Goal: Task Accomplishment & Management: Complete application form

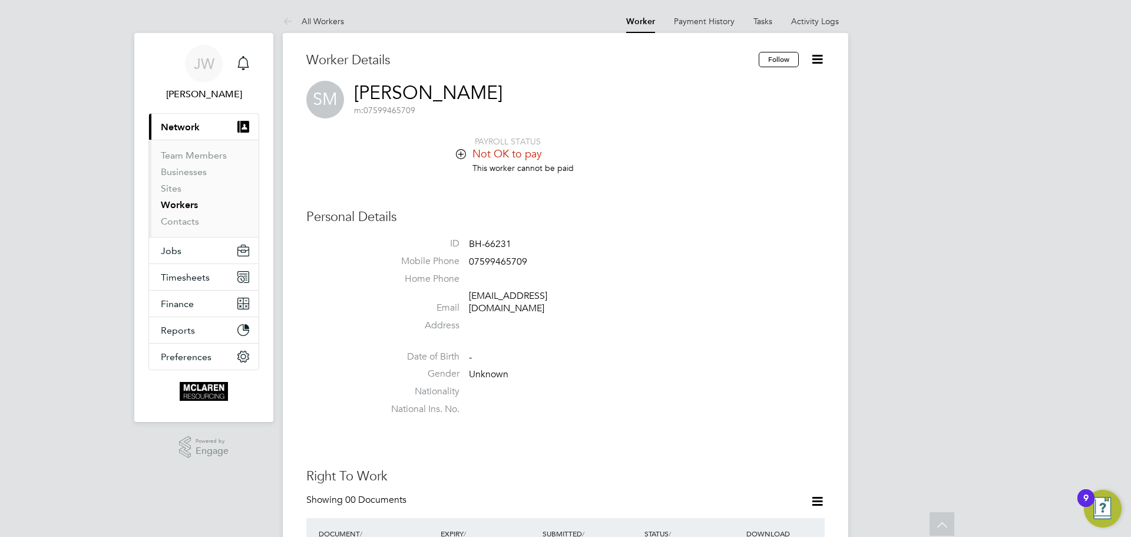
scroll to position [55, 0]
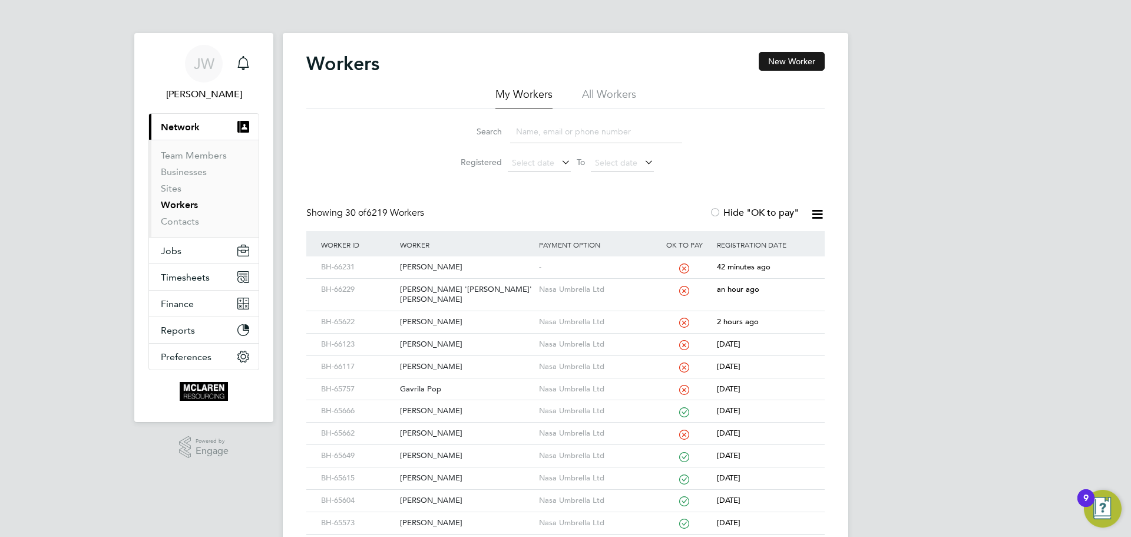
click at [798, 61] on button "New Worker" at bounding box center [792, 61] width 66 height 19
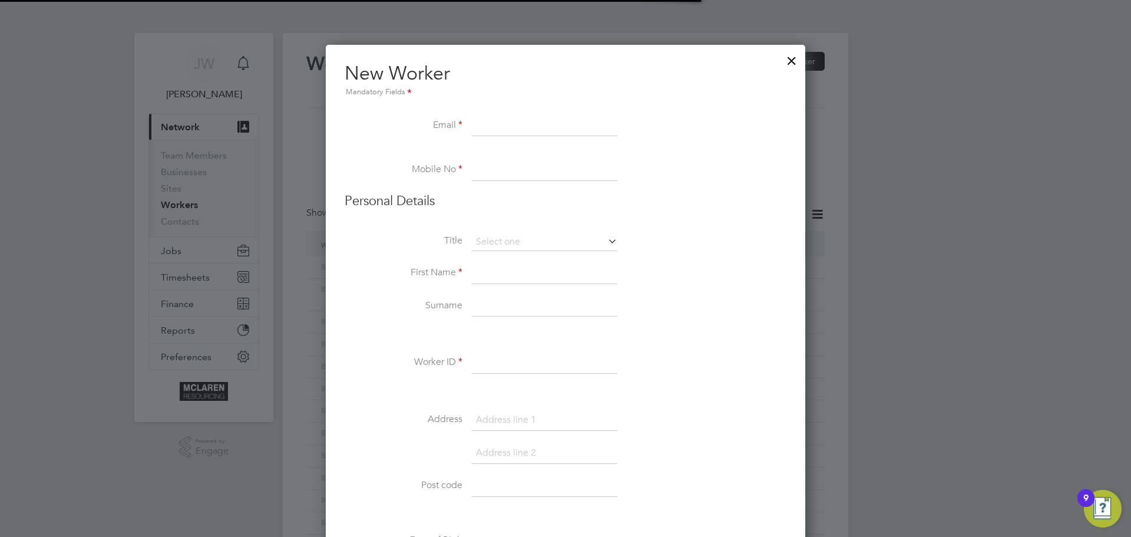
scroll to position [6, 6]
click at [472, 128] on input at bounding box center [544, 125] width 145 height 21
paste input "Johnstonthomas912@gmail.com"
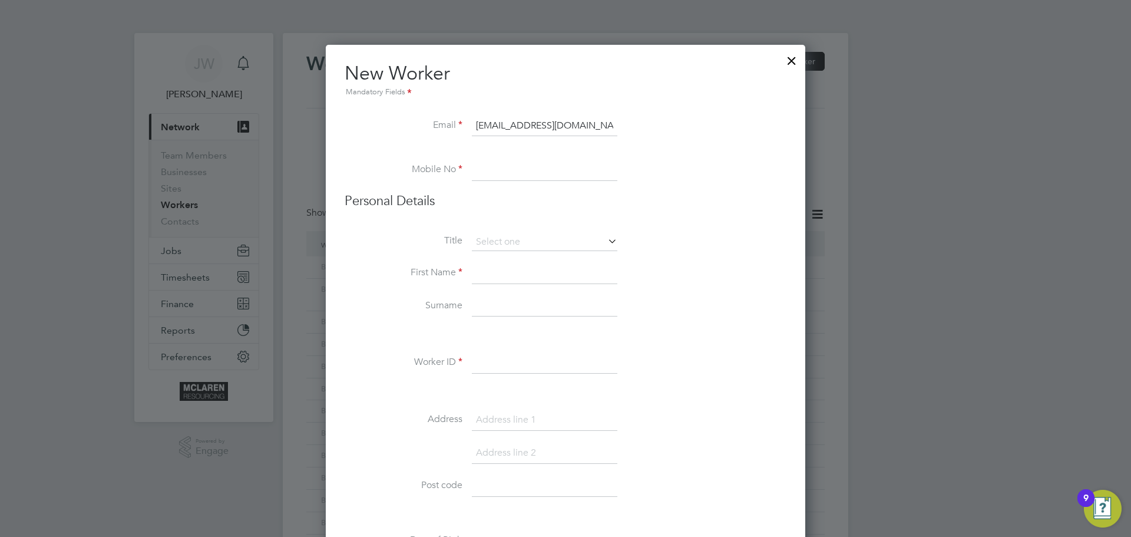
type input "Johnstonthomas912@gmail.com"
click at [471, 170] on li "Mobile No" at bounding box center [566, 176] width 442 height 33
click at [482, 172] on input at bounding box center [544, 170] width 145 height 21
paste input "07930037429"
type input "07930037429"
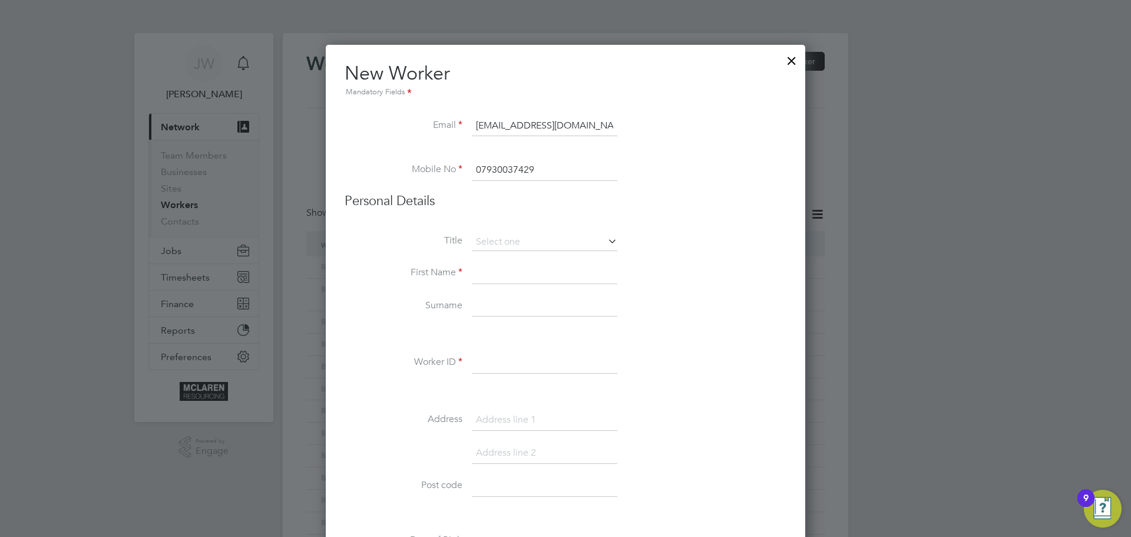
click at [482, 274] on input at bounding box center [544, 273] width 145 height 21
type input "Thomas"
click at [484, 309] on input at bounding box center [544, 306] width 145 height 21
type input "Johnston"
click at [485, 371] on input at bounding box center [544, 362] width 145 height 21
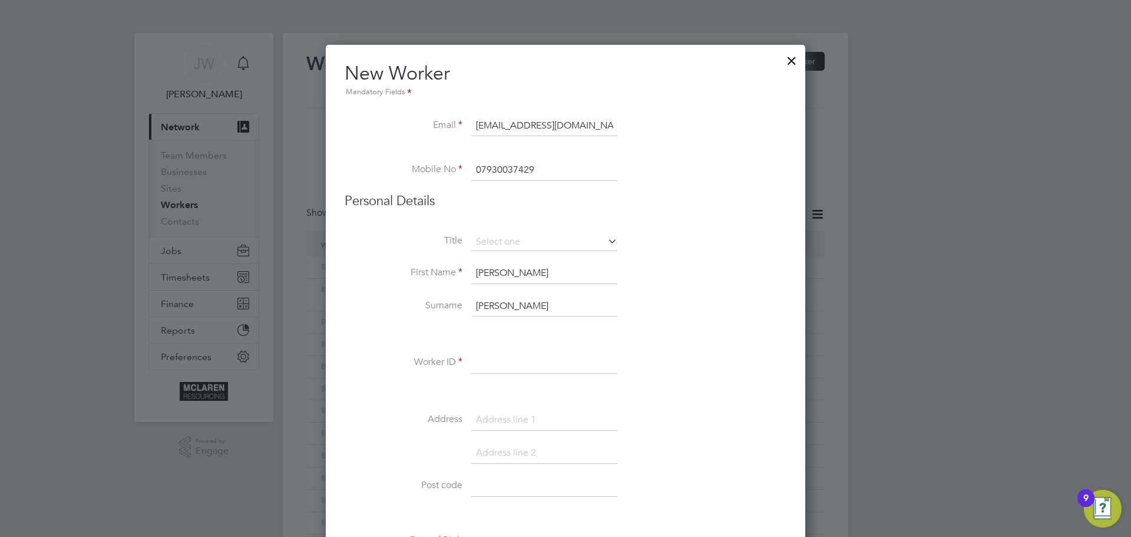
paste input "BH-66235"
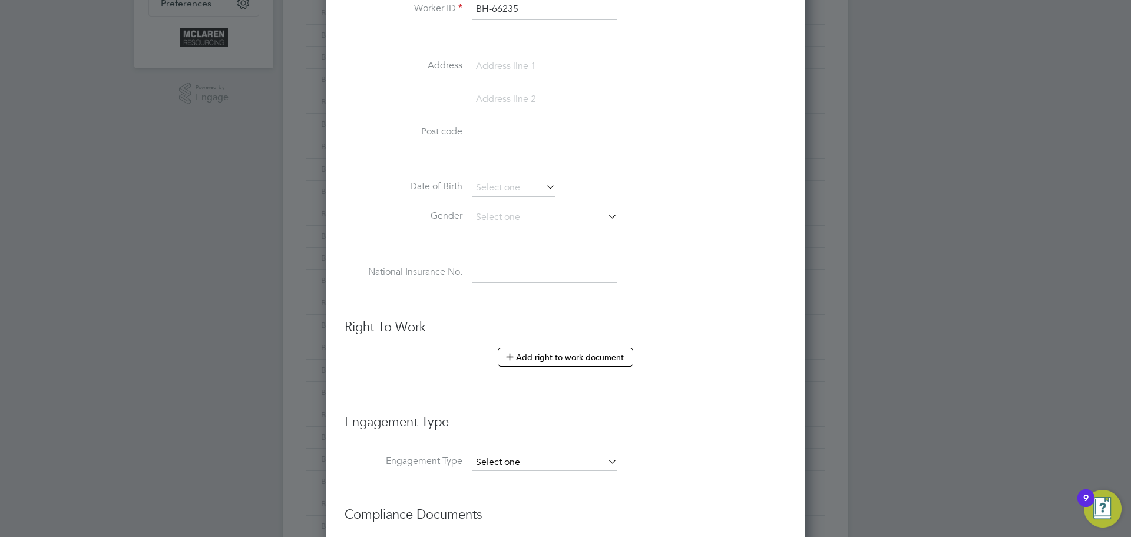
type input "BH-66235"
click at [572, 455] on input at bounding box center [544, 462] width 145 height 16
click at [528, 531] on li "Umbrella" at bounding box center [544, 529] width 147 height 17
type input "Umbrella"
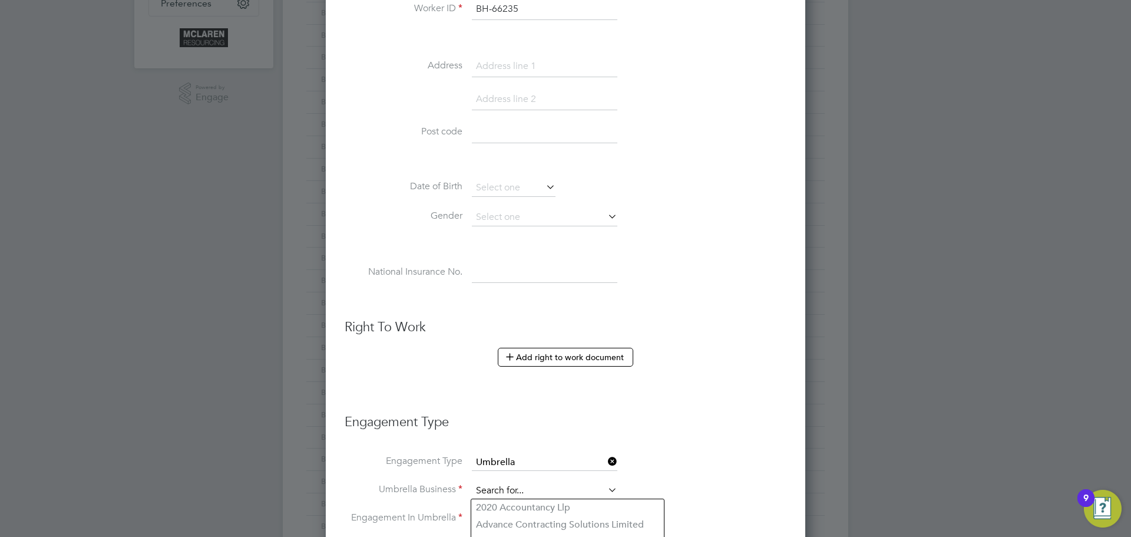
click at [525, 483] on input at bounding box center [544, 490] width 145 height 16
click at [516, 507] on li "Nasa Umbrella Ltd" at bounding box center [544, 507] width 147 height 17
type input "Nasa Umbrella Ltd"
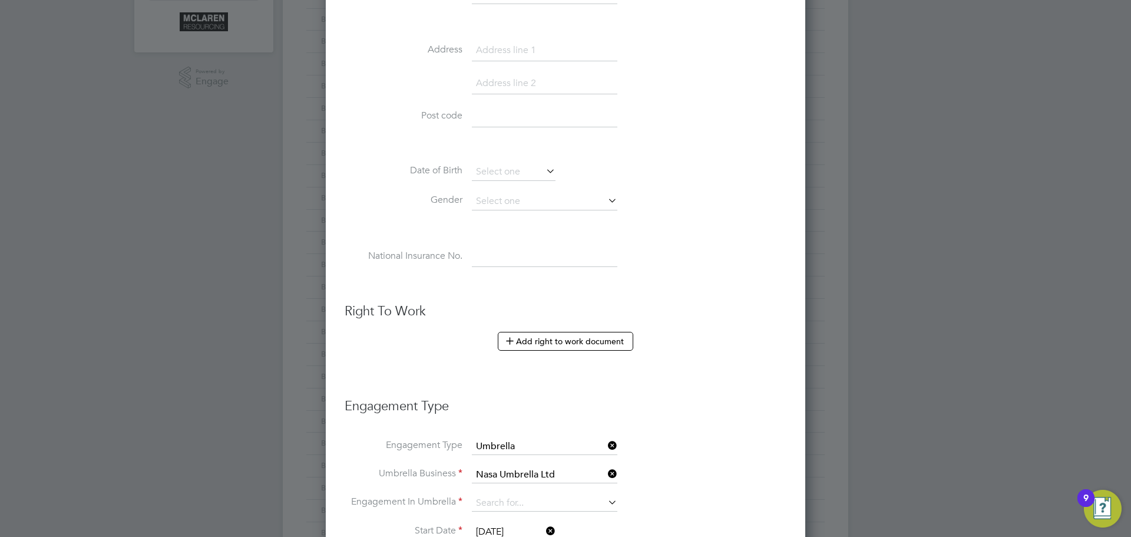
scroll to position [648, 0]
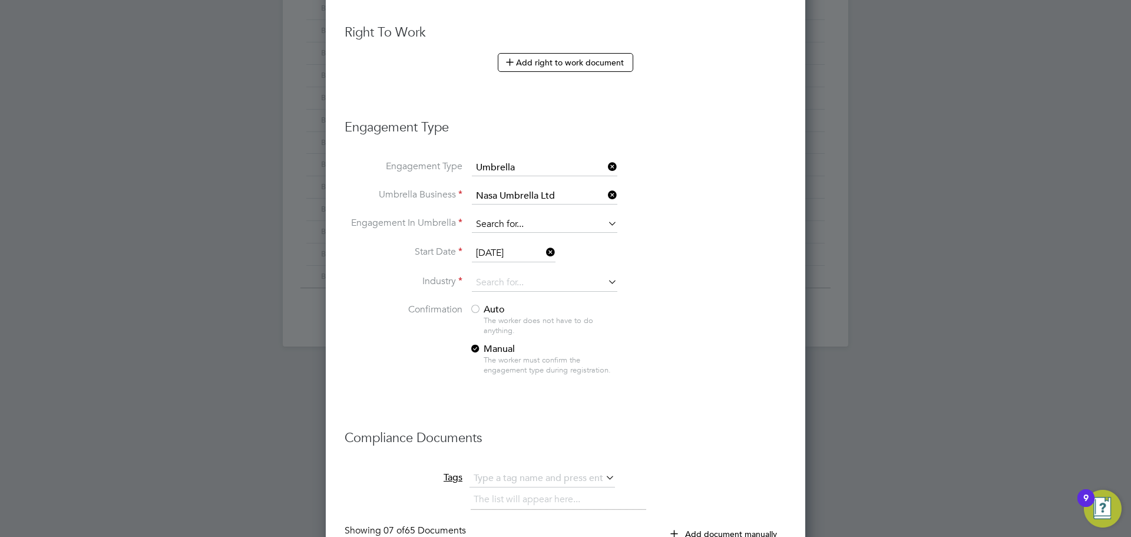
click at [485, 220] on input at bounding box center [544, 224] width 145 height 16
click at [526, 261] on li "CIS Self-employed" at bounding box center [544, 258] width 147 height 17
type input "CIS Self-employed"
click at [497, 280] on input at bounding box center [544, 283] width 145 height 18
click at [493, 295] on b "Construc" at bounding box center [493, 300] width 34 height 10
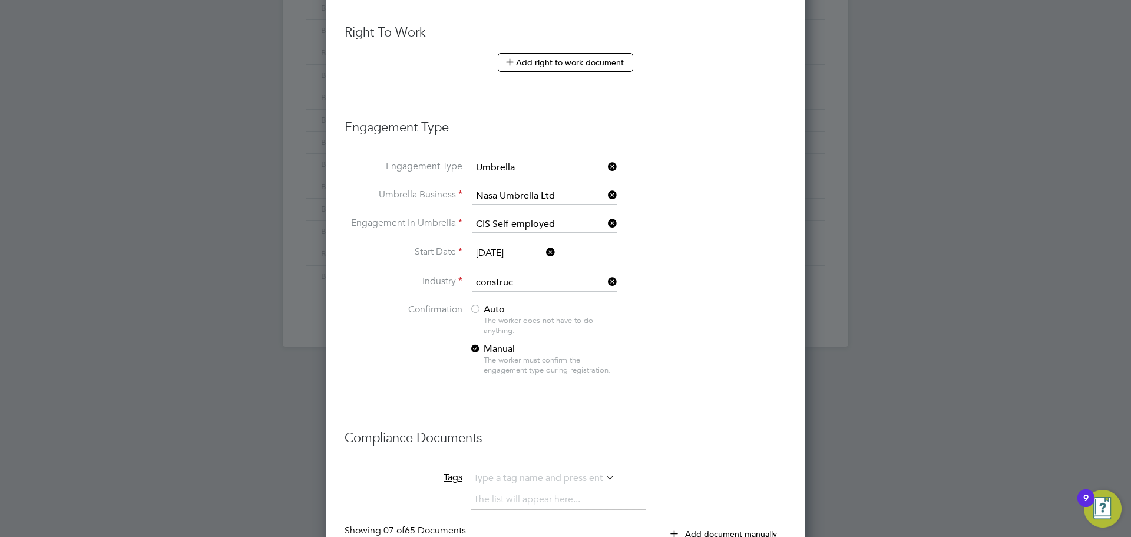
type input "Construction"
click at [474, 311] on div at bounding box center [475, 310] width 12 height 12
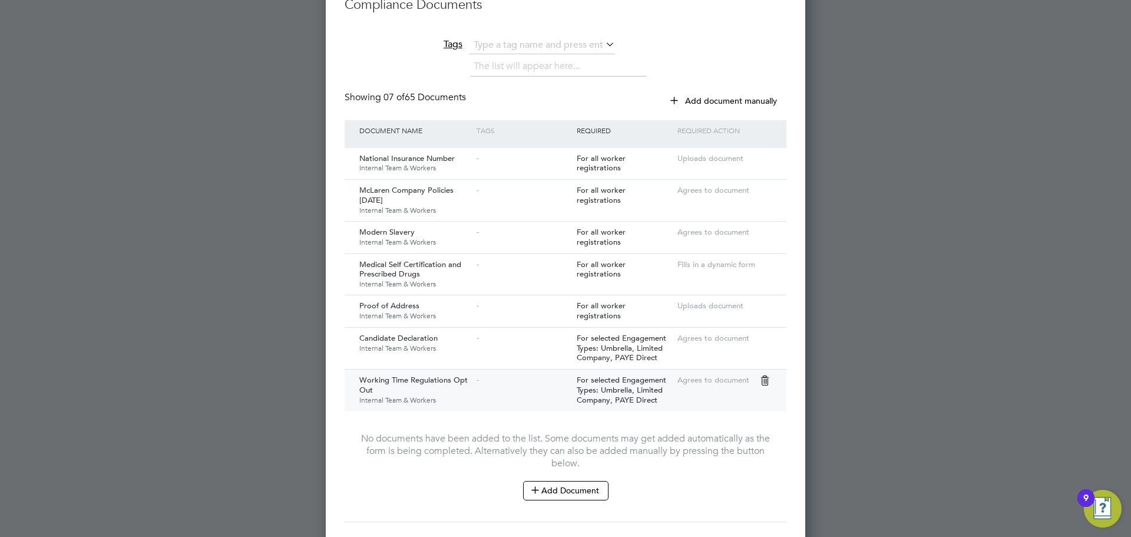
scroll to position [1154, 0]
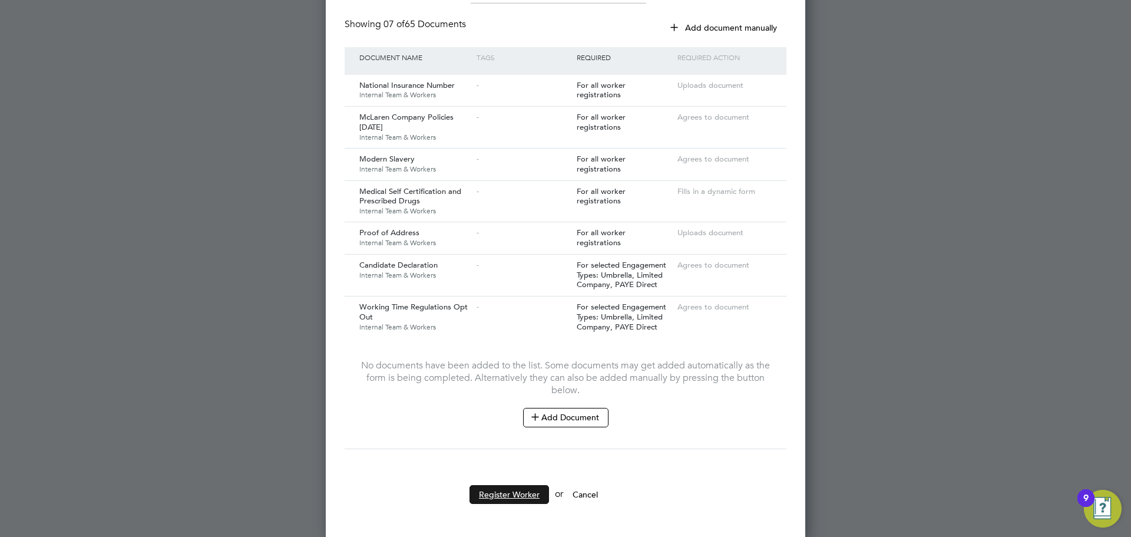
click at [514, 497] on button "Register Worker" at bounding box center [509, 494] width 80 height 19
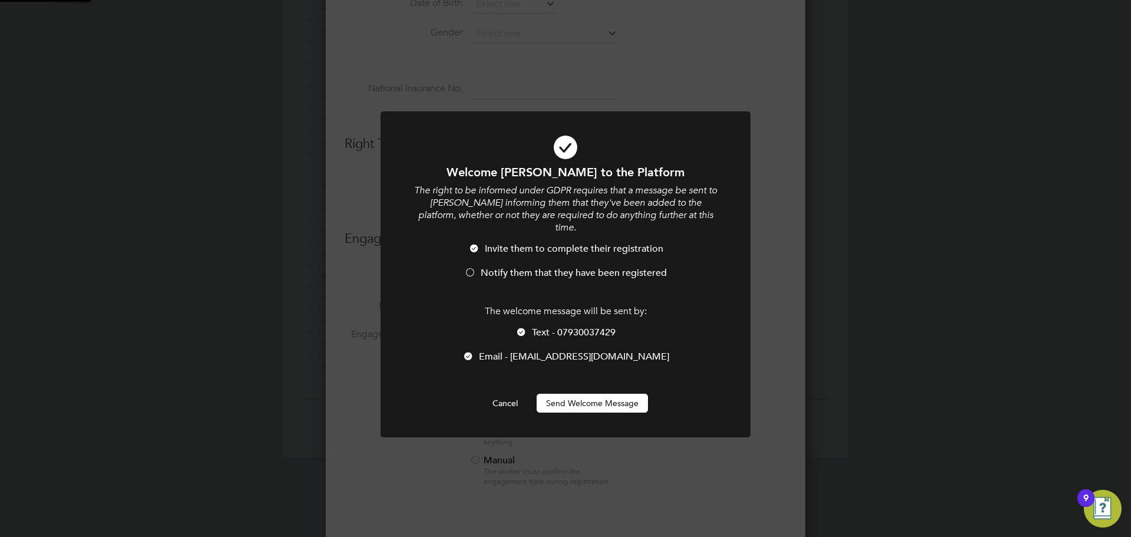
scroll to position [0, 0]
click at [580, 396] on button "Send Welcome Message" at bounding box center [592, 402] width 111 height 19
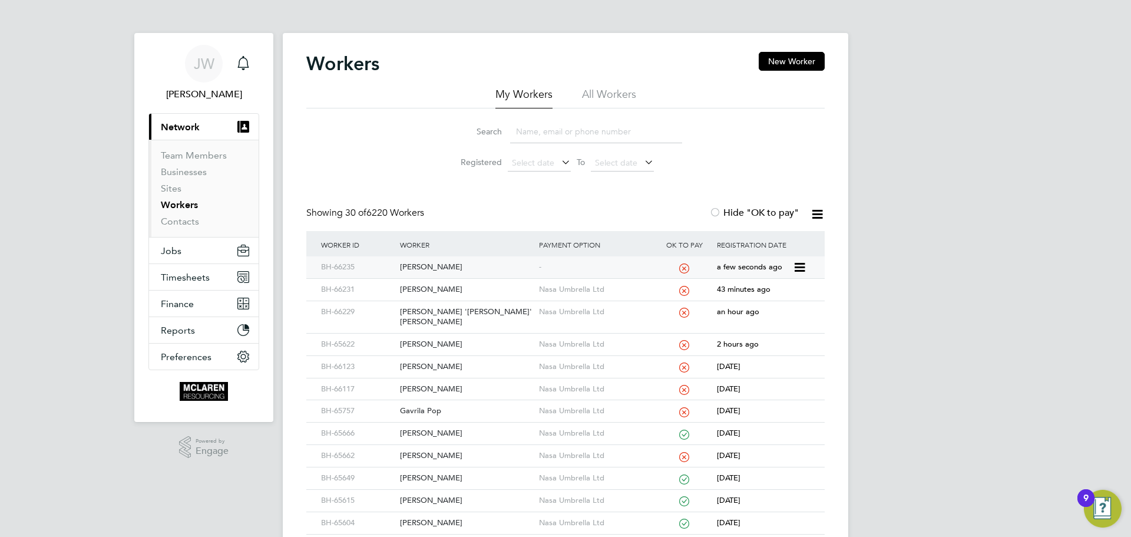
click at [454, 269] on div "Thomas Johnston" at bounding box center [466, 267] width 138 height 22
click at [799, 52] on button "New Worker" at bounding box center [792, 61] width 66 height 19
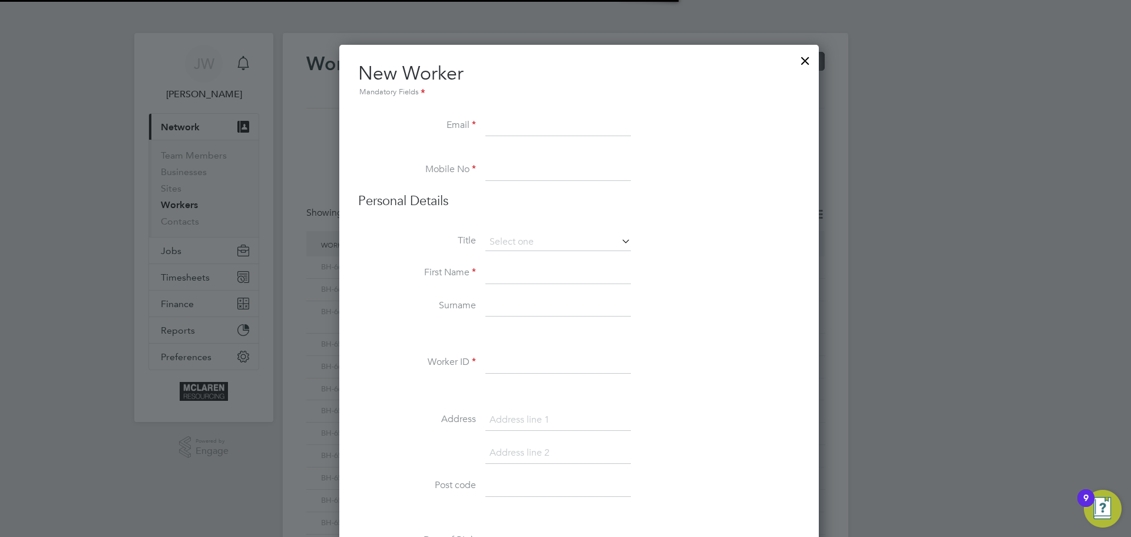
scroll to position [1344, 480]
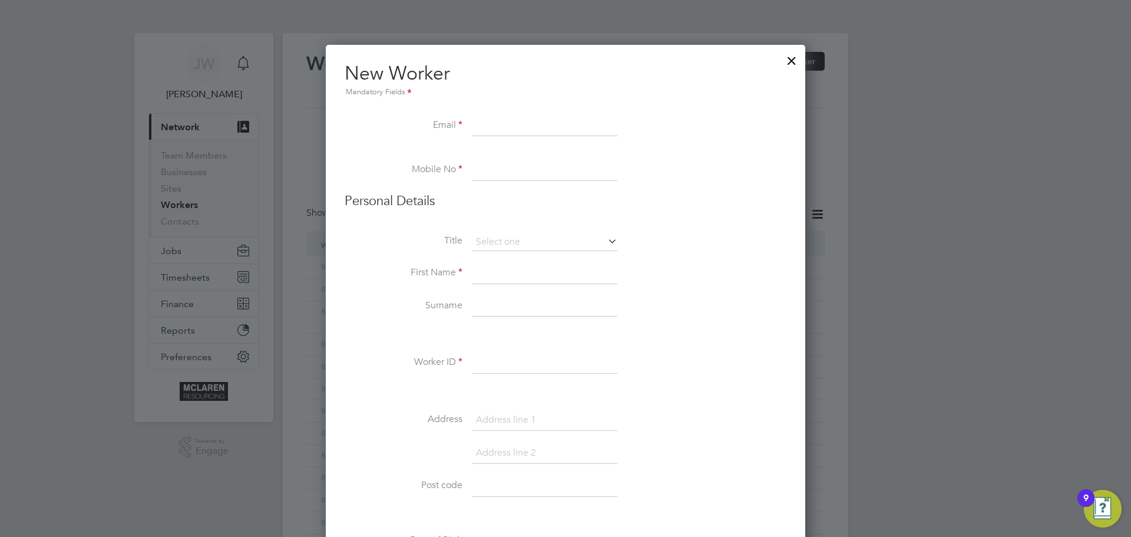
click at [499, 132] on input at bounding box center [544, 125] width 145 height 21
paste input "Marleymclean.work@gmail.com"
click at [481, 125] on input "Marleymclean.work@gmail.com" at bounding box center [544, 125] width 145 height 21
type input "marleymclean.work@gmail.com"
click at [479, 178] on input at bounding box center [544, 170] width 145 height 21
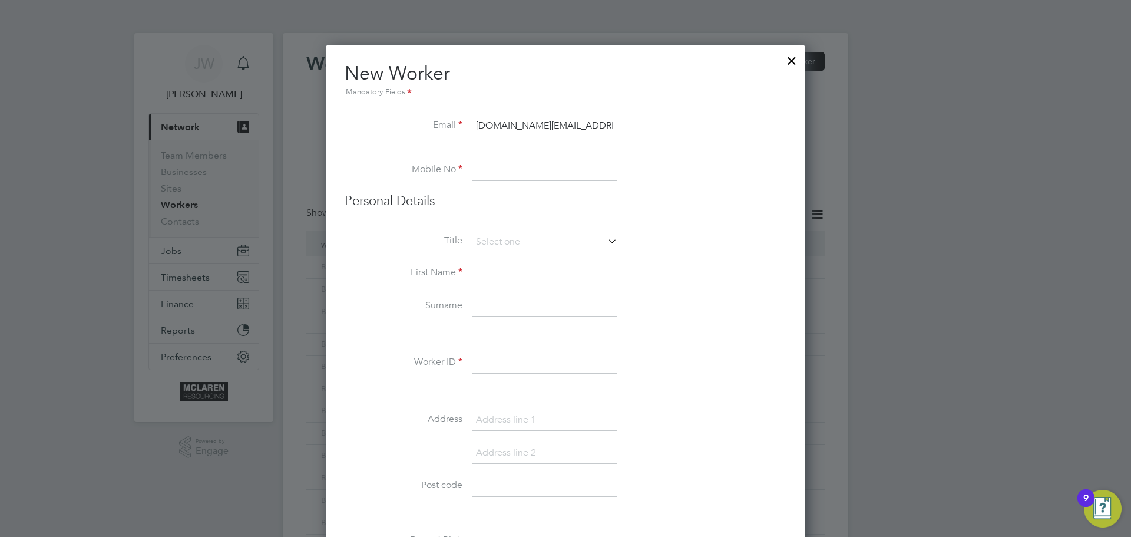
click at [481, 170] on input at bounding box center [544, 170] width 145 height 21
paste input "07511 763264"
type input "07511 763264"
click at [478, 276] on input at bounding box center [544, 273] width 145 height 21
type input "Marley"
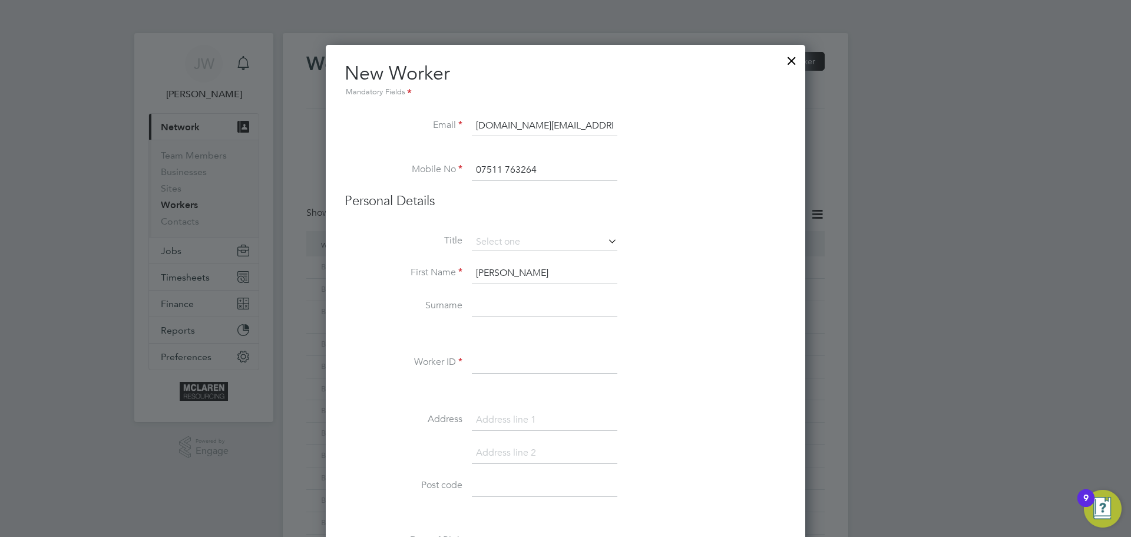
click at [488, 305] on input at bounding box center [544, 306] width 145 height 21
type input "Mclean"
click at [489, 371] on input at bounding box center [544, 362] width 145 height 21
paste input "BH-66236"
type input "BH-66236"
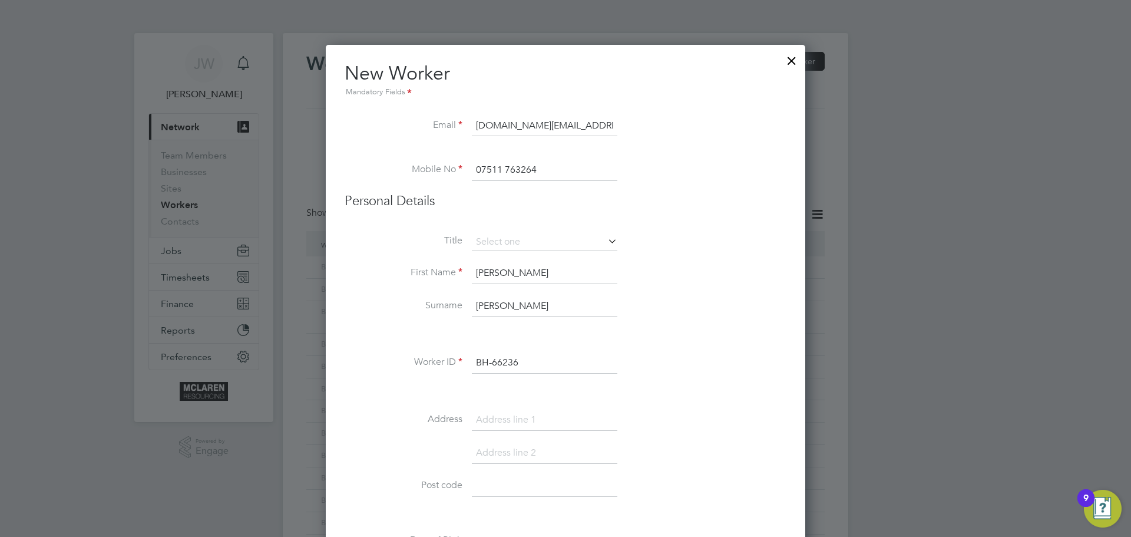
click at [700, 387] on li at bounding box center [566, 391] width 442 height 12
click at [1040, 359] on div at bounding box center [565, 268] width 1131 height 537
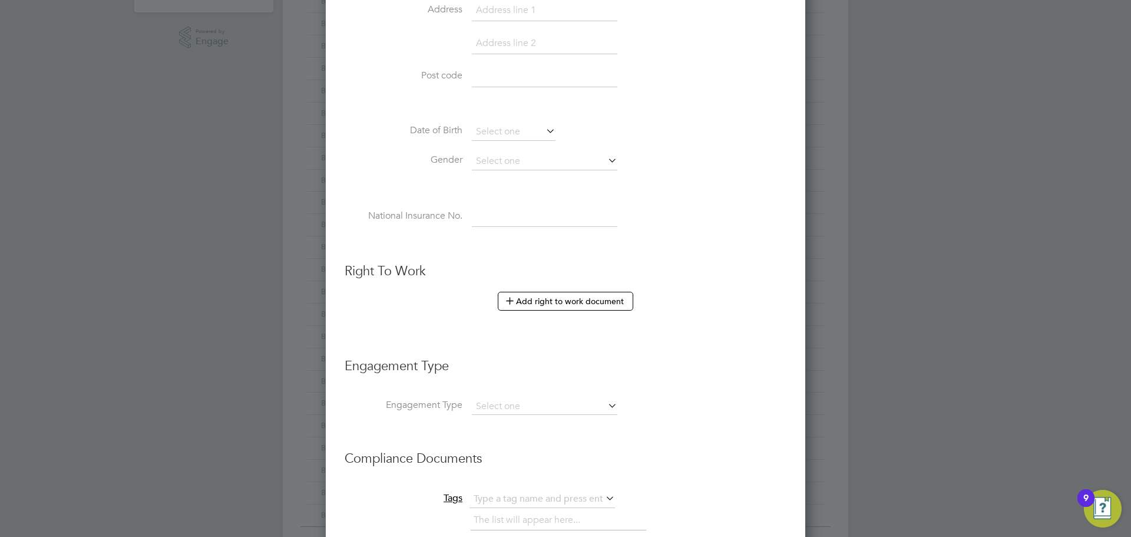
scroll to position [530, 0]
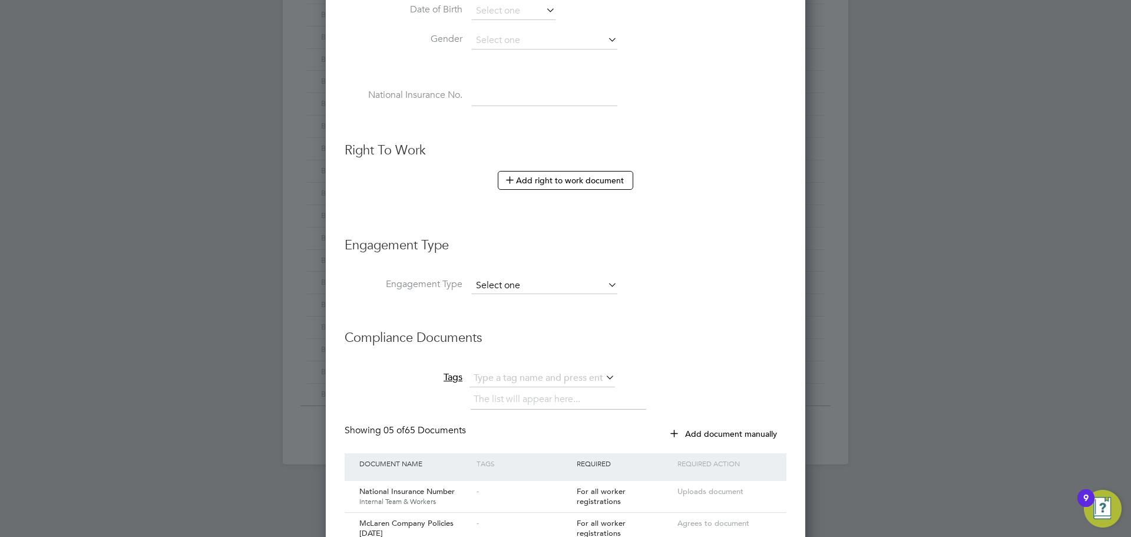
click at [559, 282] on input at bounding box center [544, 285] width 145 height 16
click at [500, 352] on li "Umbrella" at bounding box center [544, 353] width 147 height 17
type input "Umbrella"
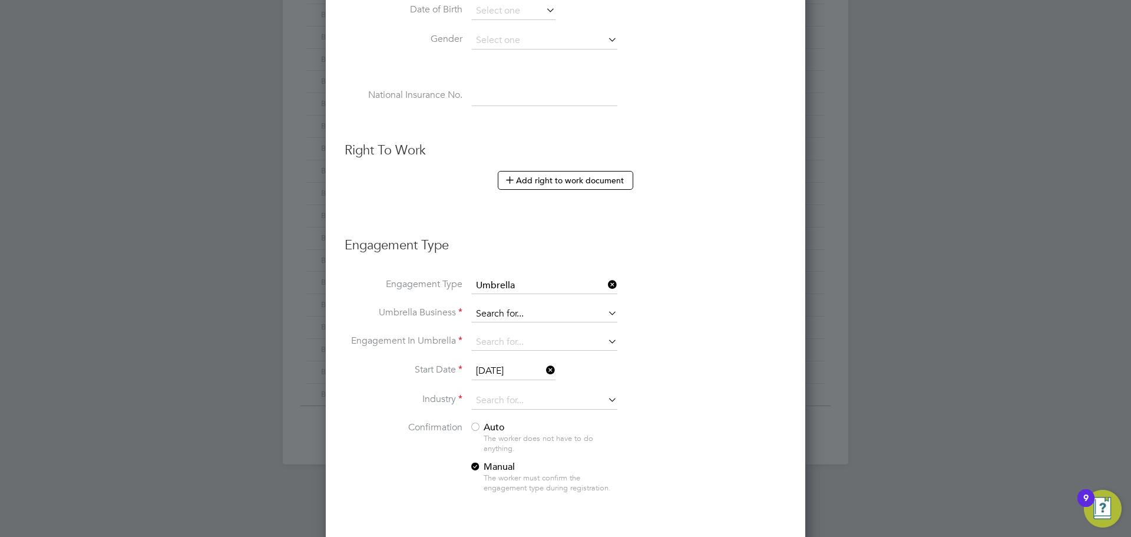
click at [524, 317] on input at bounding box center [544, 314] width 145 height 16
click at [535, 327] on li "Nas a Umbrella Ltd" at bounding box center [544, 330] width 147 height 17
type input "Nasa Umbrella Ltd"
click at [507, 336] on input at bounding box center [544, 342] width 145 height 16
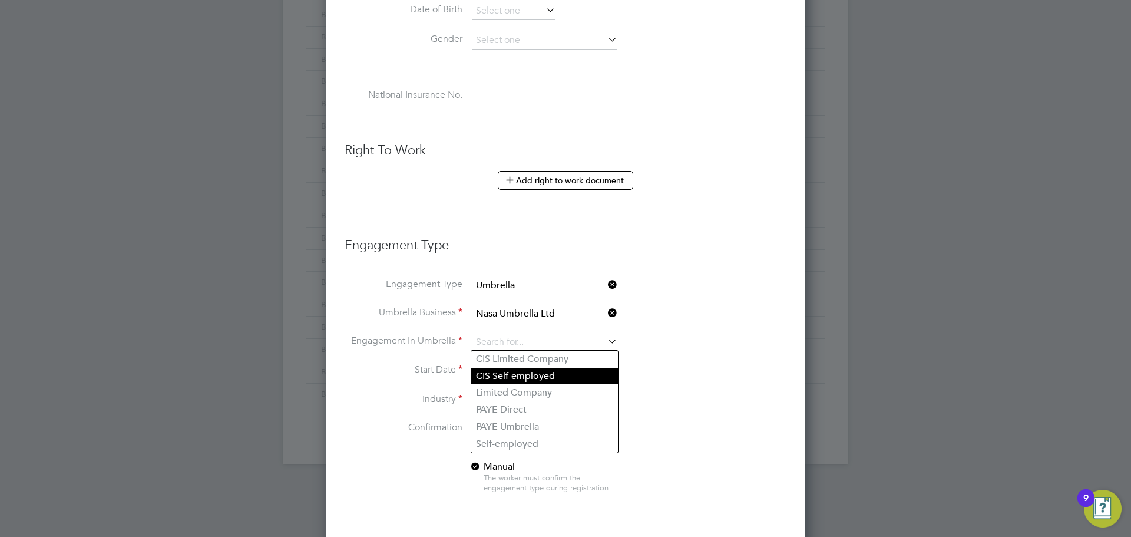
click at [514, 378] on li "CIS Self-employed" at bounding box center [544, 376] width 147 height 17
type input "CIS Self-employed"
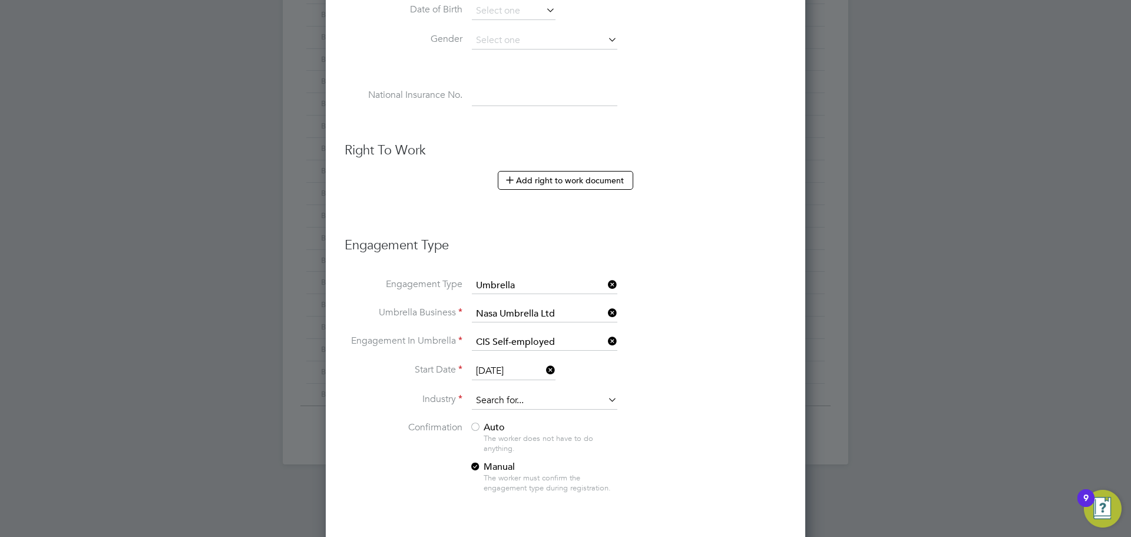
click at [501, 404] on input at bounding box center [544, 401] width 145 height 18
click at [499, 412] on b "Construc" at bounding box center [493, 417] width 34 height 10
type input "Construction"
click at [475, 427] on div at bounding box center [475, 428] width 12 height 12
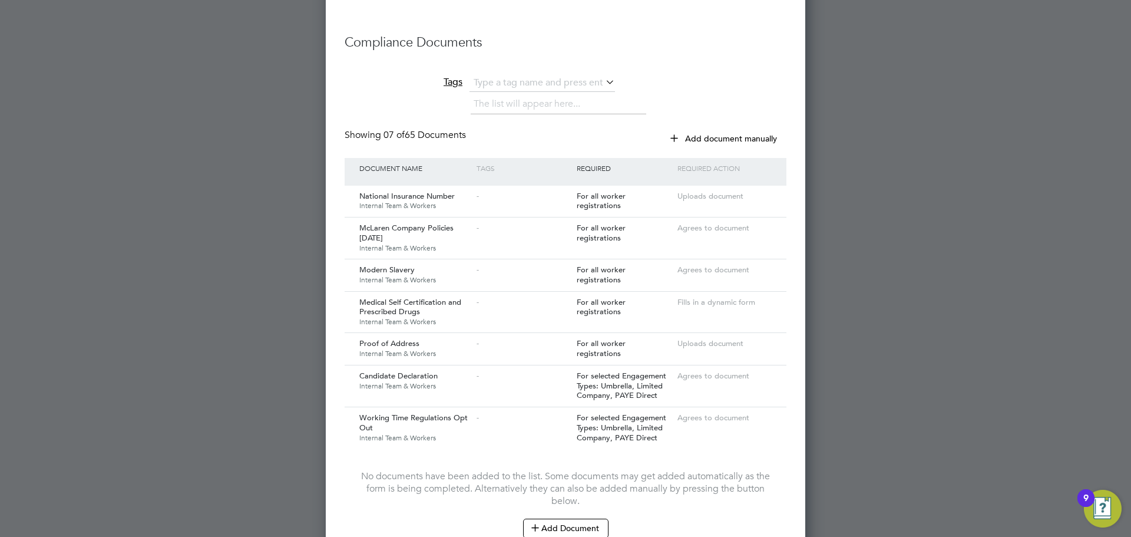
scroll to position [1154, 0]
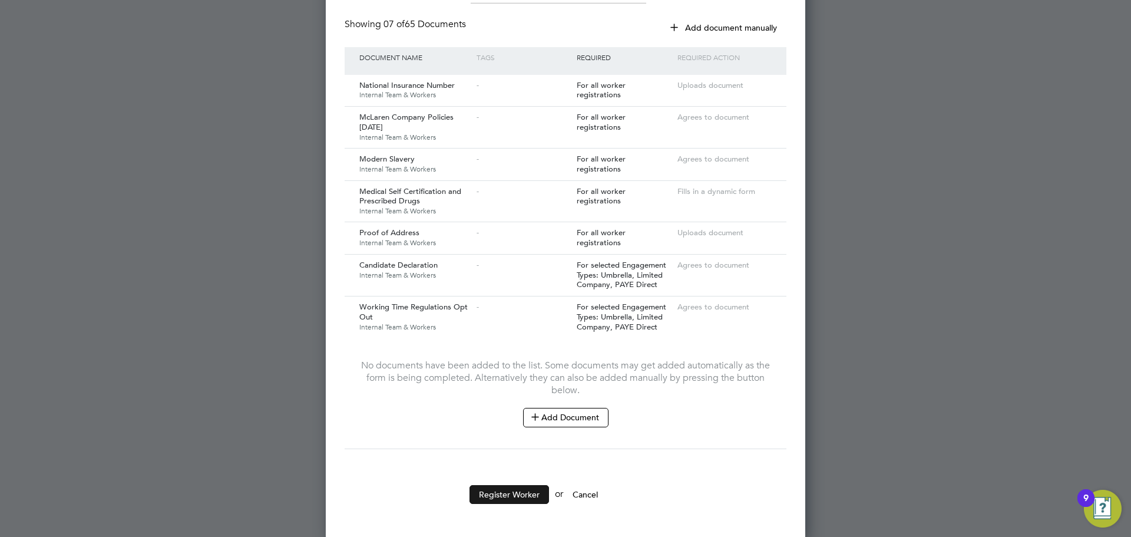
click at [500, 494] on button "Register Worker" at bounding box center [509, 494] width 80 height 19
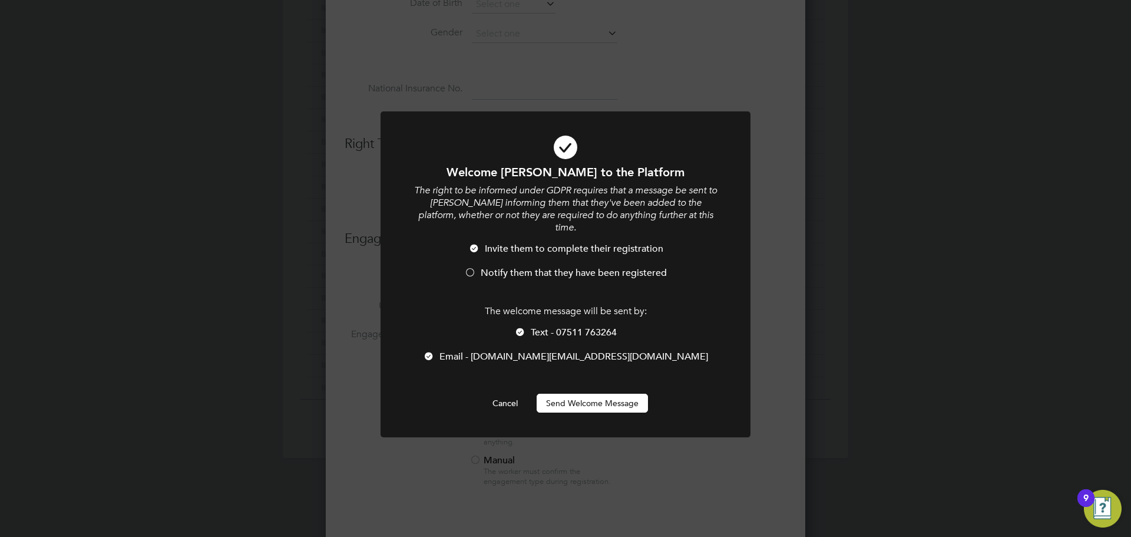
click at [585, 393] on button "Send Welcome Message" at bounding box center [592, 402] width 111 height 19
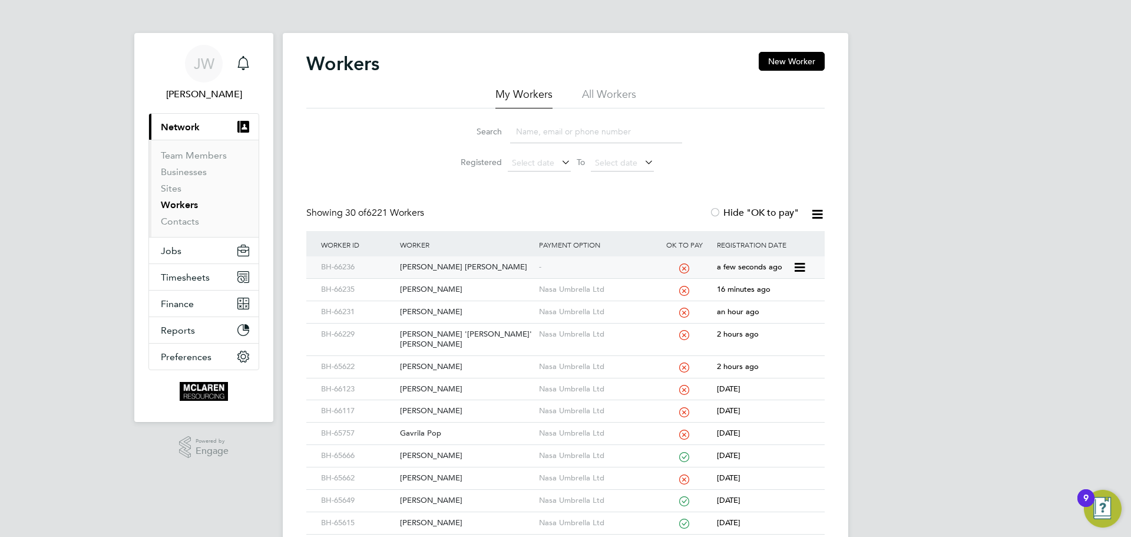
click at [438, 273] on div "Marley Mclean" at bounding box center [466, 267] width 138 height 22
click at [816, 61] on button "New Worker" at bounding box center [792, 61] width 66 height 19
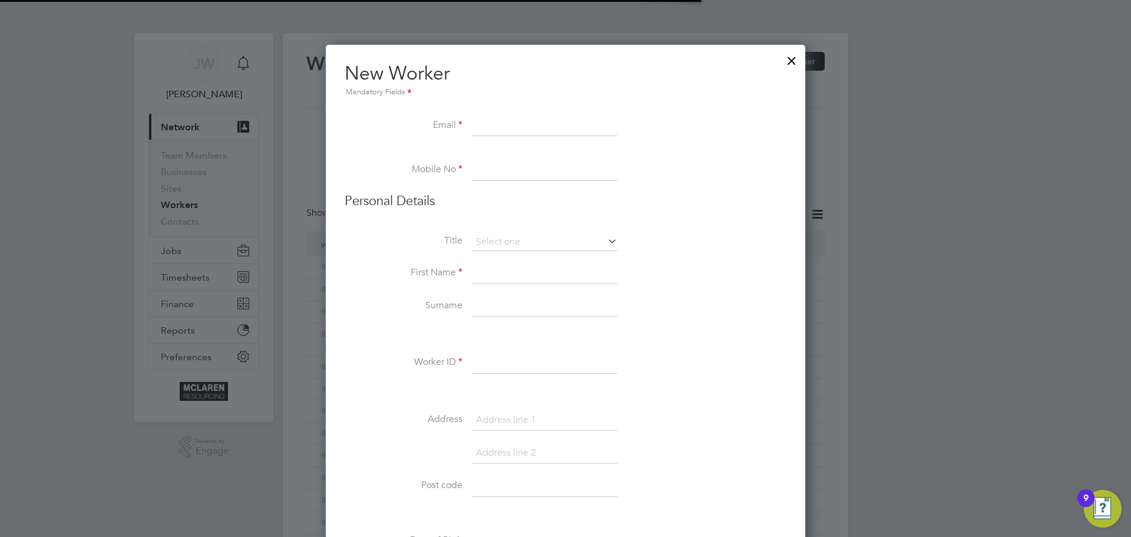
scroll to position [1344, 480]
click at [488, 134] on input at bounding box center [544, 125] width 145 height 21
paste input "Deroskyd@gmail.com"
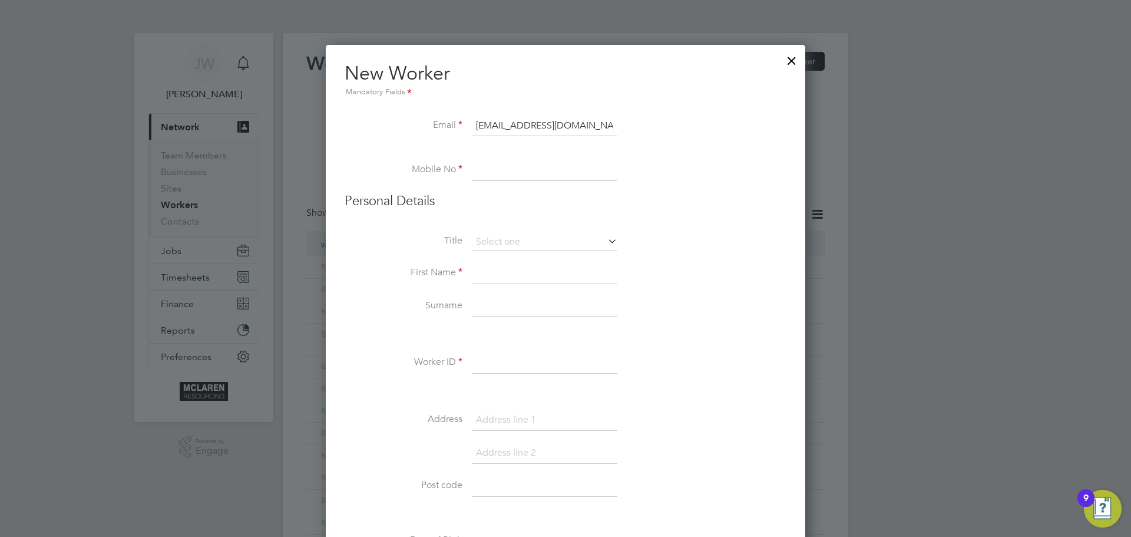
click at [483, 127] on input "Deroskyd@gmail.com" at bounding box center [544, 125] width 145 height 21
type input "deroskyd@gmail.com"
click at [481, 157] on li at bounding box center [566, 154] width 442 height 12
click at [483, 174] on input at bounding box center [544, 170] width 145 height 21
click at [485, 178] on input at bounding box center [544, 170] width 145 height 21
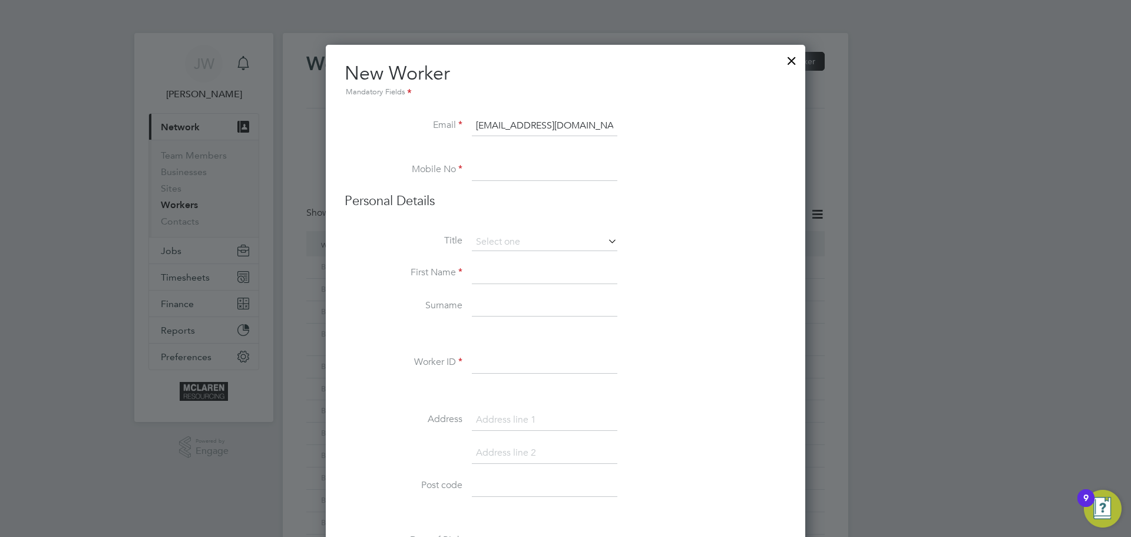
paste input "07594 403522"
type input "07594 403522"
click at [478, 278] on input at bounding box center [544, 273] width 145 height 21
type input "Daniel"
click at [482, 304] on input at bounding box center [544, 306] width 145 height 21
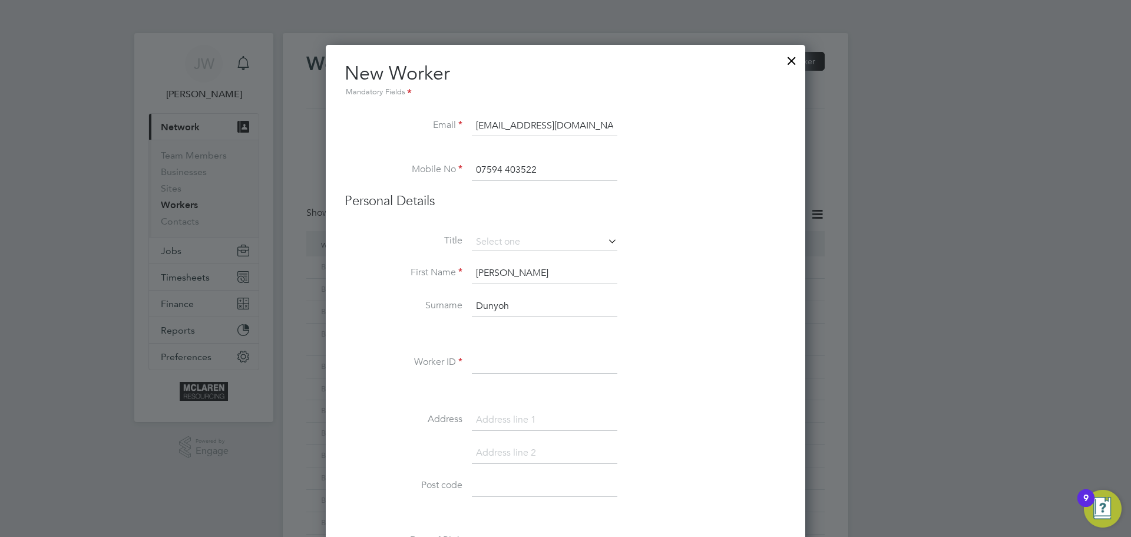
type input "Dunyoh"
click at [500, 373] on input at bounding box center [544, 362] width 145 height 21
click at [488, 354] on input at bounding box center [544, 362] width 145 height 21
paste input "BH-66238"
type input "BH-66238"
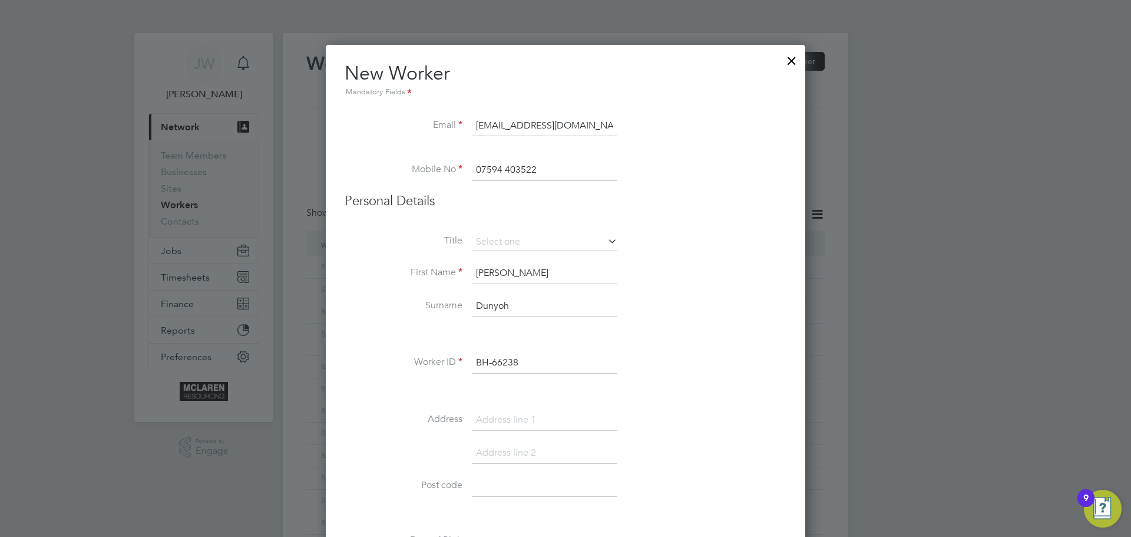
click at [620, 356] on li "Worker ID BH-66238" at bounding box center [566, 368] width 442 height 33
click at [972, 325] on div at bounding box center [565, 268] width 1131 height 537
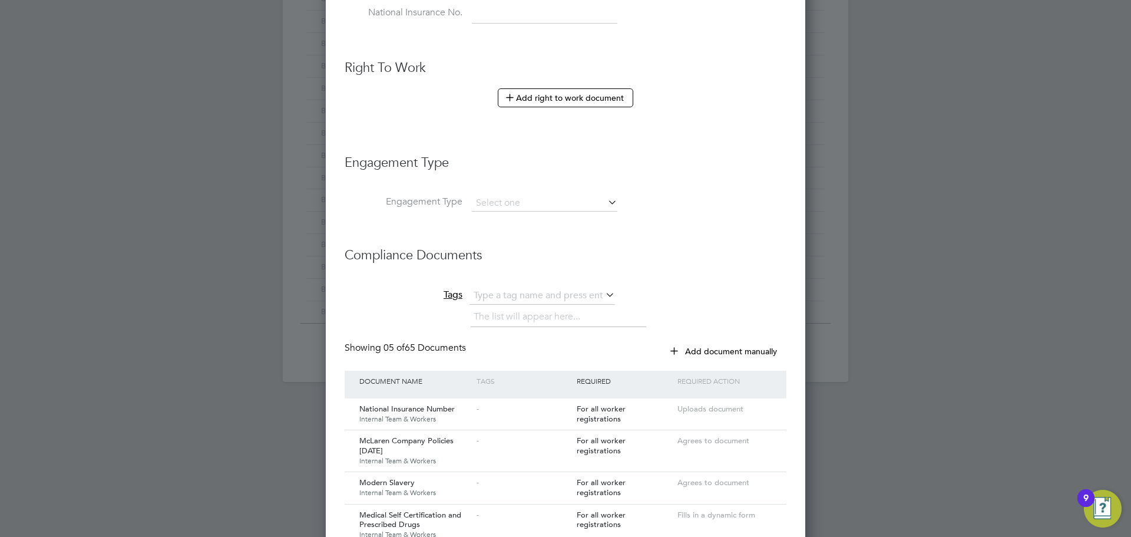
scroll to position [707, 0]
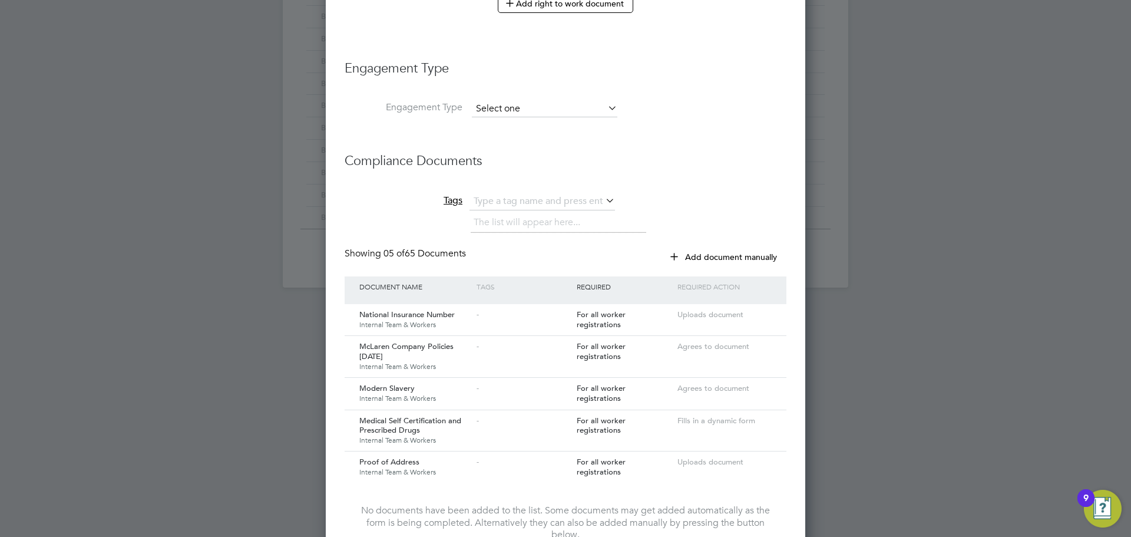
click at [586, 113] on input at bounding box center [544, 109] width 145 height 16
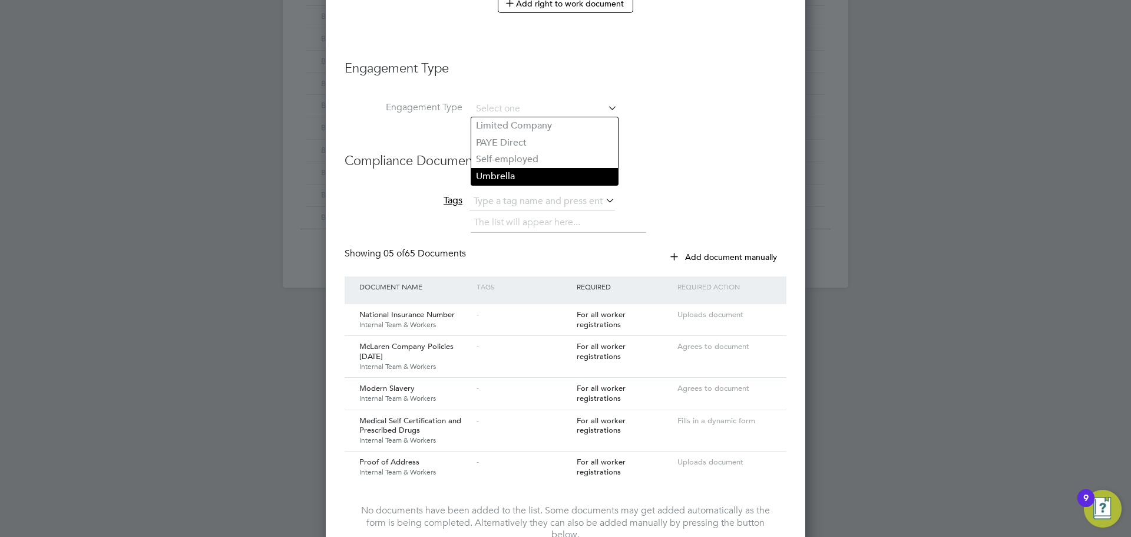
click at [538, 178] on li "Umbrella" at bounding box center [544, 176] width 147 height 17
type input "Umbrella"
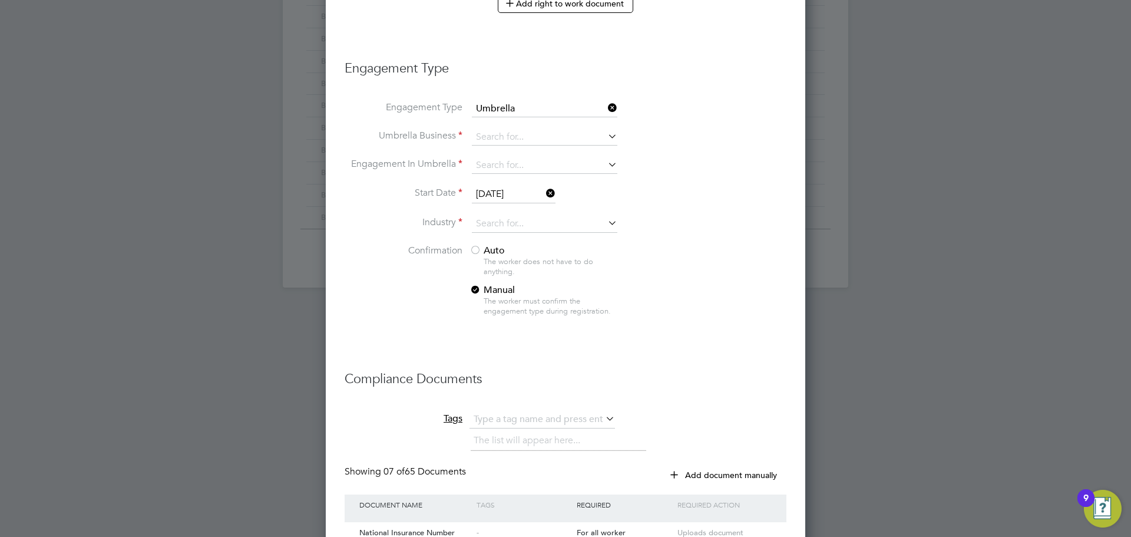
scroll to position [1646, 480]
click at [532, 140] on input at bounding box center [544, 137] width 145 height 16
click at [523, 154] on li "Nas a Umbrella Ltd" at bounding box center [544, 153] width 147 height 17
type input "Nasa Umbrella Ltd"
click at [495, 163] on input at bounding box center [544, 165] width 145 height 16
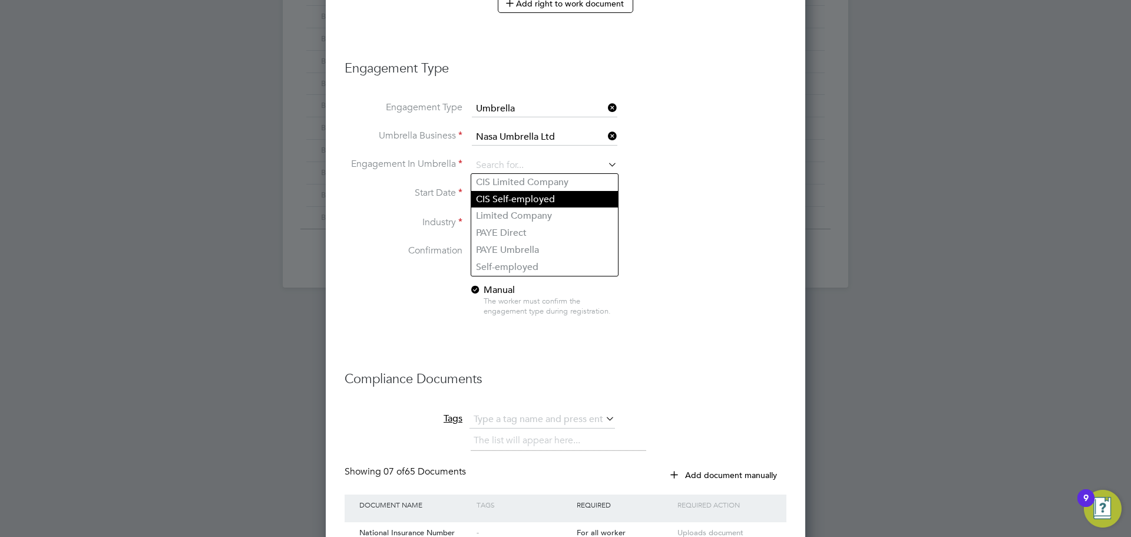
click at [515, 204] on li "CIS Self-employed" at bounding box center [544, 199] width 147 height 17
type input "CIS Self-employed"
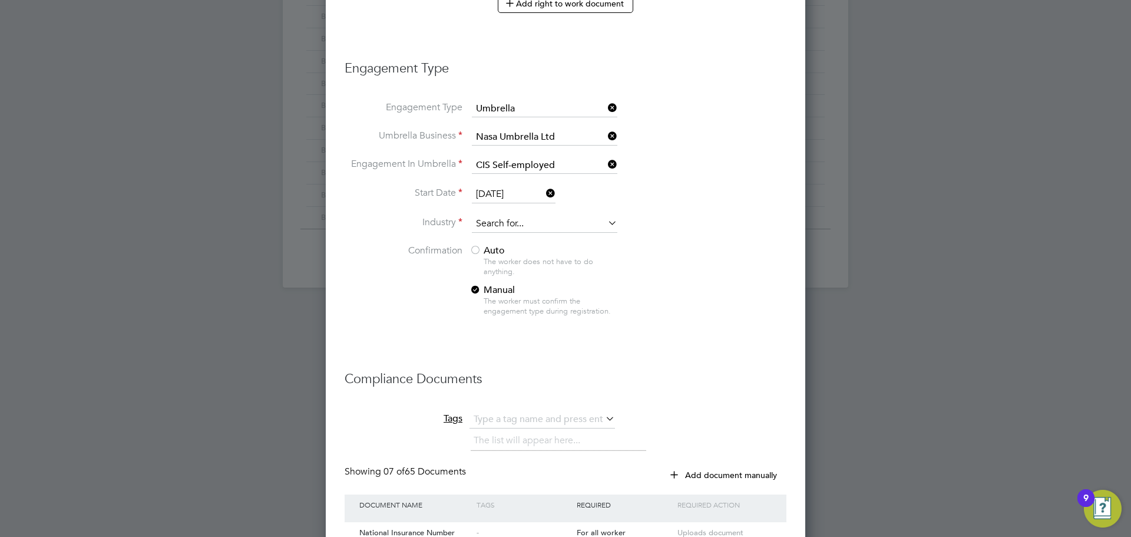
click at [504, 221] on input at bounding box center [544, 224] width 145 height 18
click at [512, 235] on li "Const ruction" at bounding box center [544, 241] width 147 height 16
type input "Construction"
click at [475, 250] on div at bounding box center [475, 251] width 12 height 12
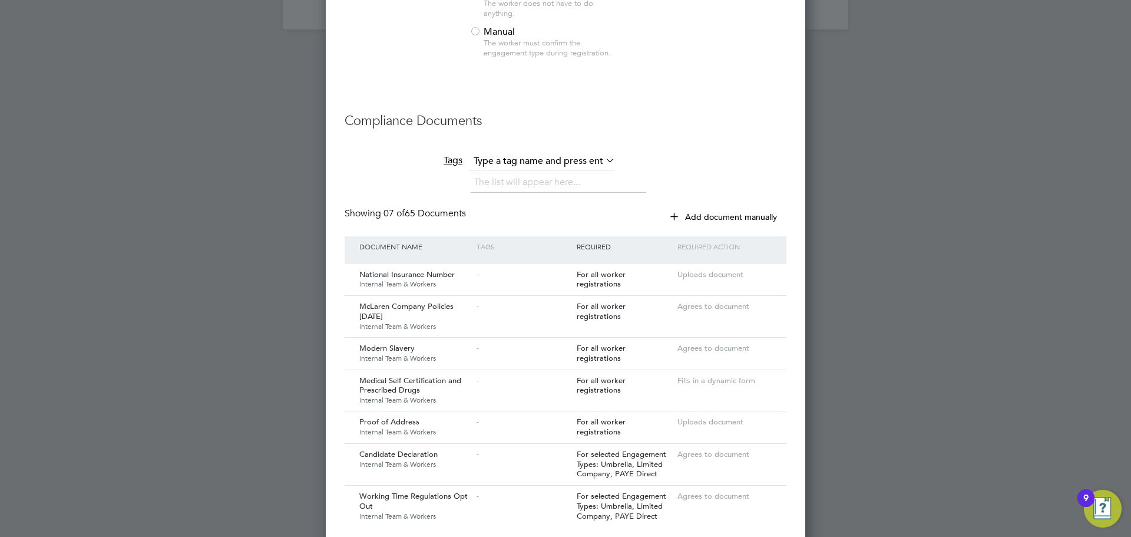
scroll to position [1154, 0]
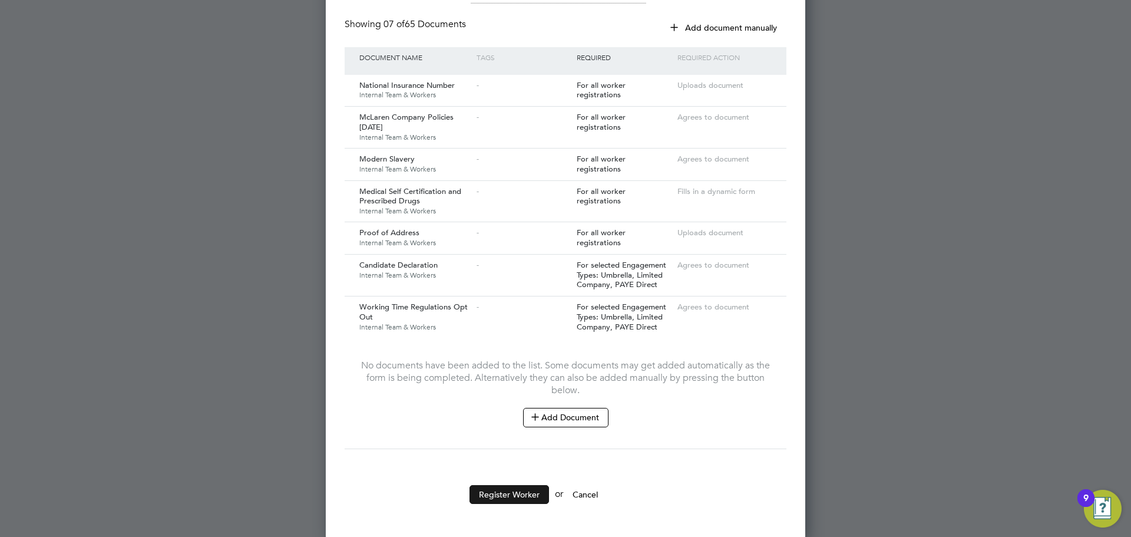
click at [521, 489] on button "Register Worker" at bounding box center [509, 494] width 80 height 19
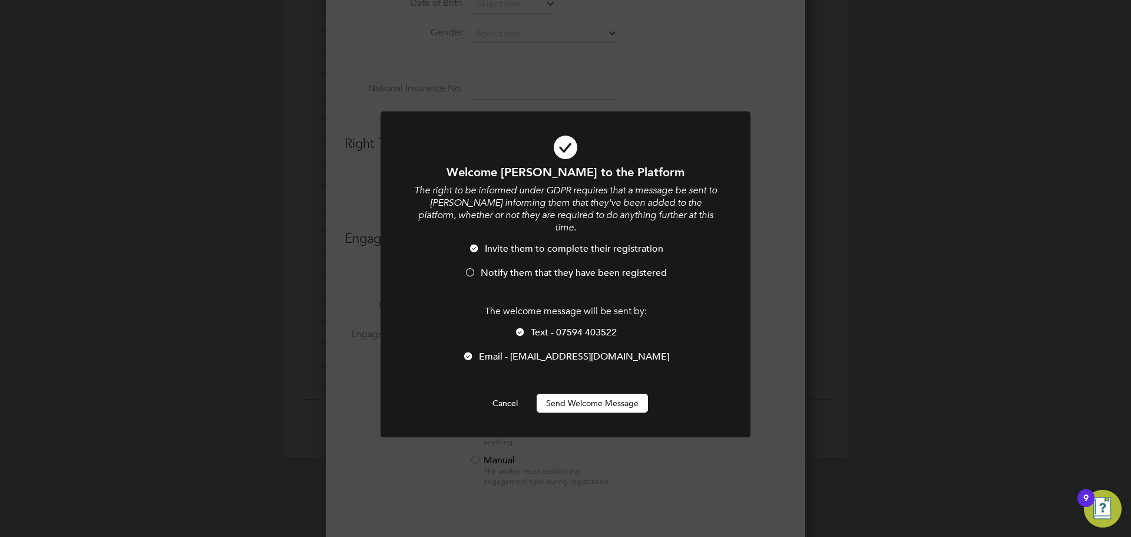
click at [578, 393] on button "Send Welcome Message" at bounding box center [592, 402] width 111 height 19
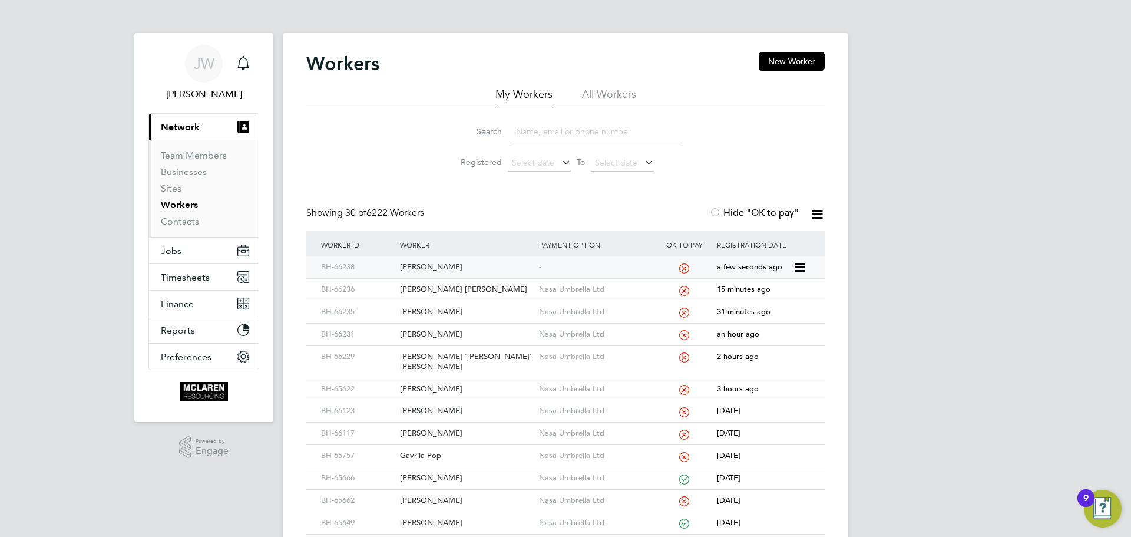
click at [423, 270] on div "Daniel Dunyoh" at bounding box center [466, 267] width 138 height 22
click at [793, 59] on button "New Worker" at bounding box center [792, 61] width 66 height 19
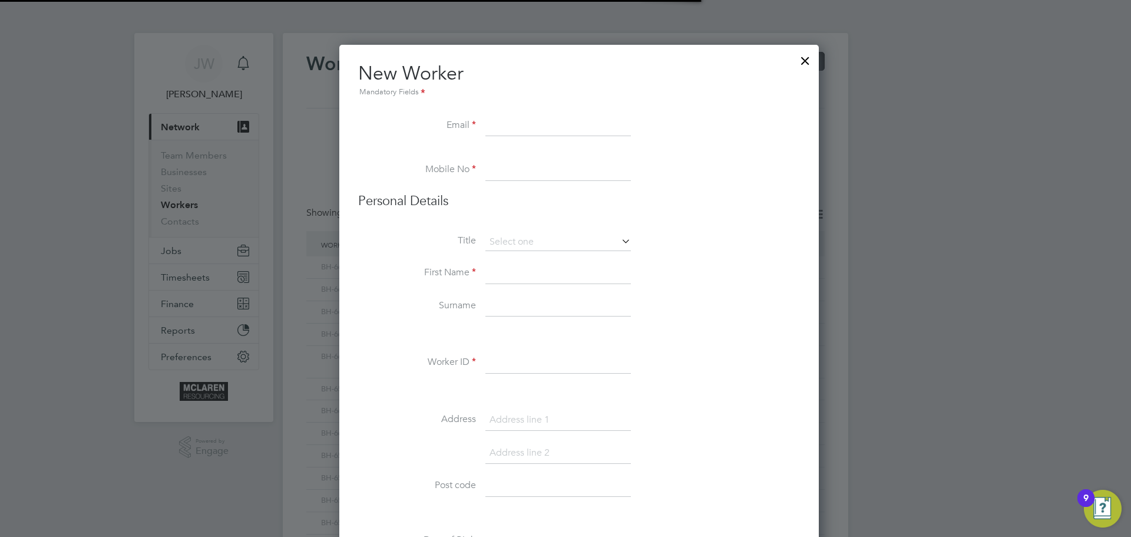
scroll to position [1344, 480]
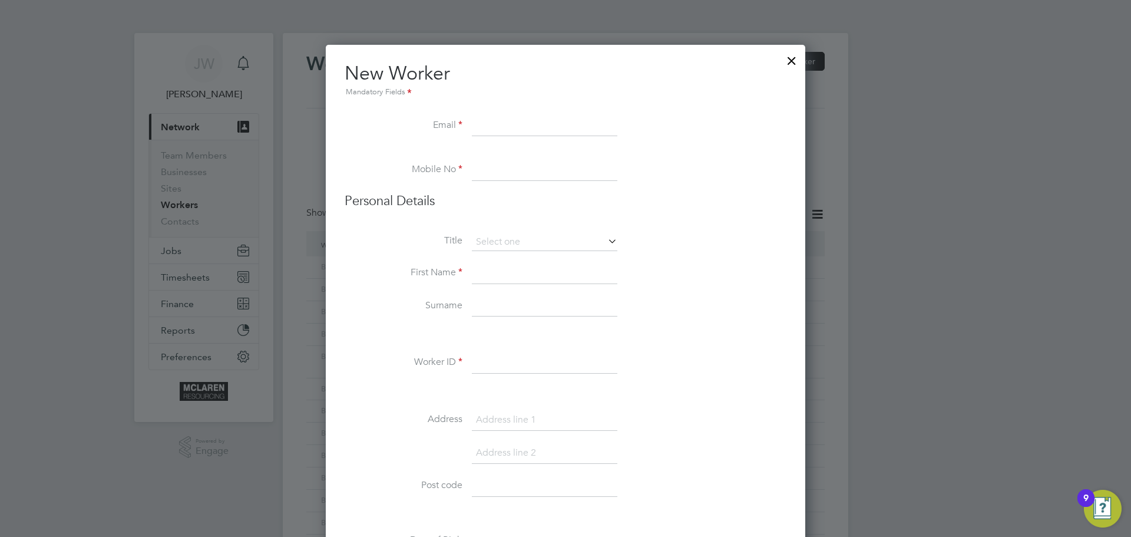
click at [484, 126] on input at bounding box center [544, 125] width 145 height 21
paste input "Dyonnrobinson82@gmail.com"
click at [485, 125] on input "Dyonnrobinson82@gmail.com" at bounding box center [544, 125] width 145 height 21
type input "dyonnrobinson82@gmail.com"
click at [486, 176] on input at bounding box center [544, 170] width 145 height 21
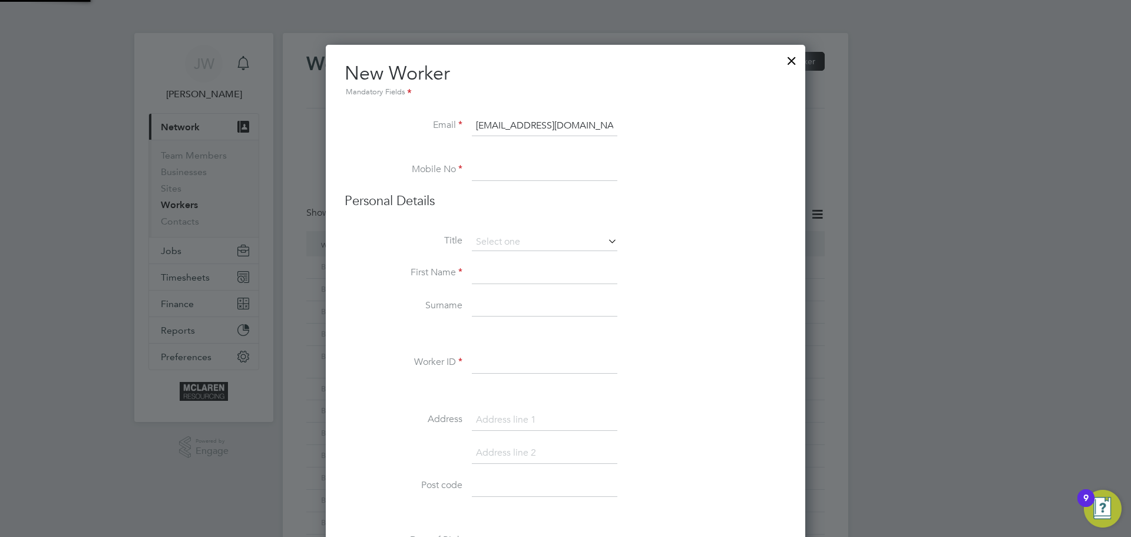
paste input "07737 297896"
type input "07737 297896"
click at [508, 272] on input at bounding box center [544, 273] width 145 height 21
type input "Dyonn"
click at [482, 316] on input at bounding box center [544, 306] width 145 height 21
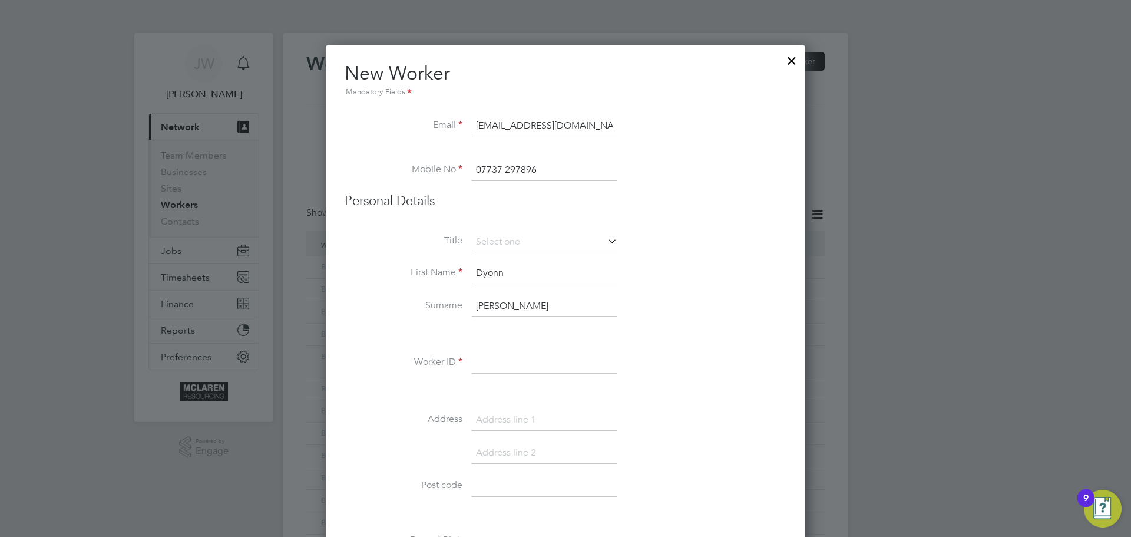
type input "Robinson"
drag, startPoint x: 478, startPoint y: 368, endPoint x: 464, endPoint y: 323, distance: 46.4
click at [478, 368] on input at bounding box center [544, 362] width 145 height 21
click at [508, 363] on input at bounding box center [544, 362] width 145 height 21
paste input "BH-66239"
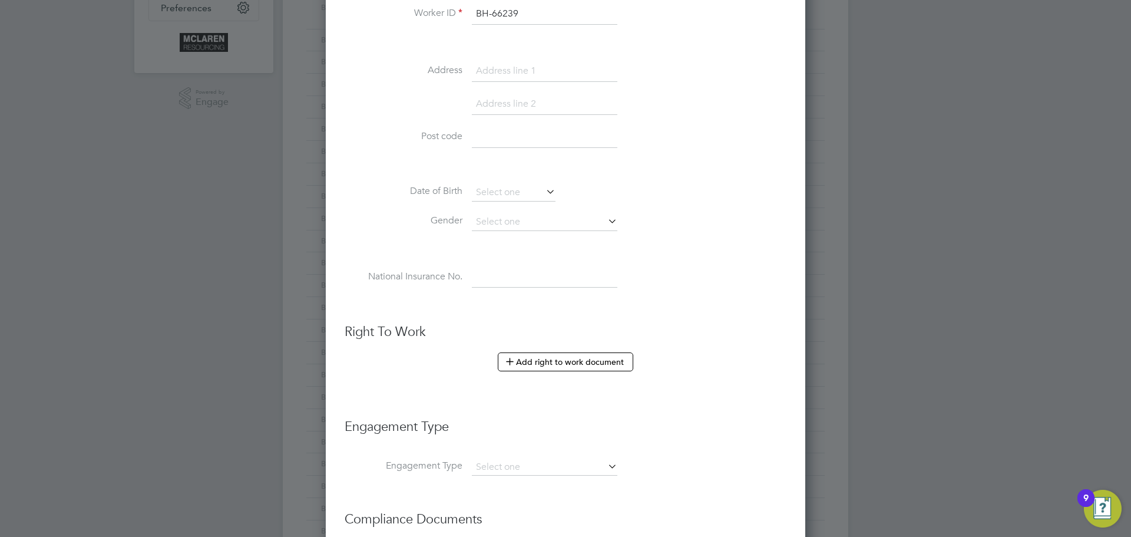
scroll to position [530, 0]
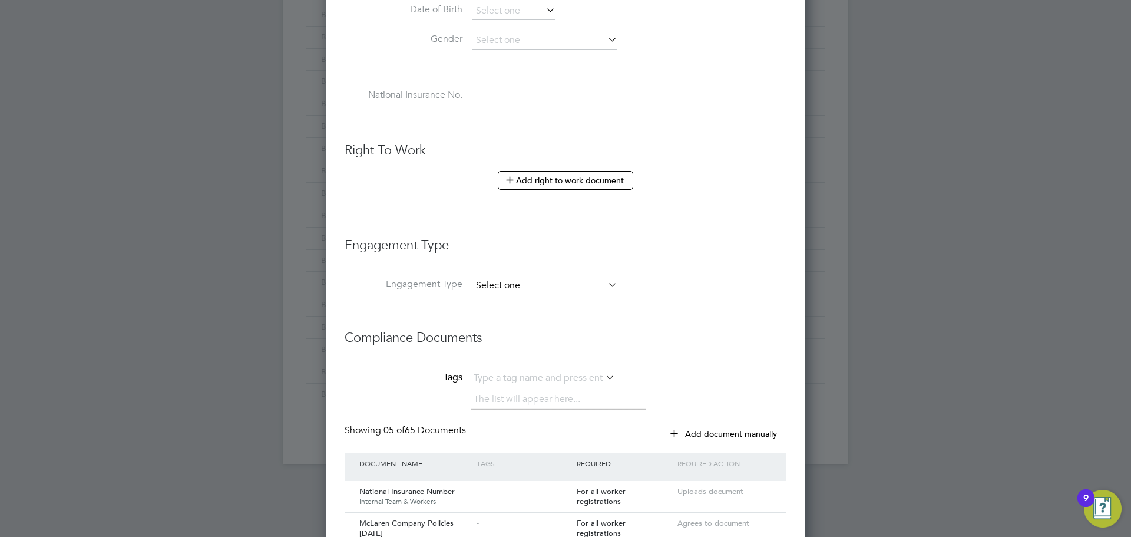
type input "BH-66239"
click at [601, 280] on input at bounding box center [544, 285] width 145 height 16
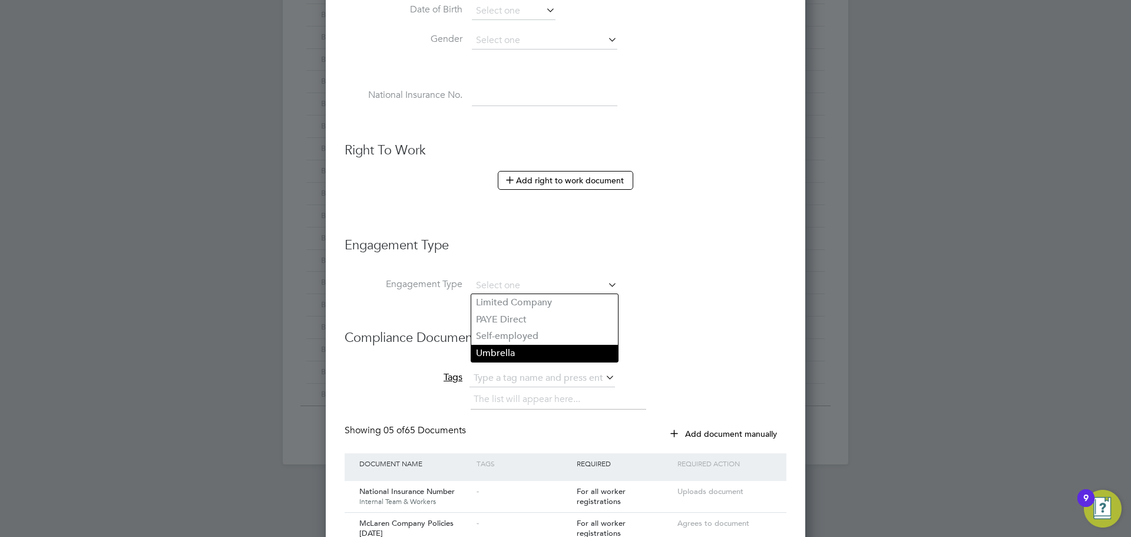
click at [508, 353] on li "Umbrella" at bounding box center [544, 353] width 147 height 17
type input "Umbrella"
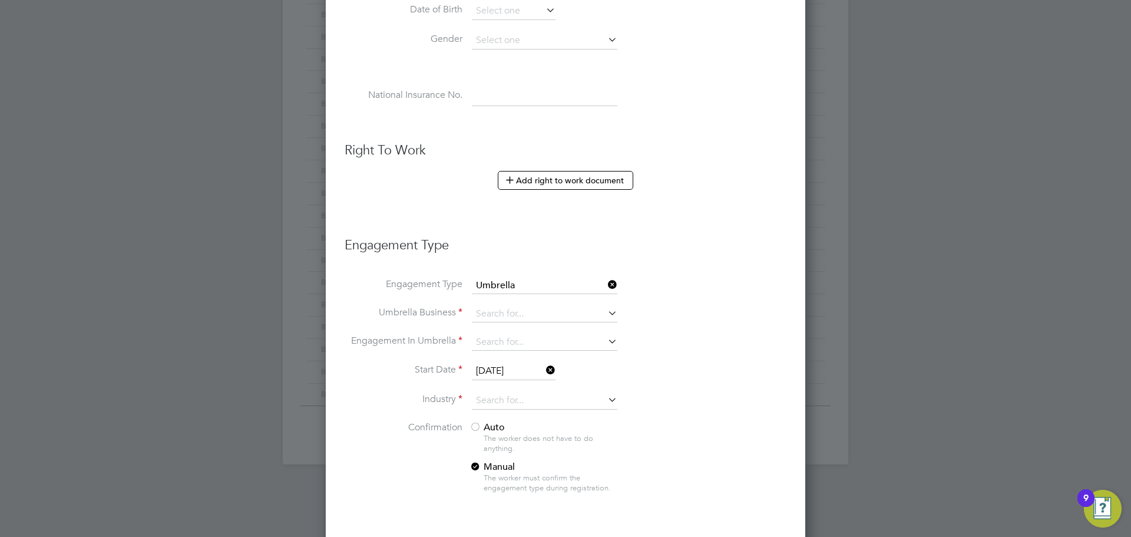
scroll to position [1646, 480]
click at [519, 323] on li "Umbrella Business" at bounding box center [566, 320] width 442 height 28
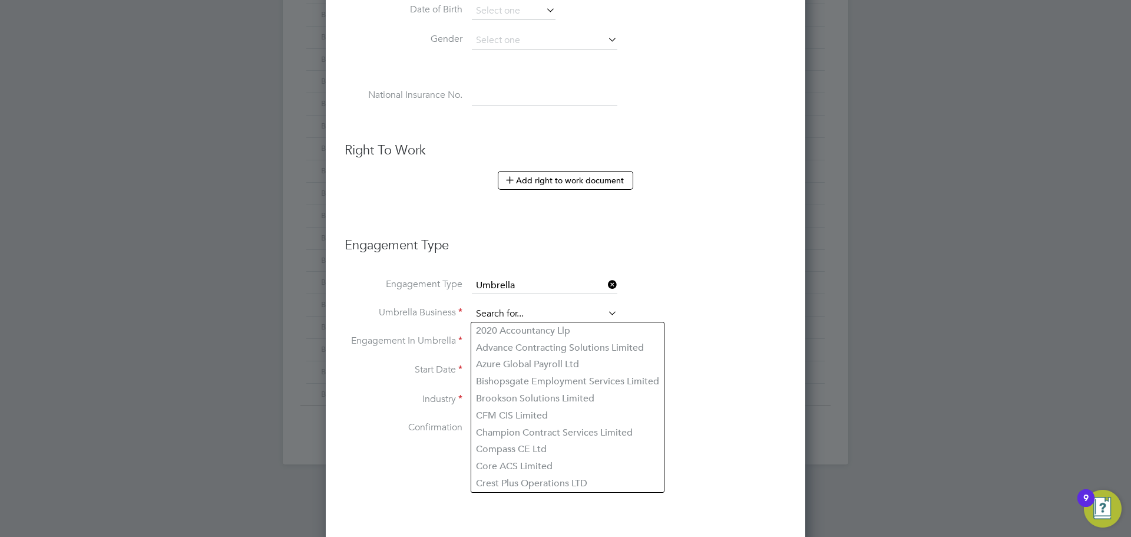
click at [515, 312] on input at bounding box center [544, 314] width 145 height 16
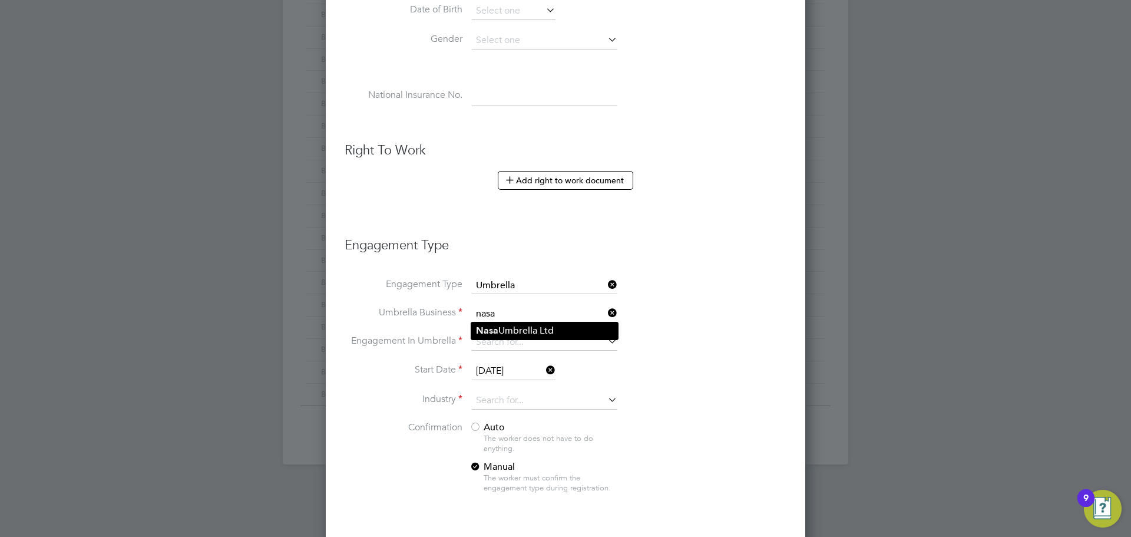
click at [525, 324] on li "Nasa Umbrella Ltd" at bounding box center [544, 330] width 147 height 17
type input "Nasa Umbrella Ltd"
click at [506, 343] on input at bounding box center [544, 342] width 145 height 16
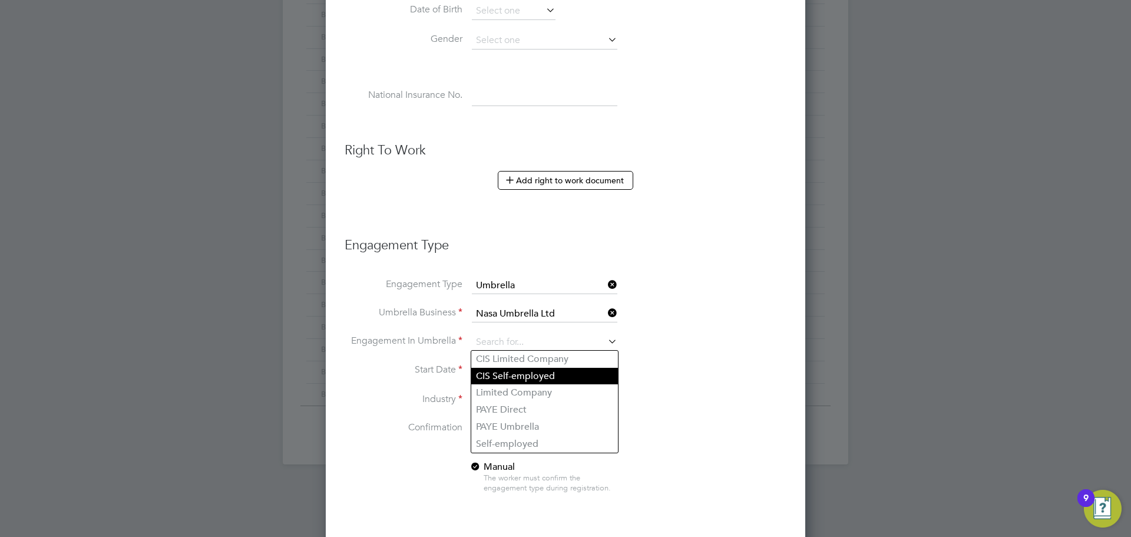
click at [504, 379] on li "CIS Self-employed" at bounding box center [544, 376] width 147 height 17
type input "CIS Self-employed"
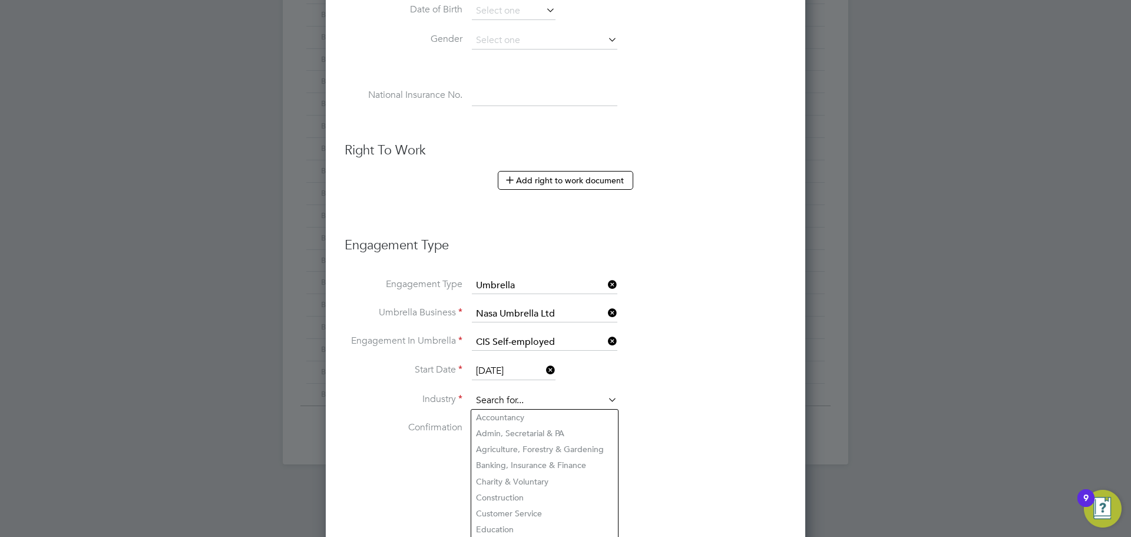
click at [501, 398] on input at bounding box center [544, 401] width 145 height 18
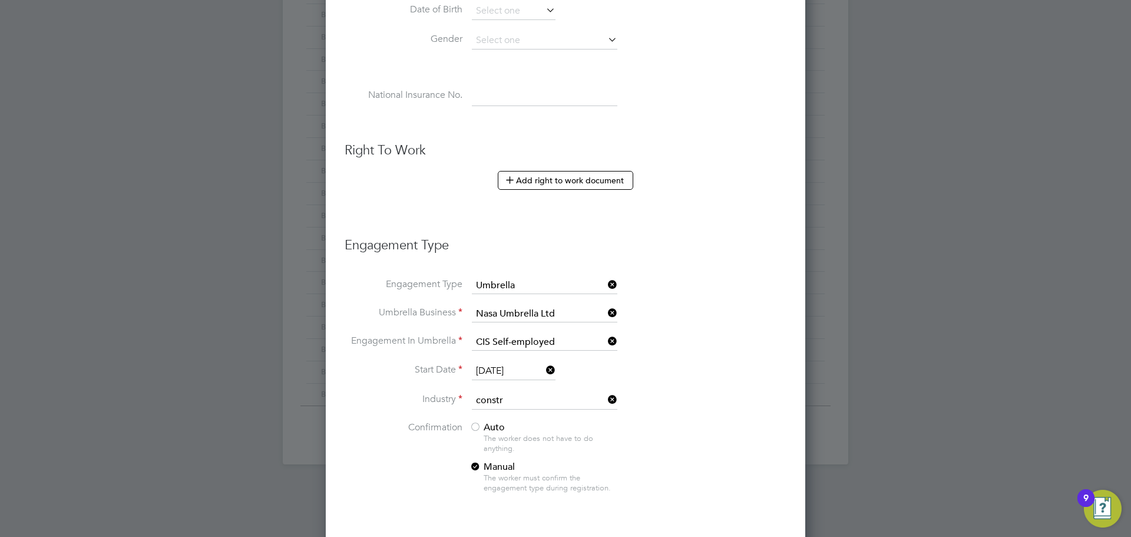
click at [516, 418] on li "Constr uction" at bounding box center [544, 417] width 147 height 16
type input "Construction"
click at [474, 428] on div at bounding box center [475, 428] width 12 height 12
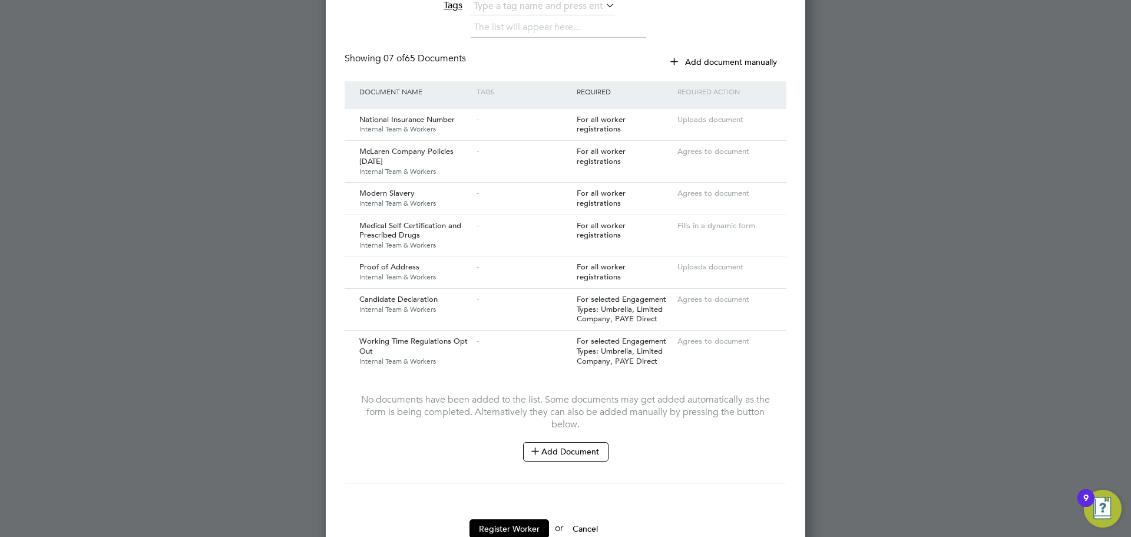
scroll to position [1154, 0]
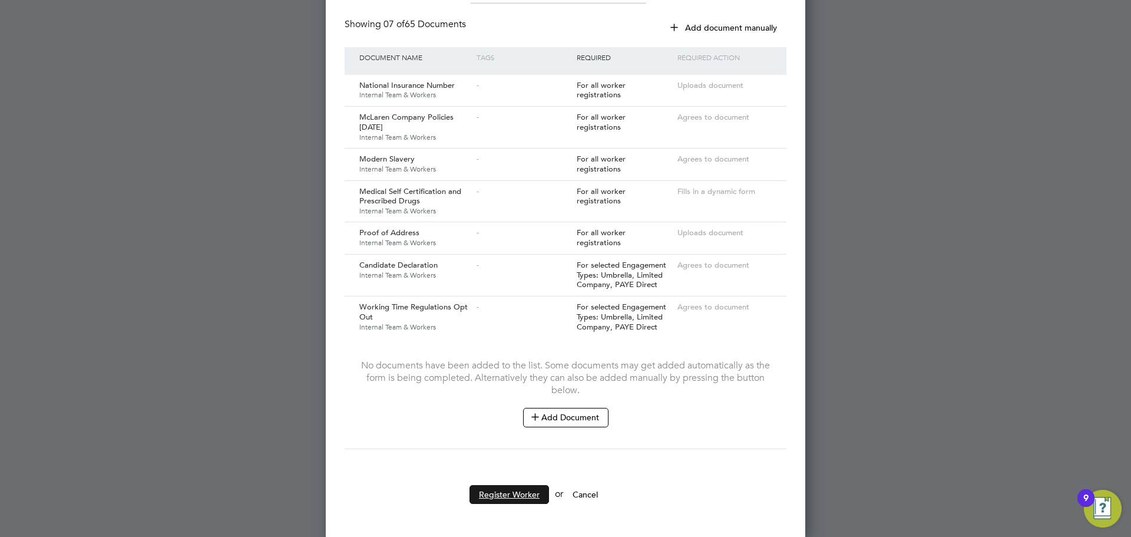
click at [526, 491] on button "Register Worker" at bounding box center [509, 494] width 80 height 19
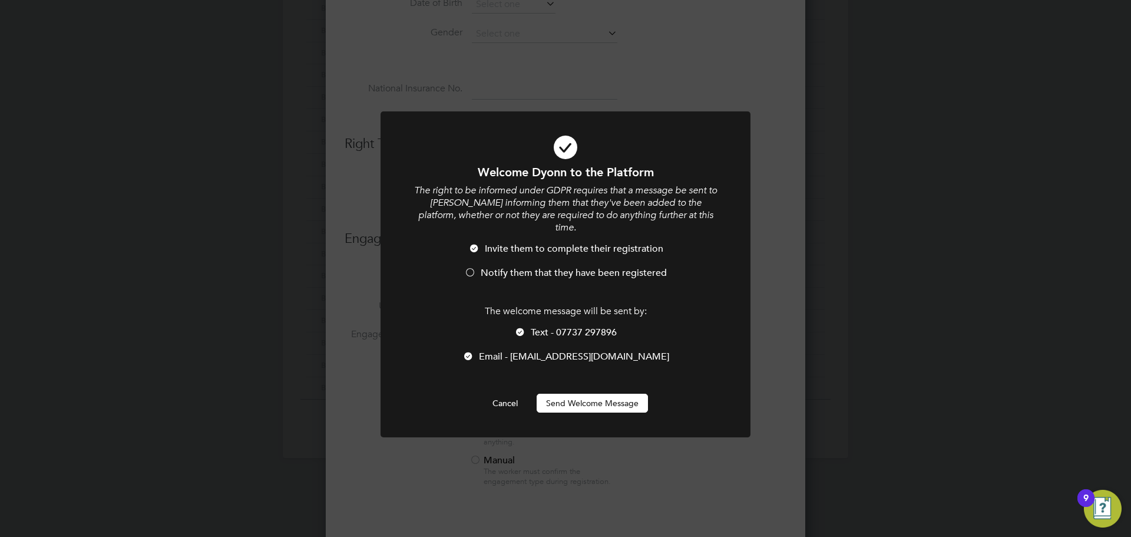
click at [582, 393] on button "Send Welcome Message" at bounding box center [592, 402] width 111 height 19
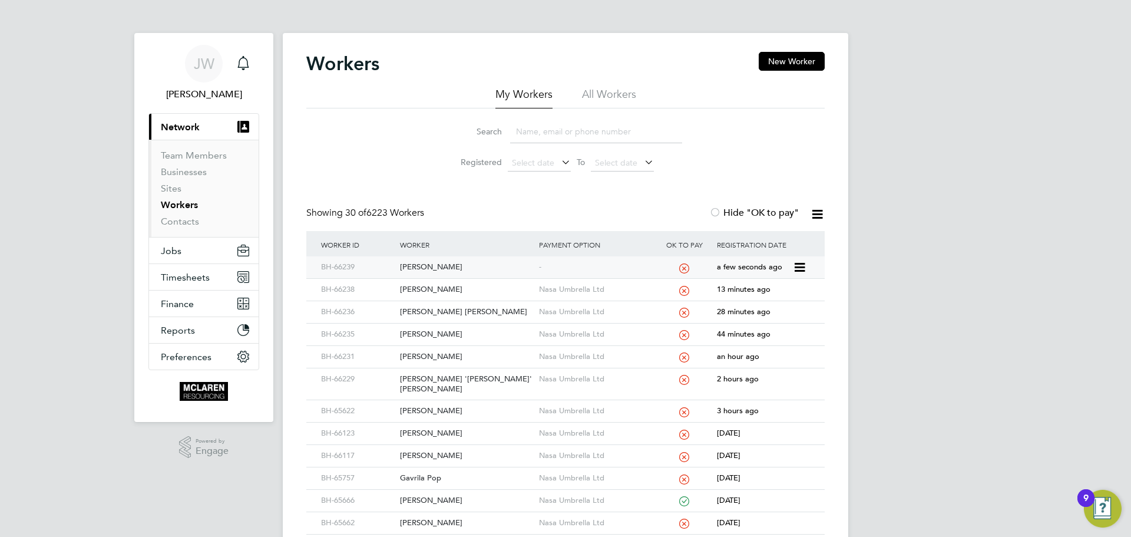
click at [437, 264] on div "Dyonn Robinson" at bounding box center [466, 267] width 138 height 22
click at [540, 130] on input at bounding box center [596, 131] width 172 height 23
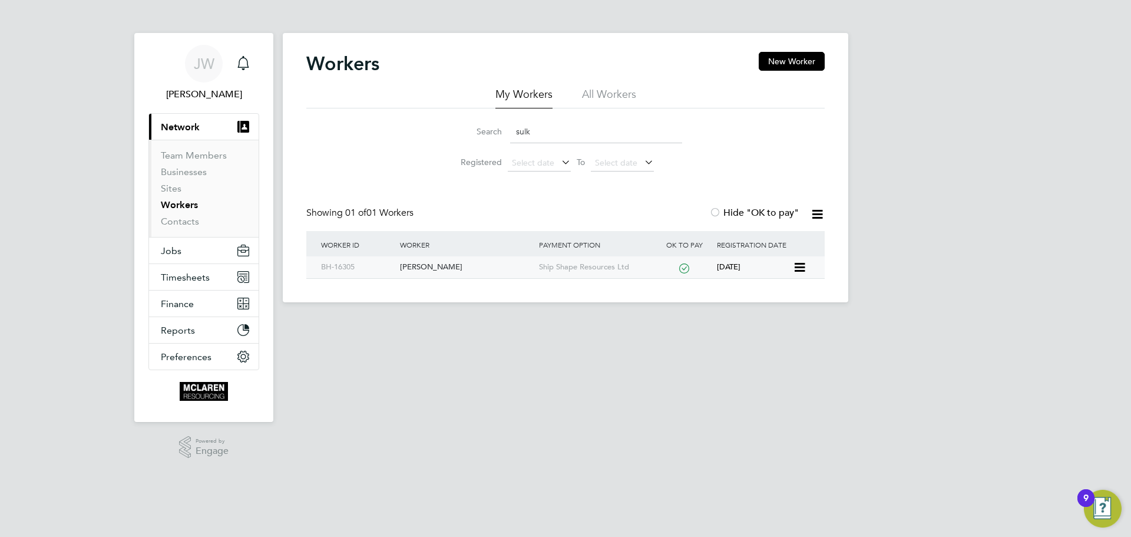
type input "sulk"
click at [424, 260] on div "Adam Sulkowski" at bounding box center [466, 267] width 138 height 22
drag, startPoint x: 541, startPoint y: 131, endPoint x: 508, endPoint y: 131, distance: 33.0
click at [508, 131] on div "Search sulk" at bounding box center [565, 131] width 233 height 23
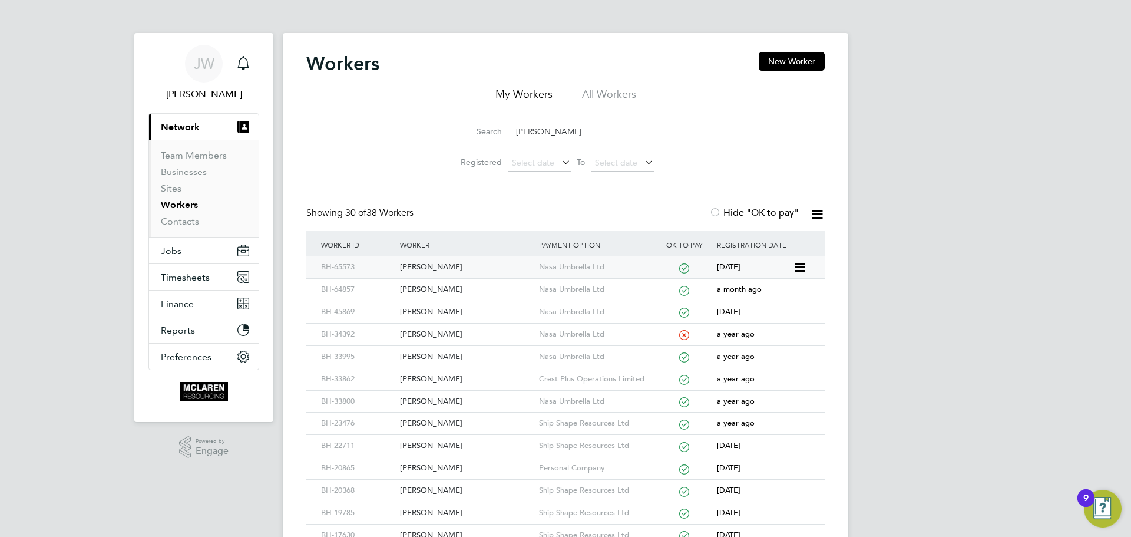
click at [449, 264] on div "Josep Hassan Hamed" at bounding box center [466, 267] width 138 height 22
click at [555, 130] on input "josep" at bounding box center [596, 131] width 172 height 23
type input "j"
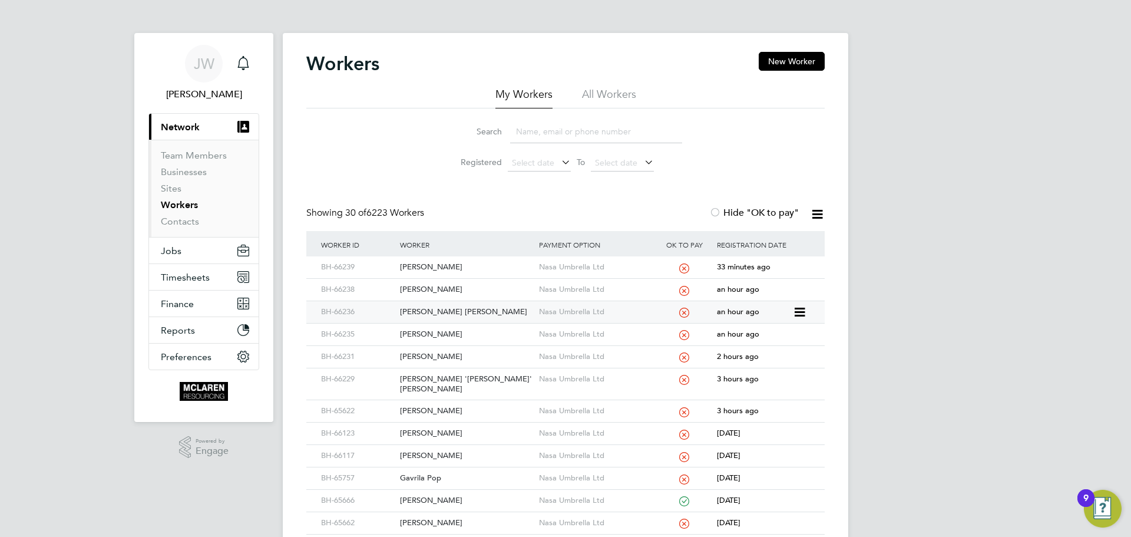
click at [437, 310] on div "Marley Mclean" at bounding box center [466, 312] width 138 height 22
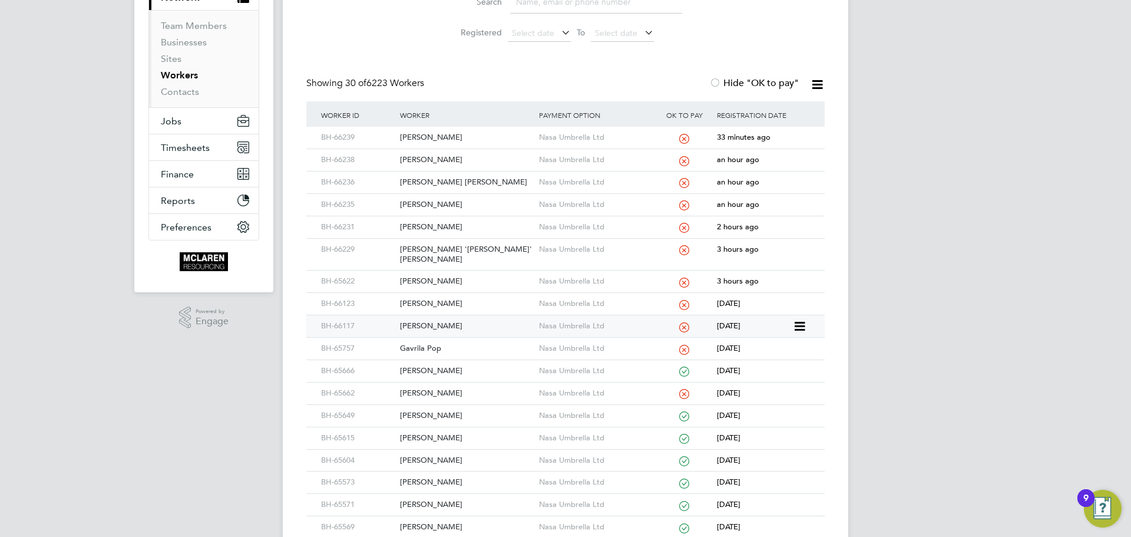
scroll to position [236, 0]
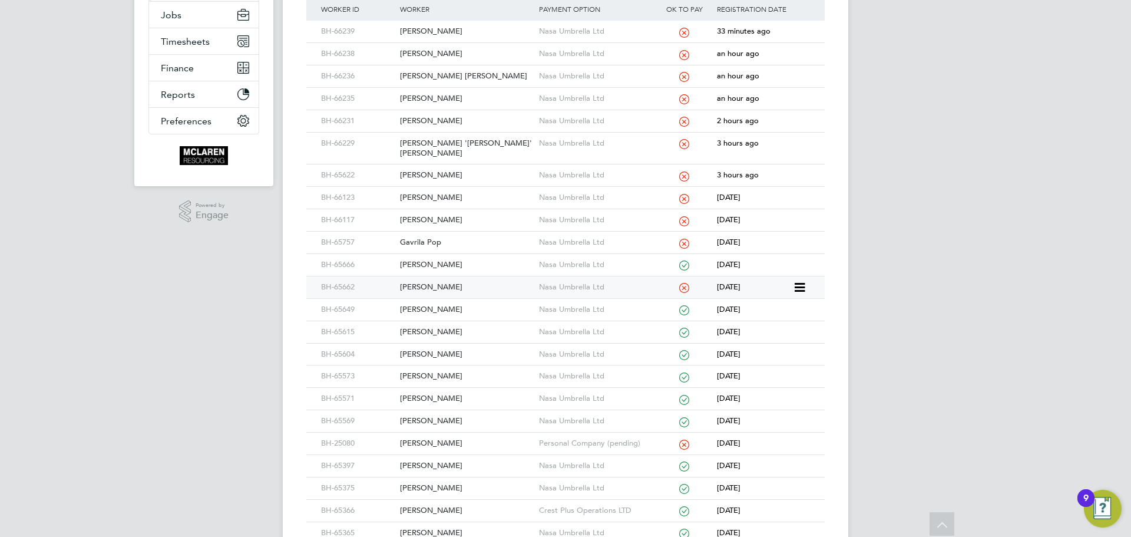
click at [440, 276] on div "Daniel Binder" at bounding box center [466, 287] width 138 height 22
click at [422, 435] on div "Sean Logan" at bounding box center [466, 443] width 138 height 22
click at [442, 77] on div "Marley Mclean" at bounding box center [466, 76] width 138 height 22
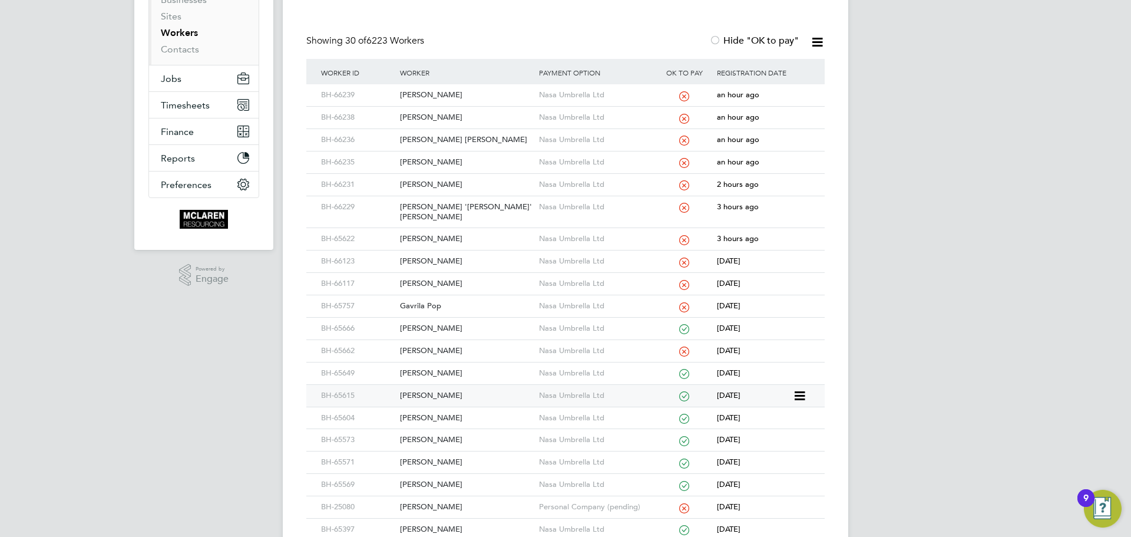
scroll to position [295, 0]
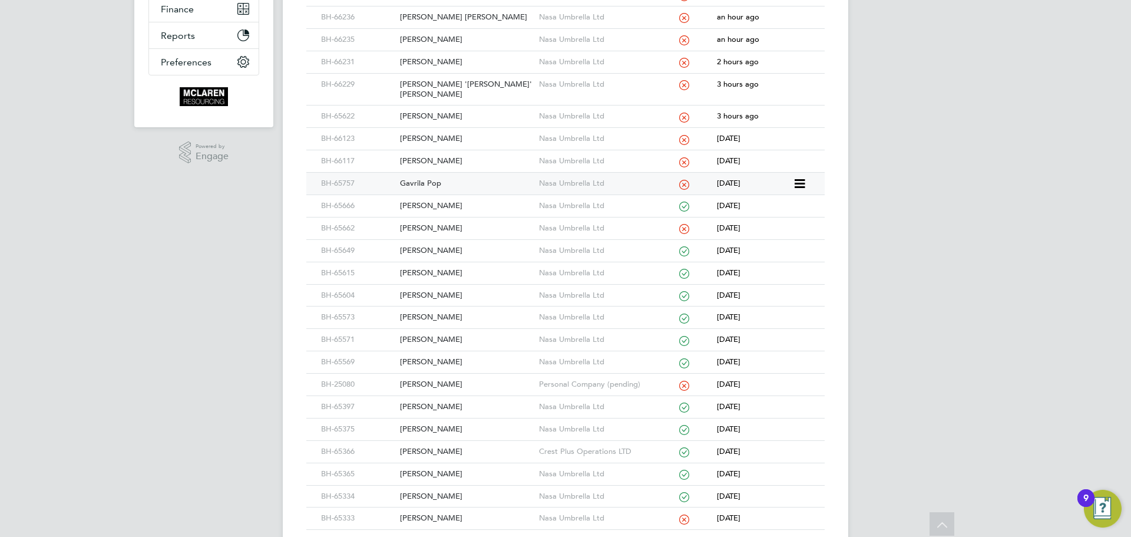
click at [434, 173] on div "Gavrila Pop" at bounding box center [466, 184] width 138 height 22
click at [406, 173] on div "Gavrila Pop" at bounding box center [466, 184] width 138 height 22
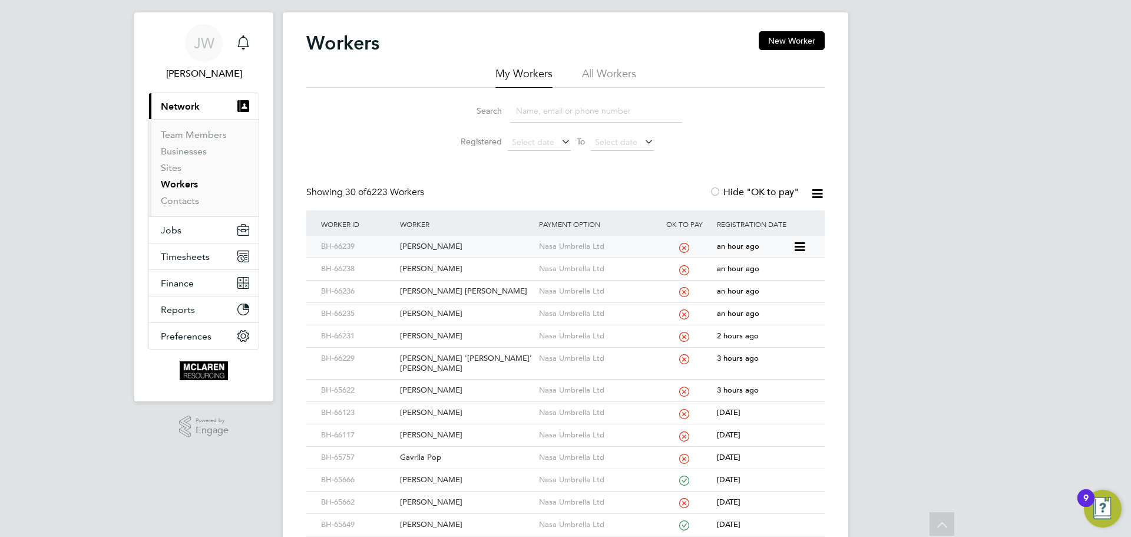
scroll to position [0, 0]
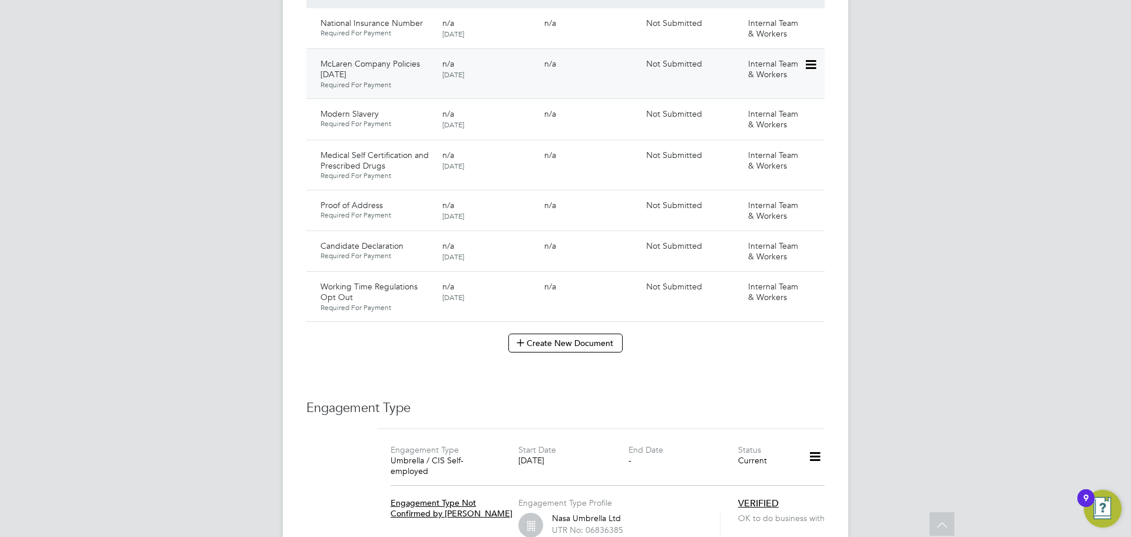
scroll to position [684, 0]
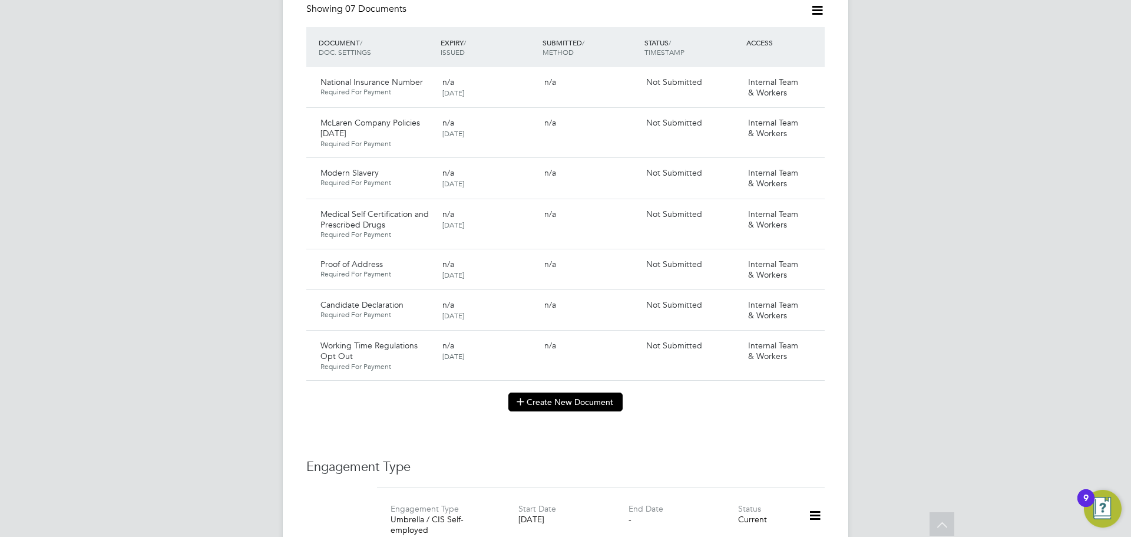
click at [590, 395] on button "Create New Document" at bounding box center [565, 401] width 114 height 19
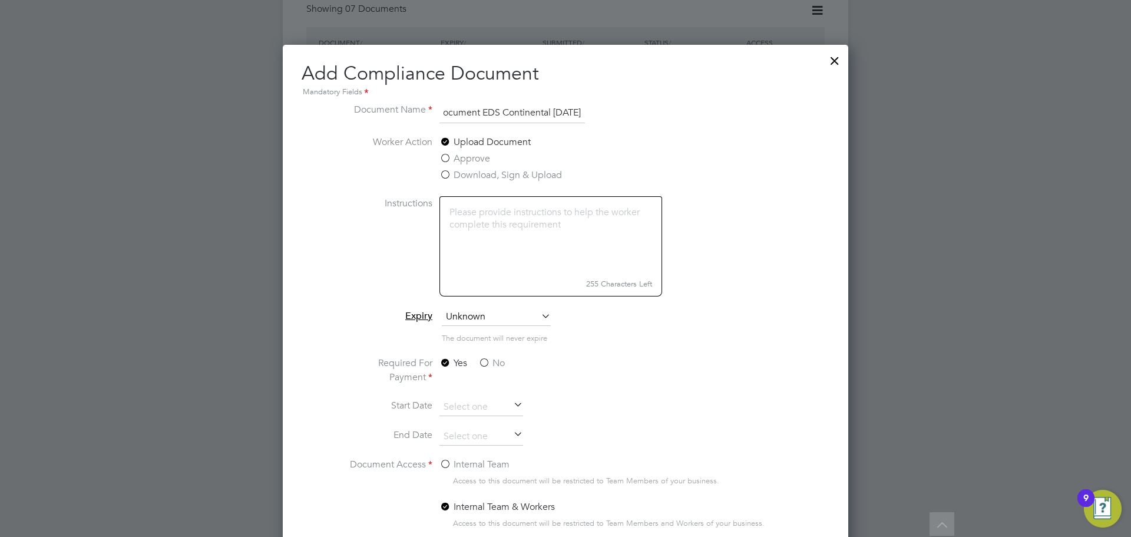
scroll to position [0, 87]
type input "Key Information Document EDS Continental [DATE]"
click at [487, 362] on label "No" at bounding box center [491, 363] width 27 height 14
click at [0, 0] on input "No" at bounding box center [0, 0] width 0 height 0
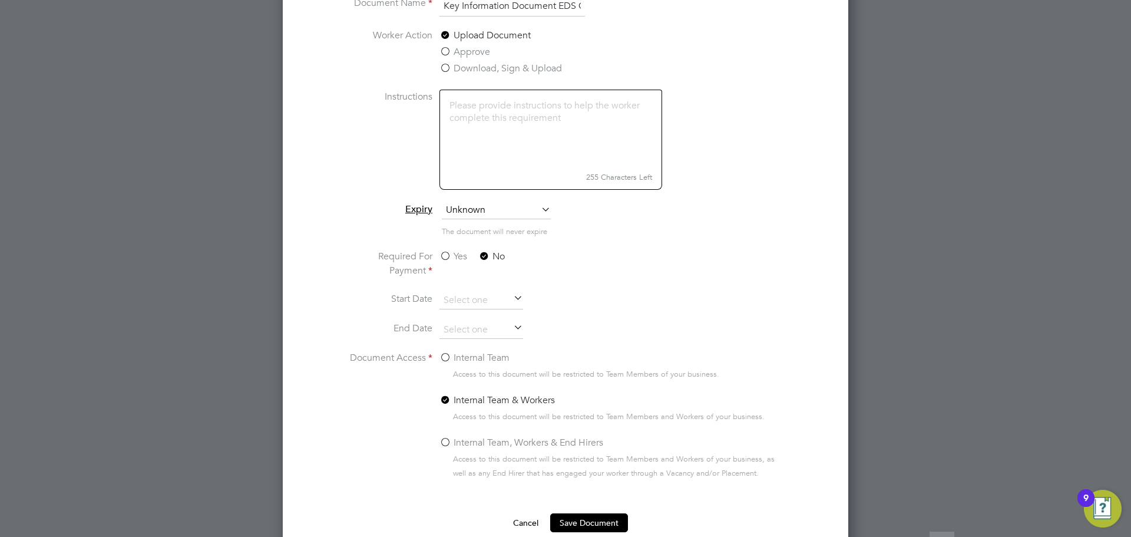
scroll to position [978, 0]
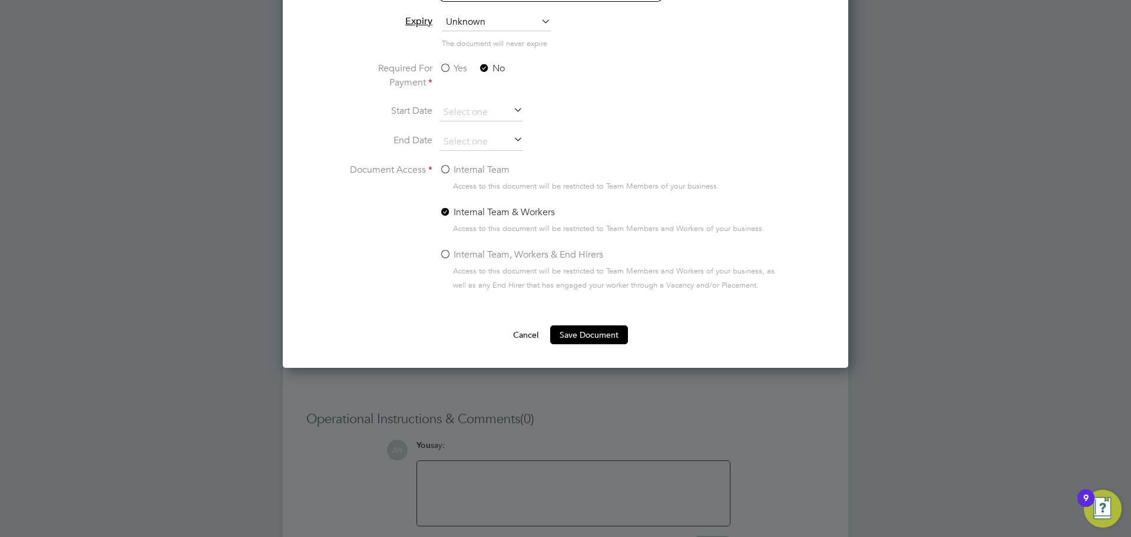
click at [443, 169] on label "Internal Team" at bounding box center [474, 170] width 70 height 14
click at [0, 0] on input "Internal Team" at bounding box center [0, 0] width 0 height 0
click at [554, 335] on button "Save Document" at bounding box center [589, 334] width 78 height 19
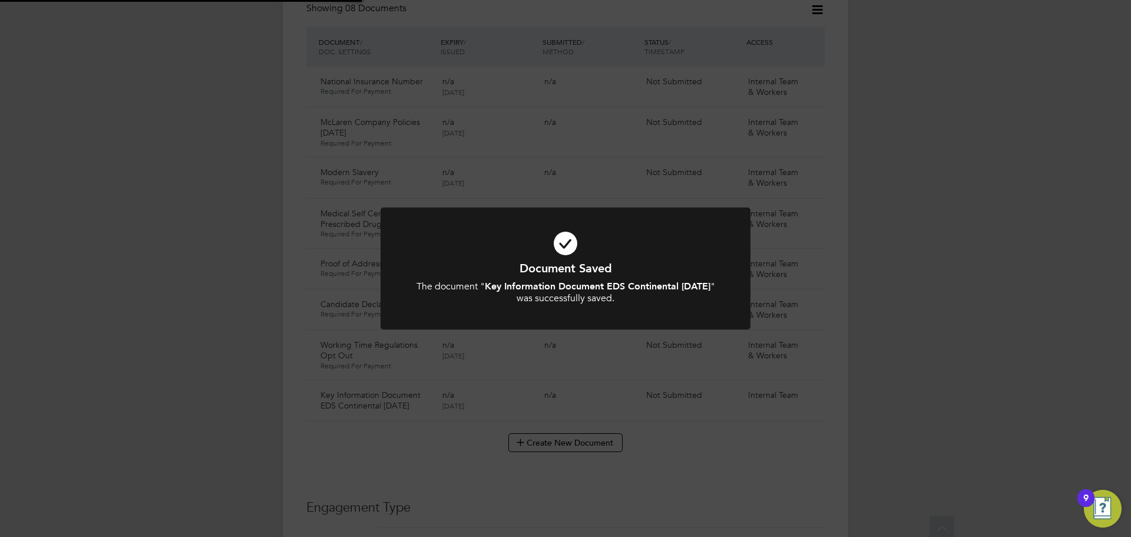
scroll to position [684, 0]
click at [973, 340] on div "Document Saved The document " Key Information Document EDS Continental 11.08.25…" at bounding box center [565, 268] width 1131 height 537
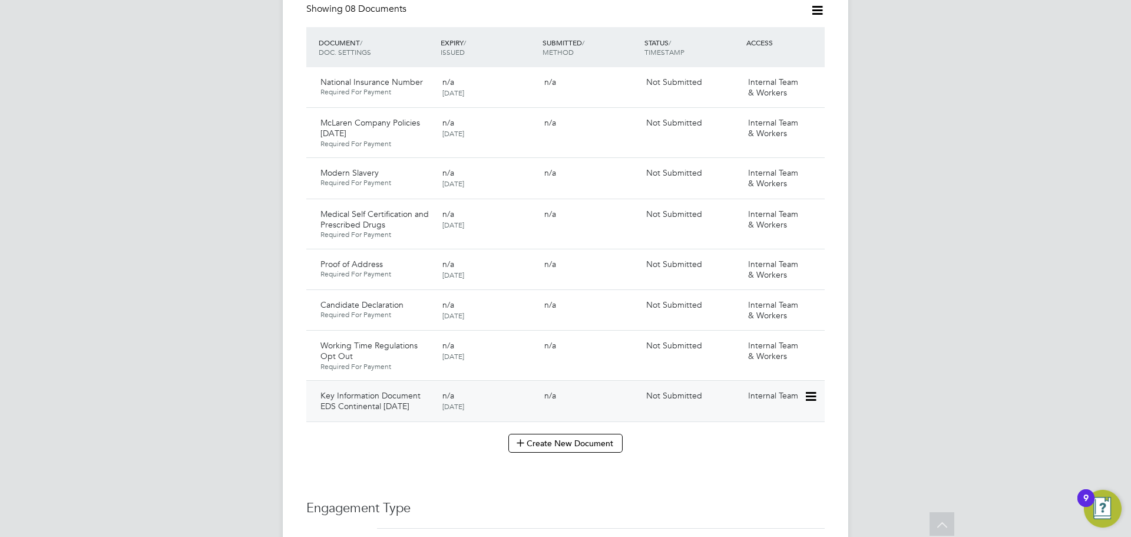
click at [809, 389] on icon at bounding box center [810, 396] width 12 height 14
click at [774, 429] on li "Submit Document" at bounding box center [774, 429] width 82 height 16
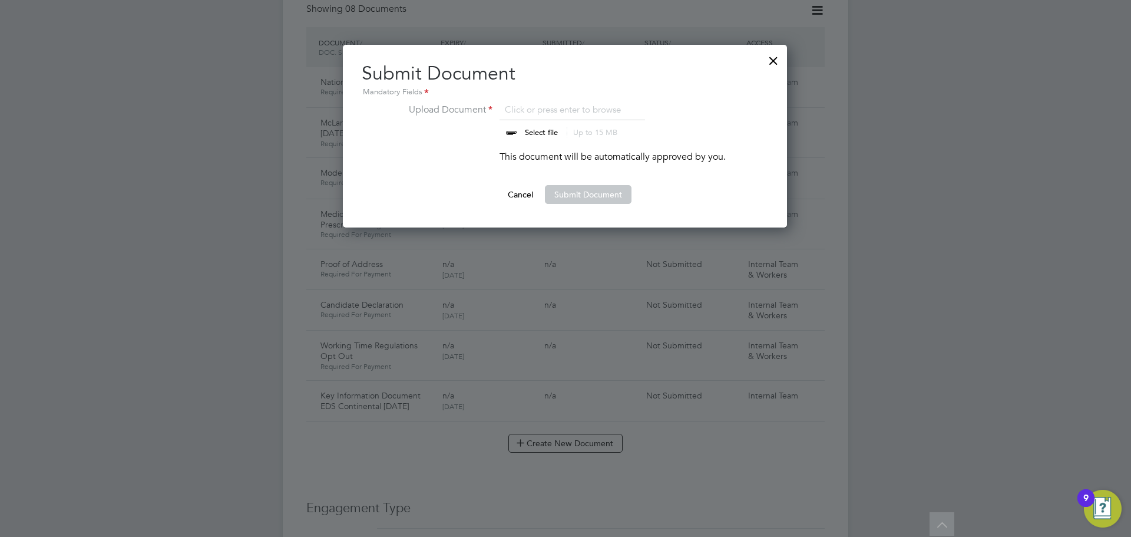
click at [517, 131] on input "file" at bounding box center [552, 119] width 185 height 35
type input "C:\fakepath\Key Information Document (Self Employed-CIS) 3 Thomas Johnston EDS …"
click at [567, 194] on button "Submit Document" at bounding box center [588, 194] width 87 height 19
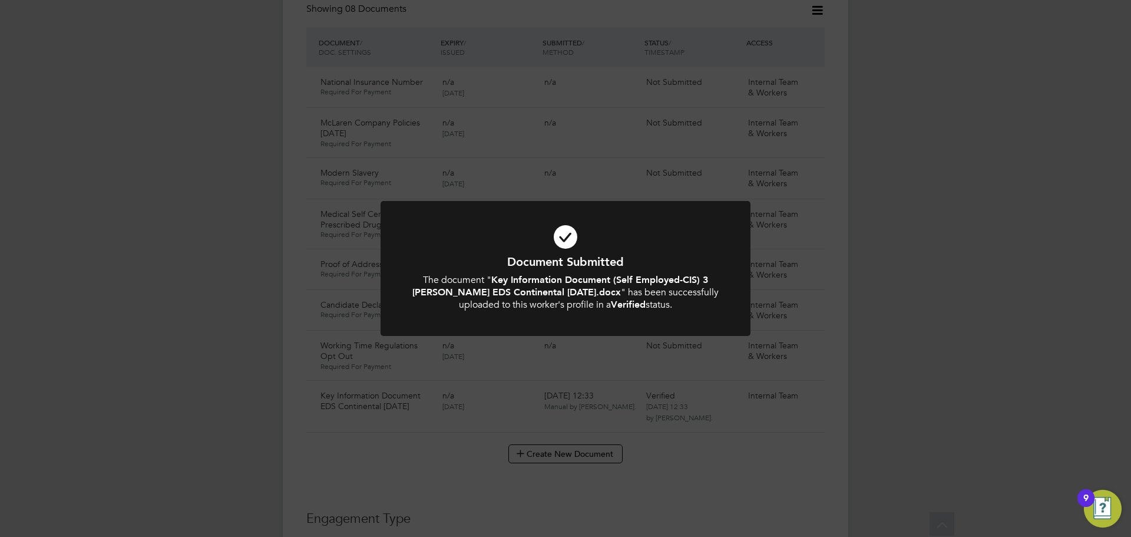
click at [881, 251] on div "Document Submitted The document " Key Information Document (Self Employed-CIS) …" at bounding box center [565, 268] width 1131 height 537
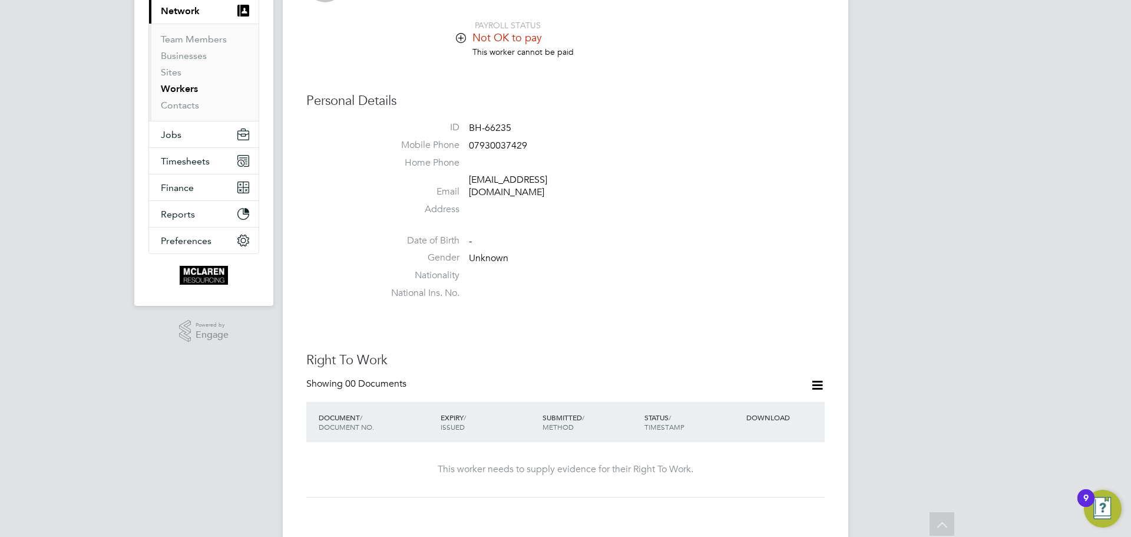
scroll to position [36, 0]
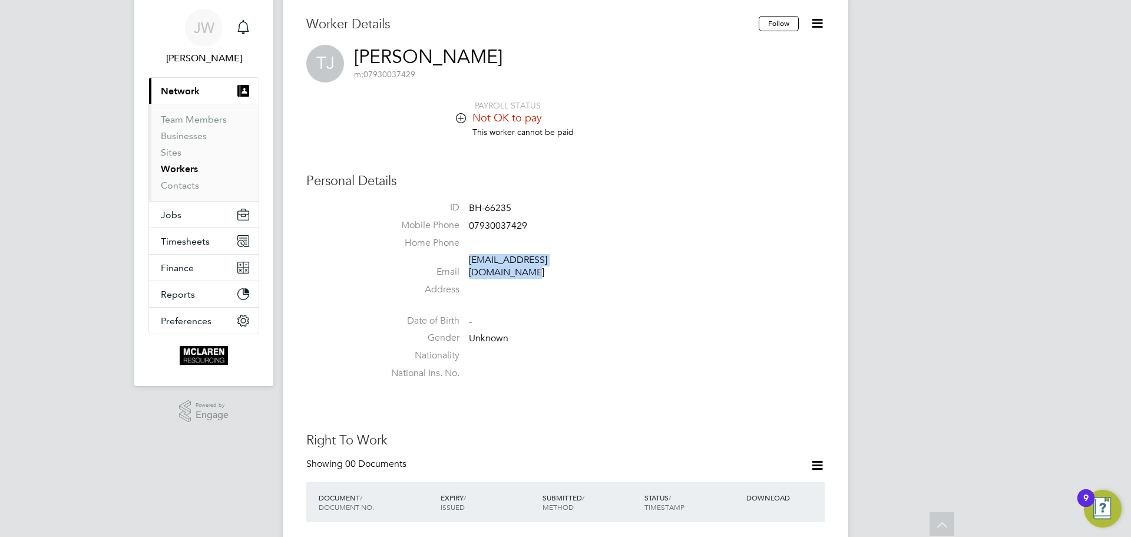
drag, startPoint x: 609, startPoint y: 263, endPoint x: 468, endPoint y: 265, distance: 140.8
click at [468, 265] on li "Email johnstonthomas912@gmail.com" at bounding box center [601, 268] width 448 height 29
copy link "johnstonthomas912@gmail.com"
click at [558, 244] on li "Home Phone" at bounding box center [601, 246] width 448 height 18
drag, startPoint x: 612, startPoint y: 257, endPoint x: 468, endPoint y: 263, distance: 143.8
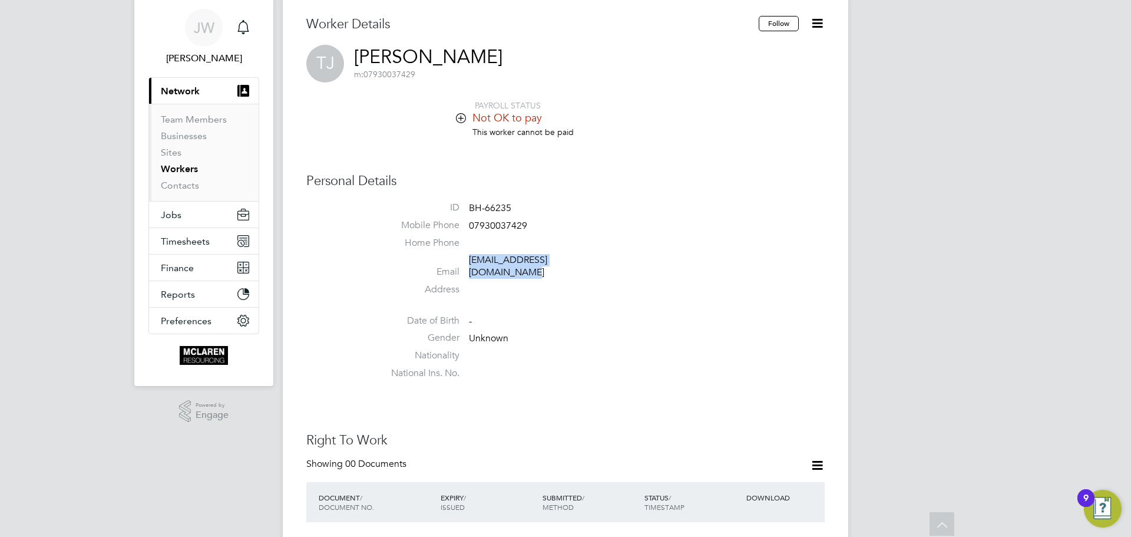
click at [468, 263] on li "Email johnstonthomas912@gmail.com" at bounding box center [601, 268] width 448 height 29
copy link "johnstonthomas912@gmail.com"
drag, startPoint x: 570, startPoint y: 199, endPoint x: 555, endPoint y: 201, distance: 15.4
click at [570, 199] on div "Personal Details ID BH-66235 Mobile Phone 07930037429 Home Phone Email johnston…" at bounding box center [565, 278] width 518 height 211
drag, startPoint x: 531, startPoint y: 220, endPoint x: 469, endPoint y: 231, distance: 62.2
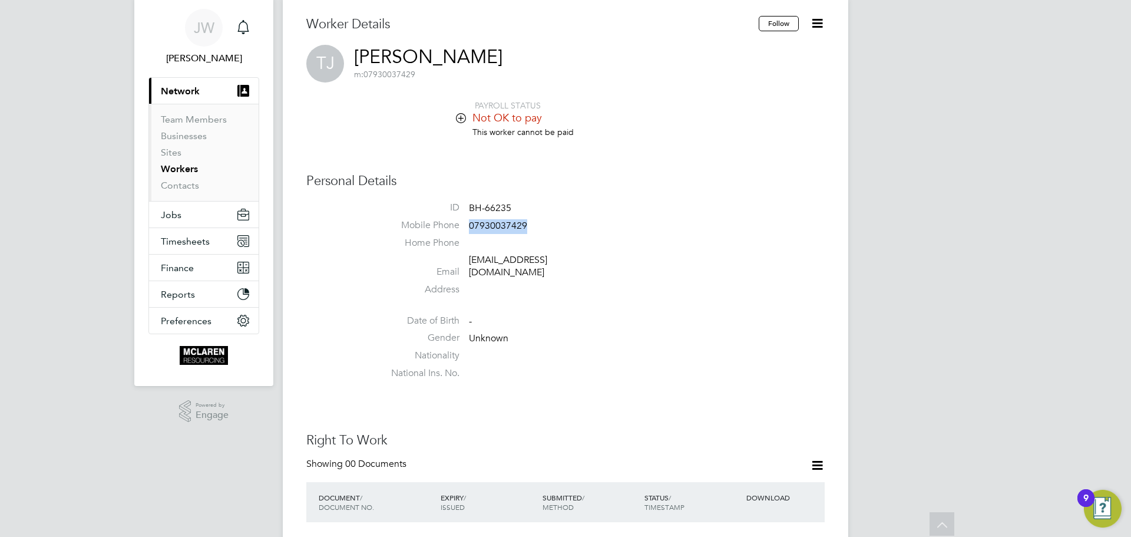
click at [469, 231] on li "Mobile Phone 07930037429" at bounding box center [601, 228] width 448 height 18
copy span "07930037429"
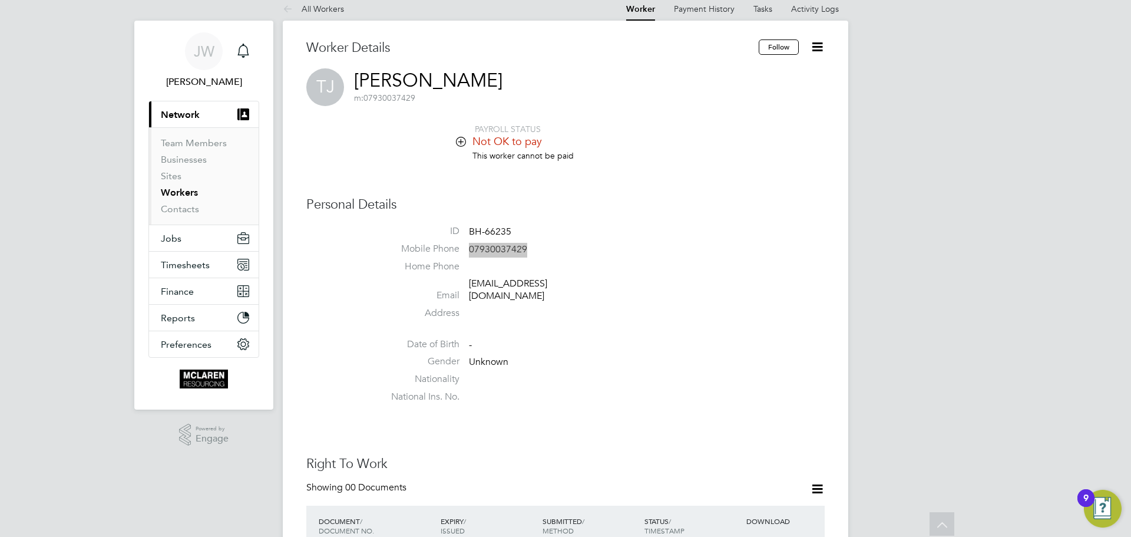
scroll to position [0, 0]
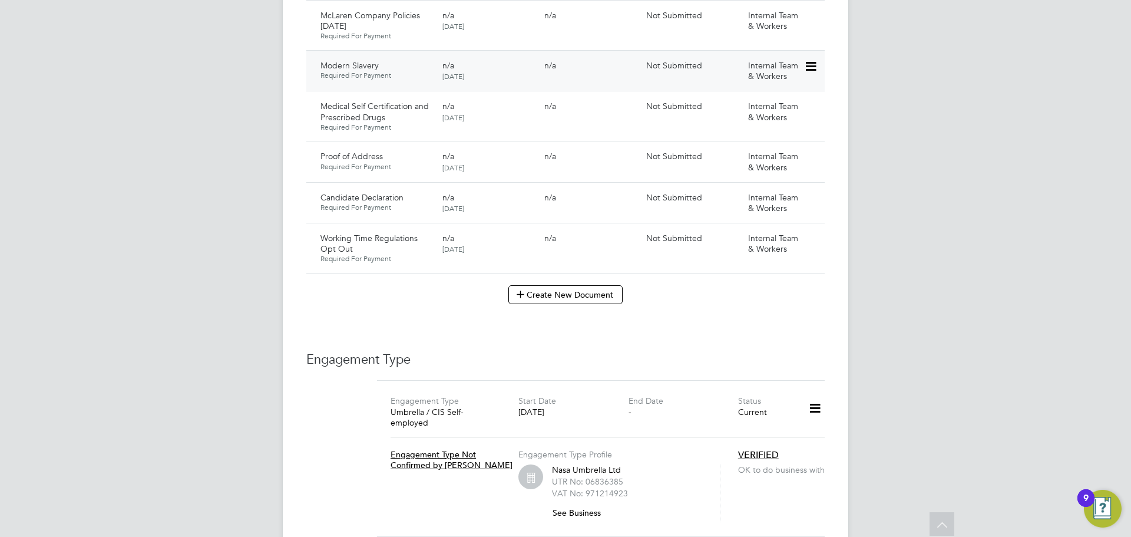
scroll to position [884, 0]
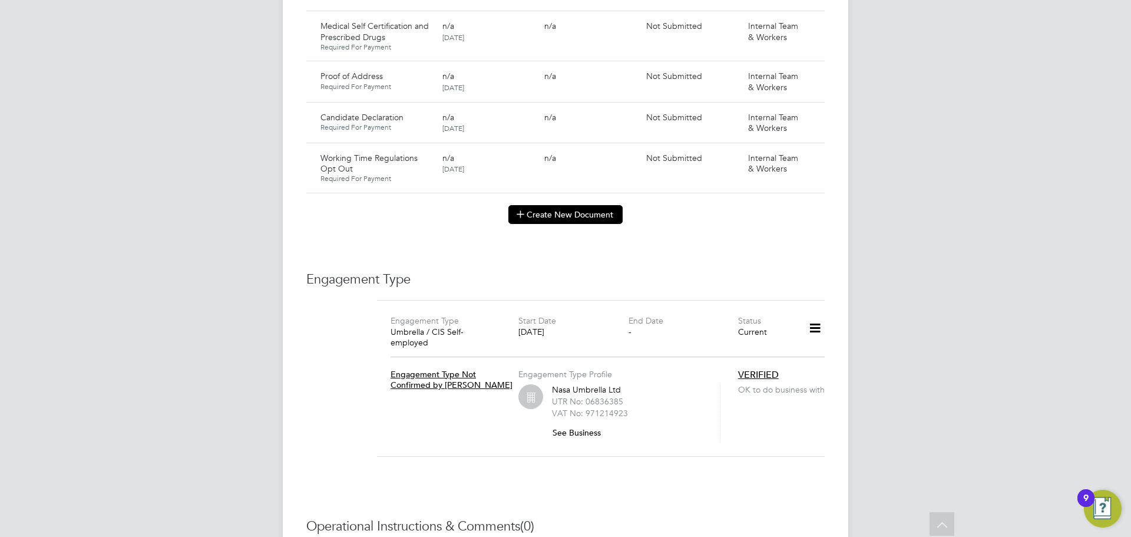
click at [565, 205] on button "Create New Document" at bounding box center [565, 214] width 114 height 19
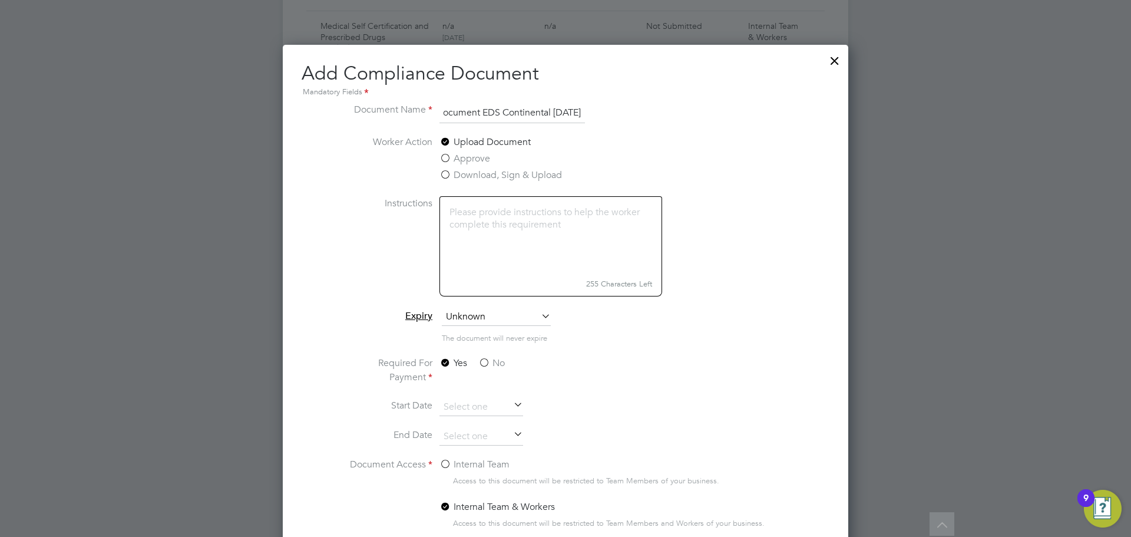
scroll to position [0, 87]
type input "Key Information Document EDS Continental 11.08.25"
click at [482, 364] on label "No" at bounding box center [491, 363] width 27 height 14
click at [0, 0] on input "No" at bounding box center [0, 0] width 0 height 0
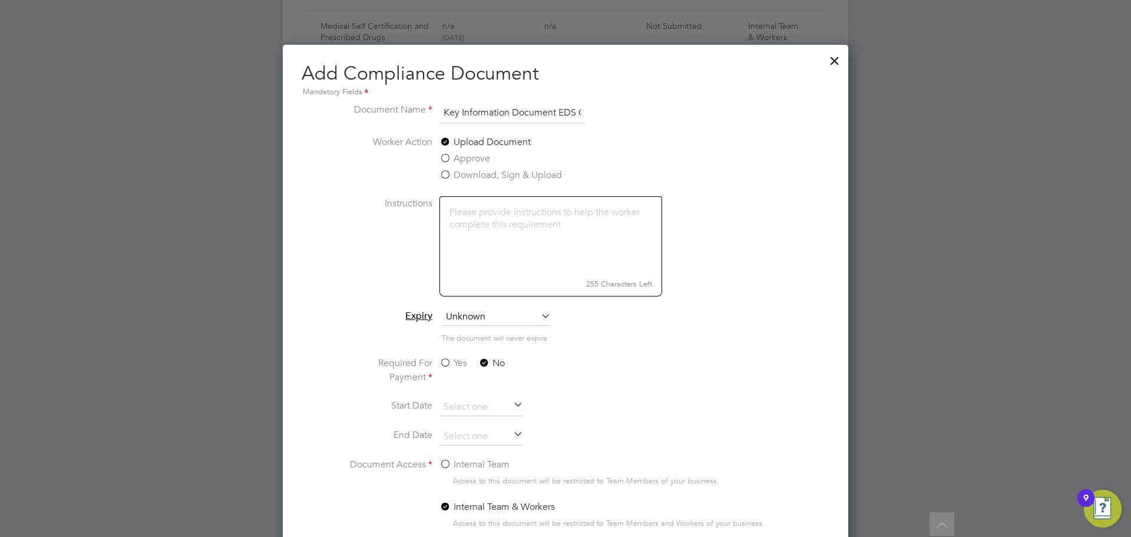
click at [444, 464] on label "Internal Team" at bounding box center [474, 464] width 70 height 14
click at [0, 0] on input "Internal Team" at bounding box center [0, 0] width 0 height 0
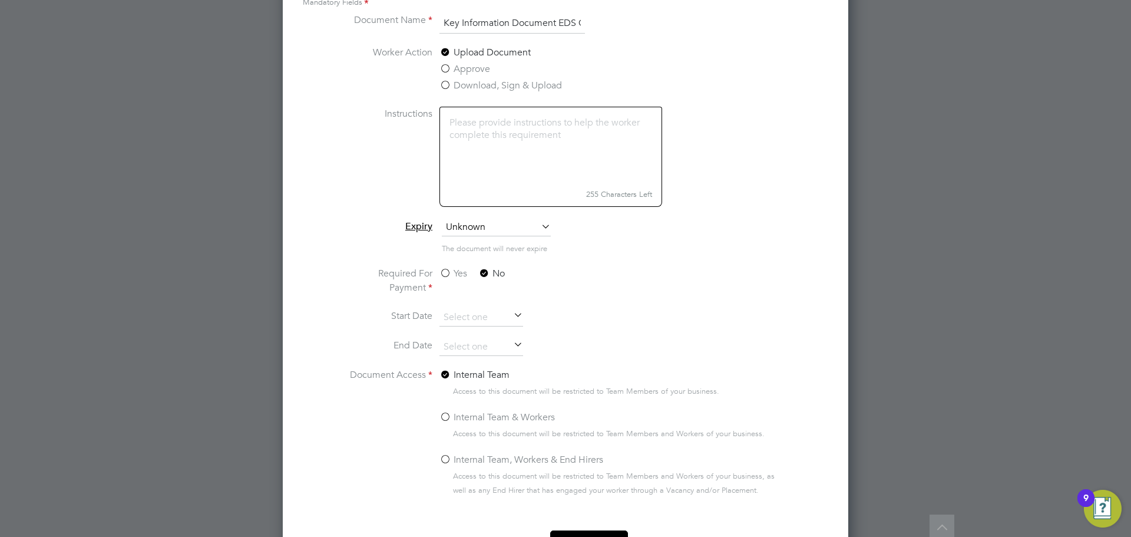
scroll to position [1037, 0]
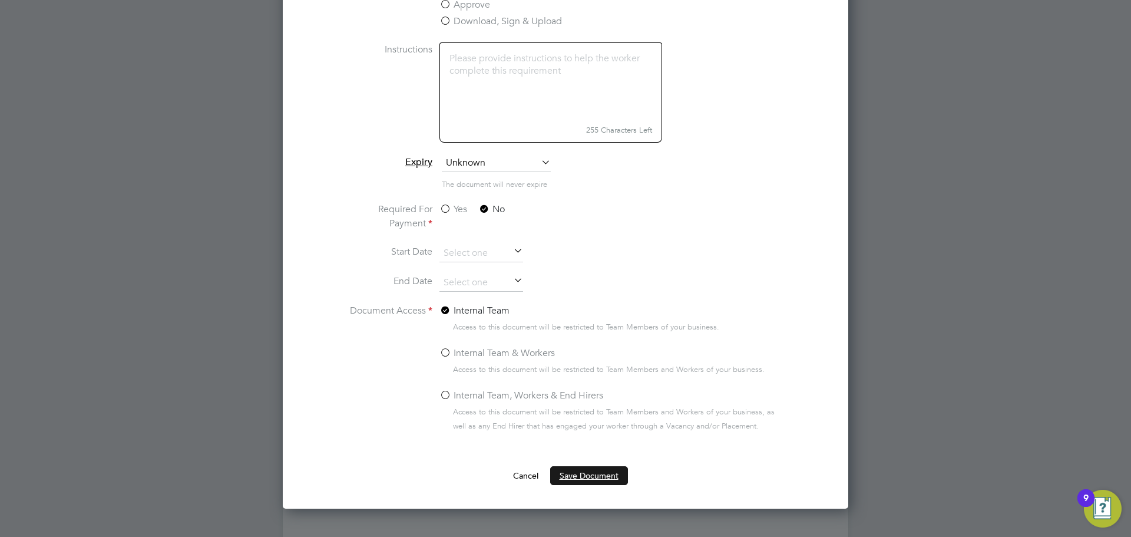
click at [574, 476] on button "Save Document" at bounding box center [589, 475] width 78 height 19
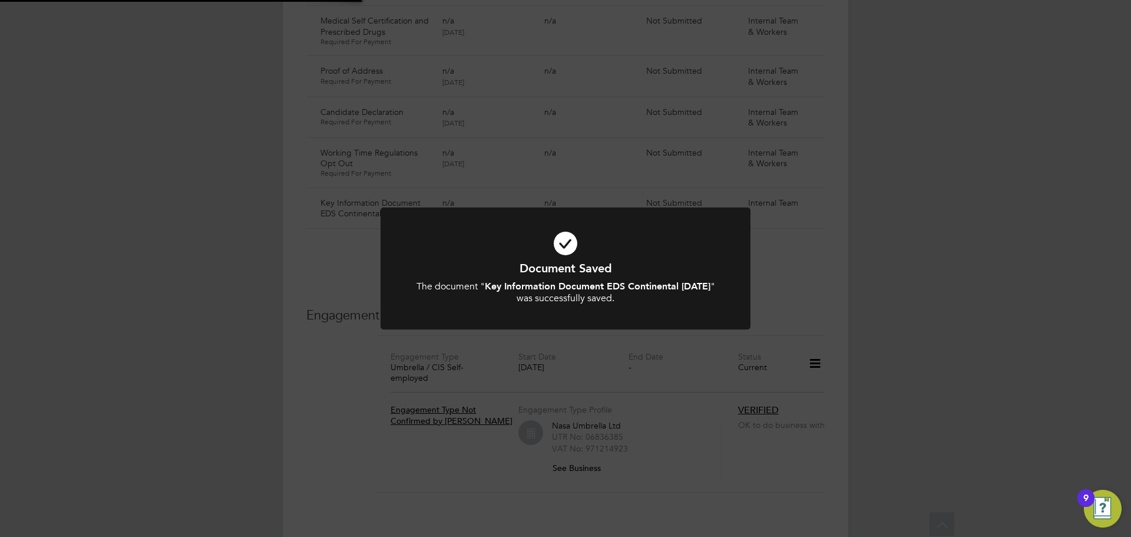
scroll to position [884, 0]
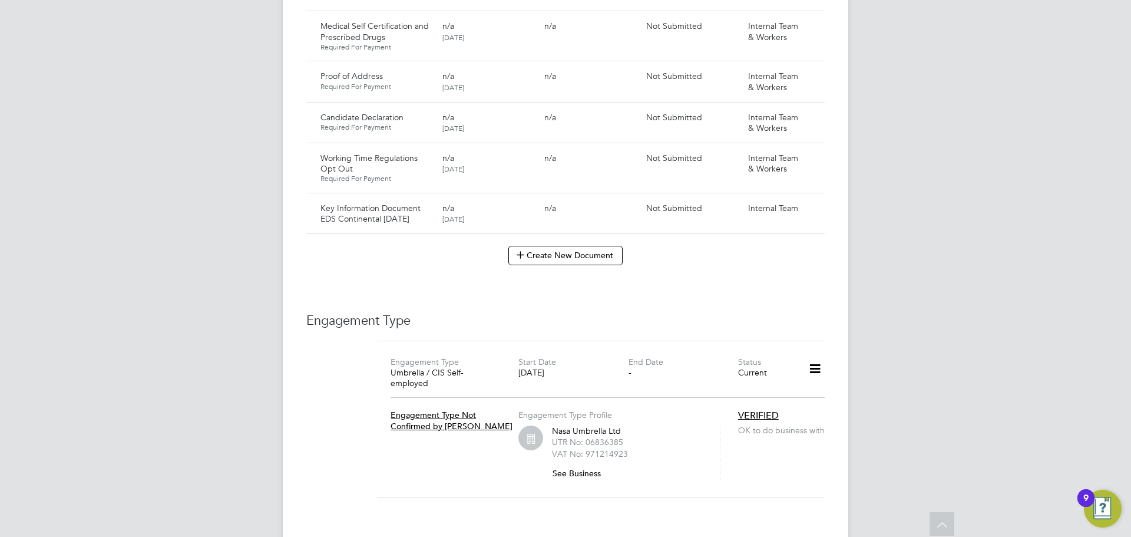
click at [896, 184] on div "Document Saved The document " Key Information Document EDS Continental [DATE] "…" at bounding box center [565, 268] width 1131 height 537
click at [813, 202] on icon at bounding box center [810, 209] width 12 height 14
click at [756, 226] on li "Submit Document" at bounding box center [774, 229] width 82 height 16
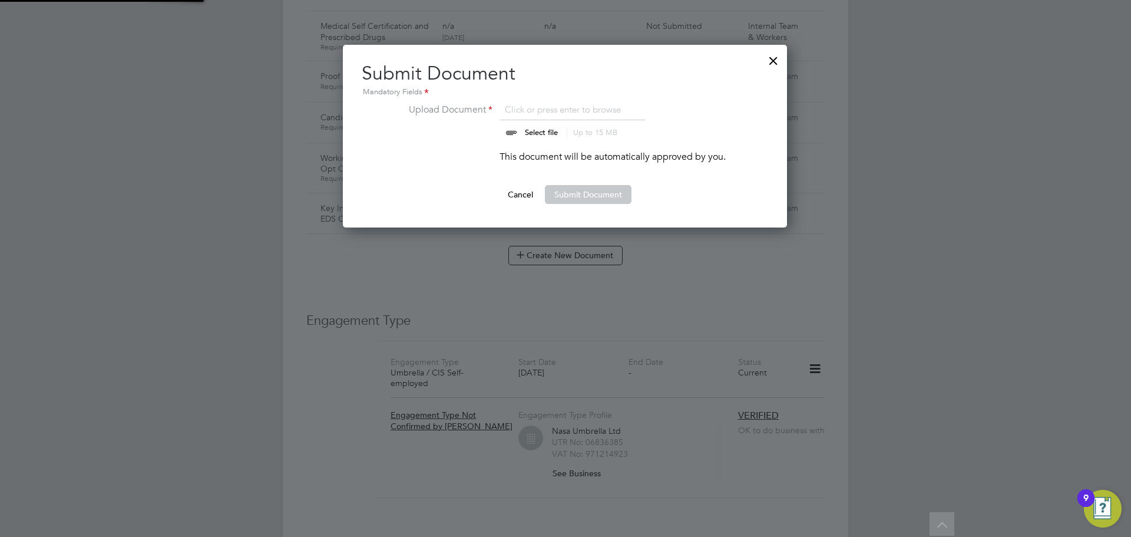
scroll to position [183, 445]
click at [527, 128] on input "file" at bounding box center [552, 119] width 185 height 35
type input "C:\fakepath\Key Information Document (Self Employed-CIS) 3 Marley Mclean EDS Co…"
click at [577, 195] on button "Submit Document" at bounding box center [588, 194] width 87 height 19
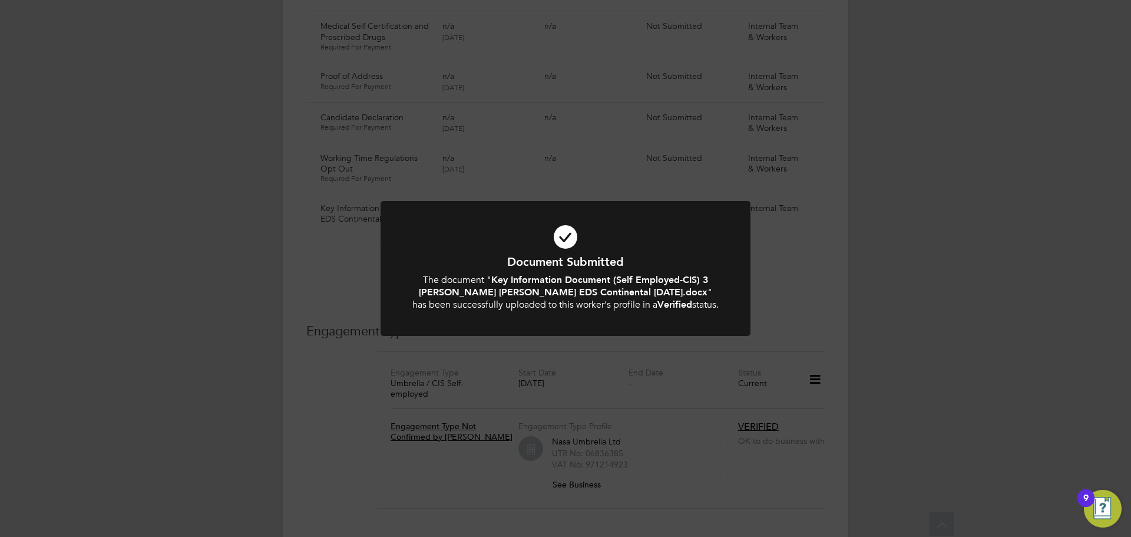
click at [994, 177] on div "Document Submitted The document " Key Information Document (Self Employed-CIS) …" at bounding box center [565, 268] width 1131 height 537
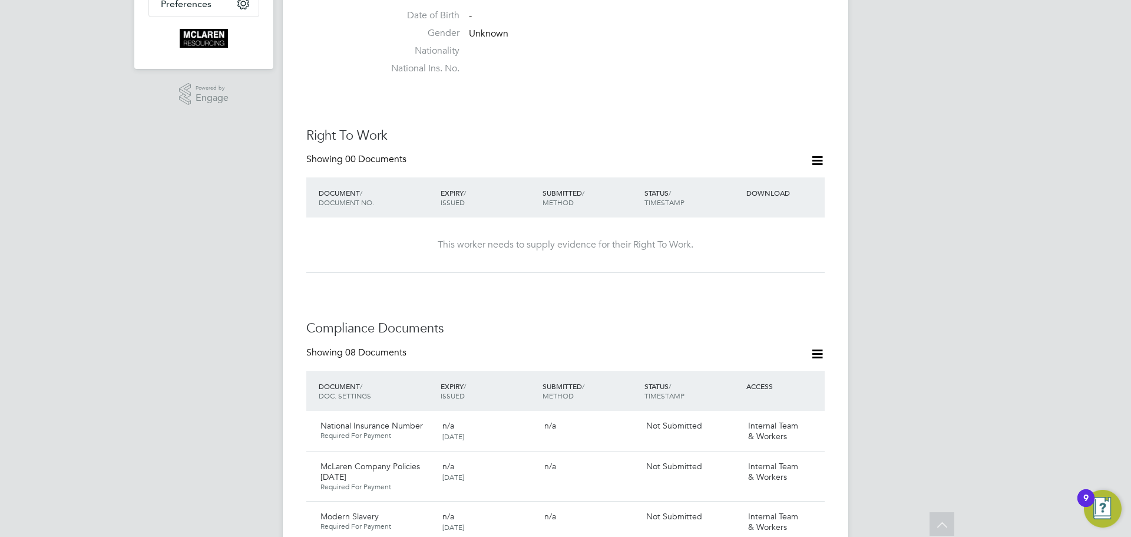
scroll to position [236, 0]
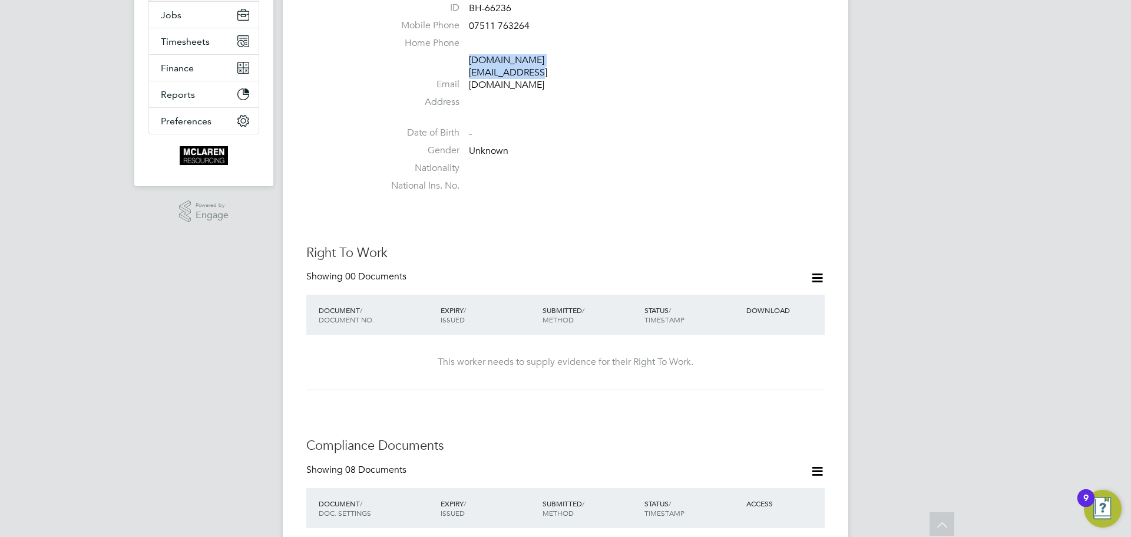
drag, startPoint x: 604, startPoint y: 58, endPoint x: 473, endPoint y: 55, distance: 131.4
click at [473, 55] on li "Email marleymclean.work@gmail.com" at bounding box center [601, 74] width 448 height 41
copy link "marleymclean.work@gmail.com"
click at [573, 96] on li "Address" at bounding box center [601, 105] width 448 height 18
drag, startPoint x: 607, startPoint y: 58, endPoint x: 466, endPoint y: 66, distance: 141.0
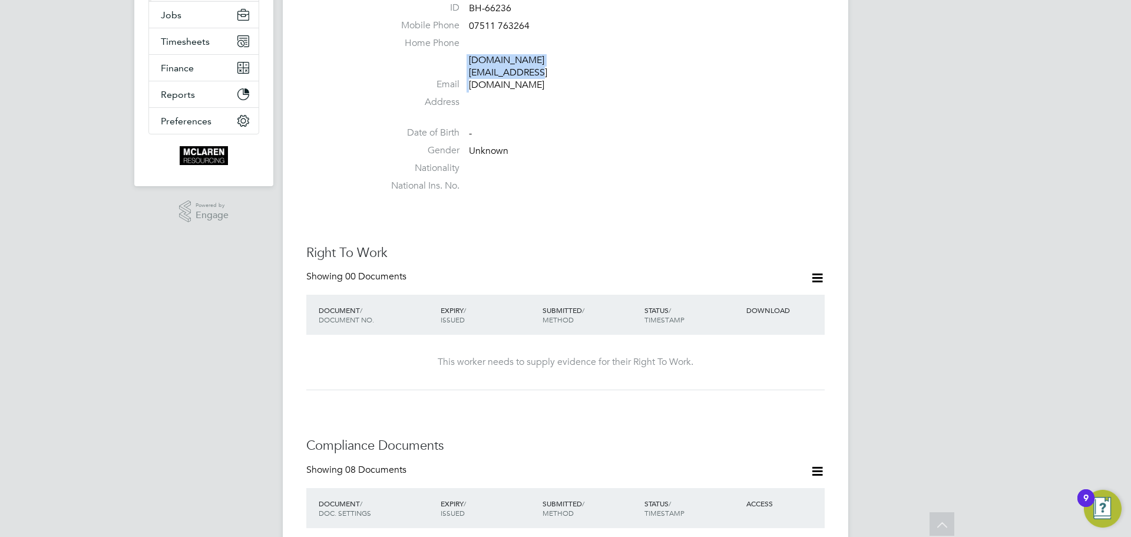
click at [466, 65] on li "Email marleymclean.work@gmail.com" at bounding box center [601, 74] width 448 height 41
copy li "marleymclean.work@gmail.com"
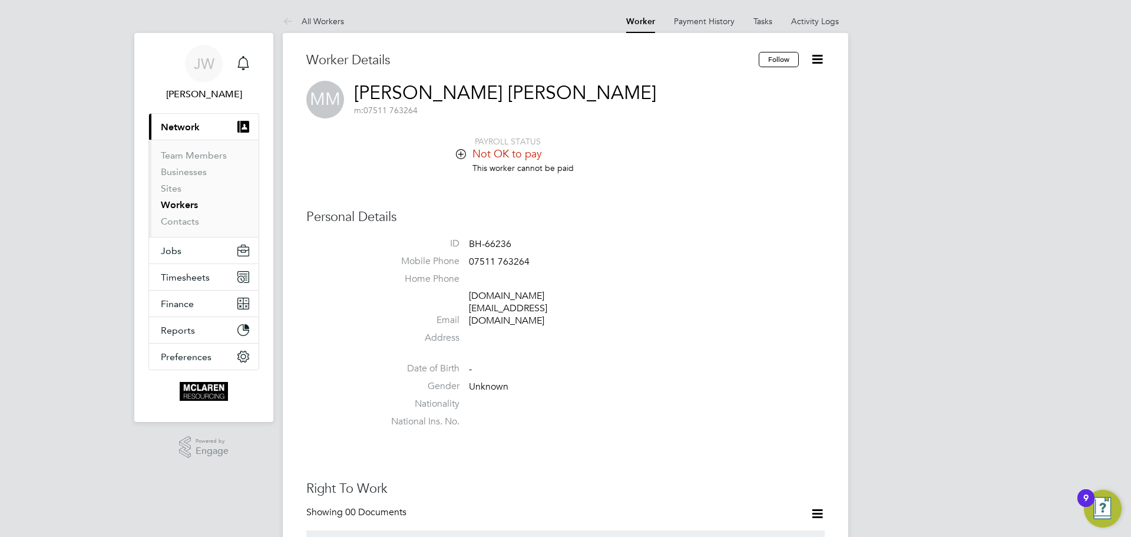
click at [550, 262] on li "Mobile Phone 07511 763264" at bounding box center [601, 264] width 448 height 18
drag, startPoint x: 539, startPoint y: 257, endPoint x: 465, endPoint y: 256, distance: 73.6
click at [465, 256] on li "Mobile Phone 07511 763264" at bounding box center [601, 264] width 448 height 18
copy li "07511 763264"
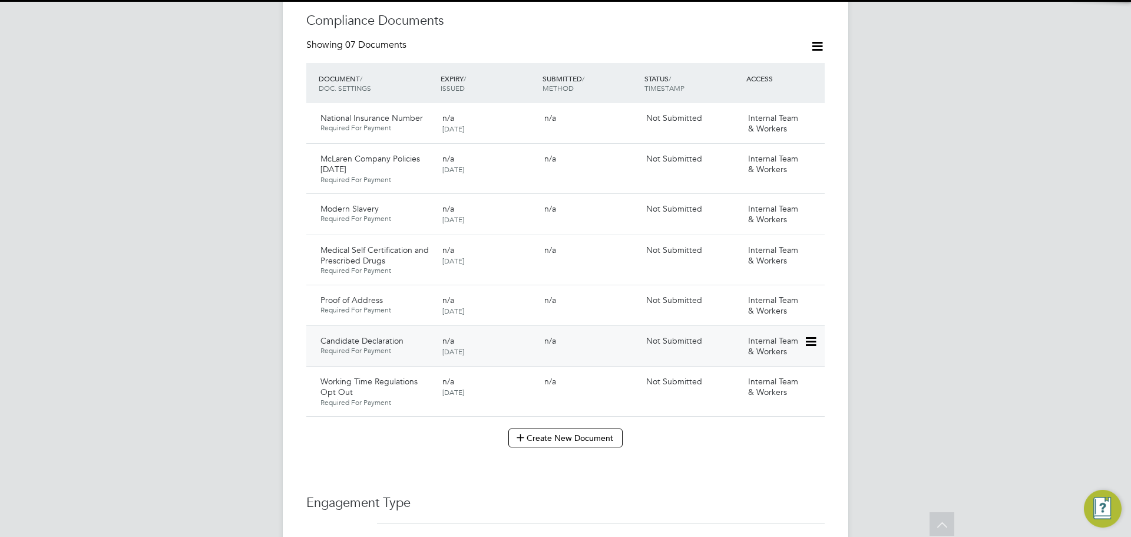
scroll to position [884, 0]
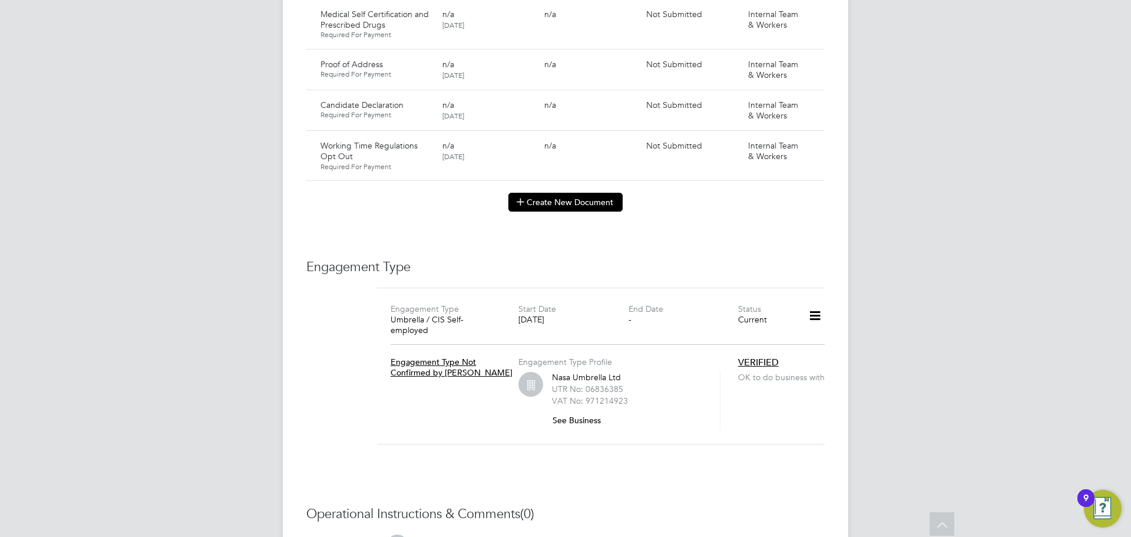
click at [525, 197] on icon at bounding box center [520, 201] width 9 height 9
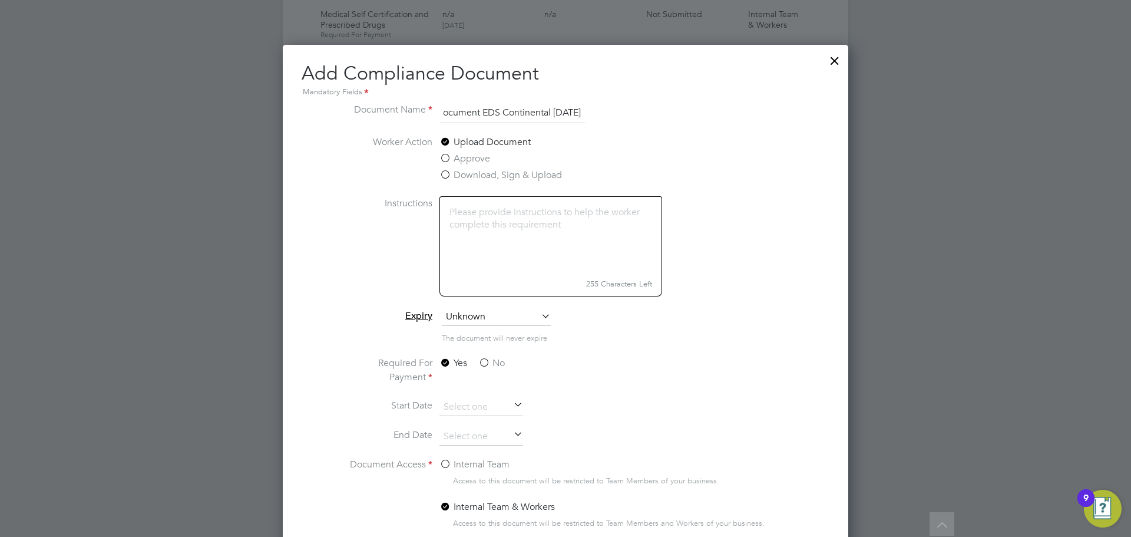
scroll to position [0, 87]
type input "Key Information Document EDS Continental [DATE]"
click at [483, 364] on label "No" at bounding box center [491, 363] width 27 height 14
click at [0, 0] on input "No" at bounding box center [0, 0] width 0 height 0
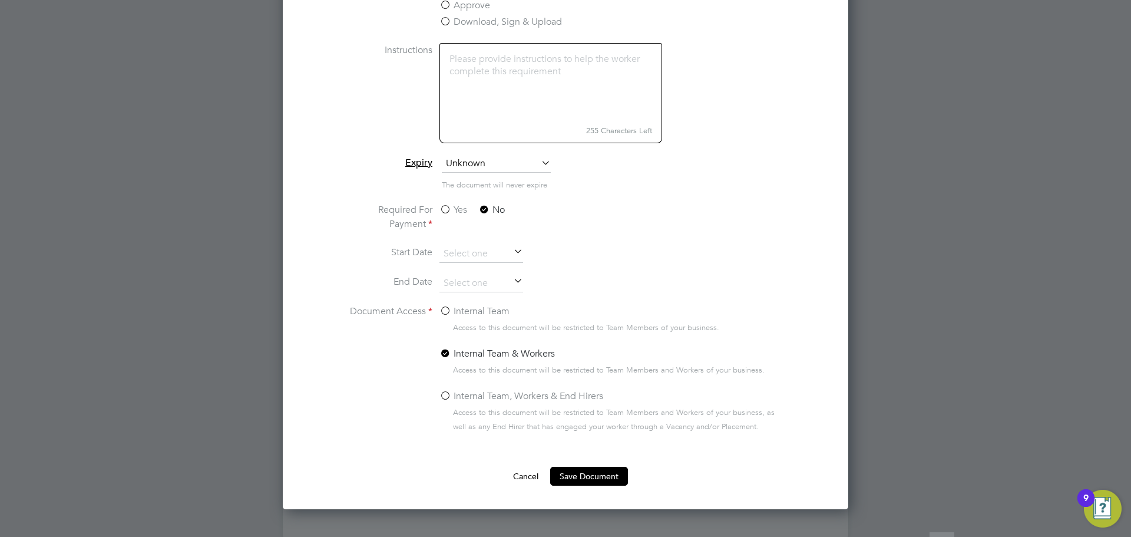
scroll to position [1037, 0]
click at [442, 206] on label "Yes" at bounding box center [453, 209] width 28 height 14
click at [0, 0] on input "Yes" at bounding box center [0, 0] width 0 height 0
click at [573, 477] on button "Save Document" at bounding box center [589, 475] width 78 height 19
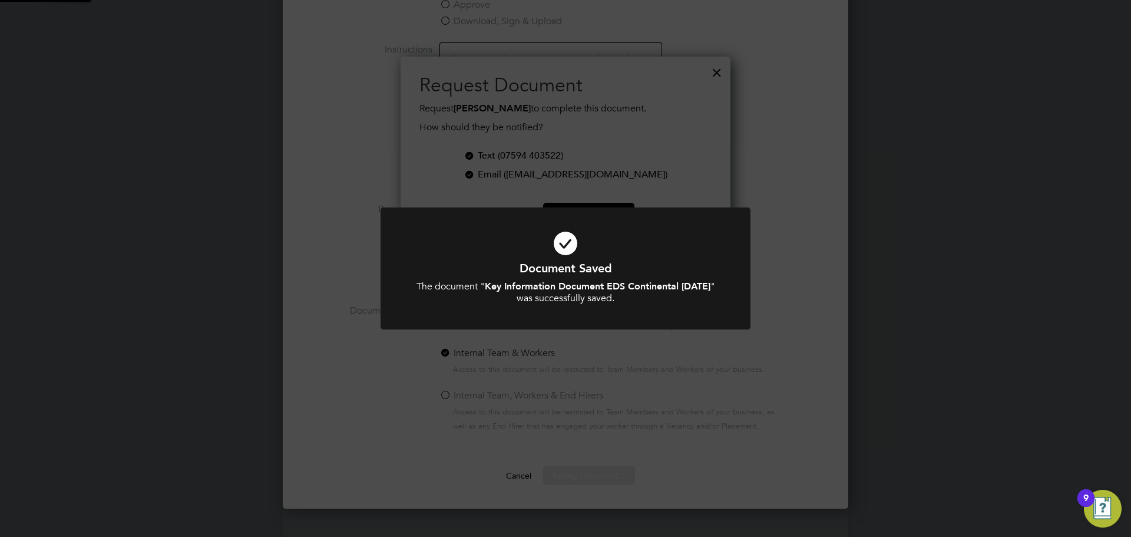
scroll to position [189, 330]
click at [964, 181] on div "Document Saved The document " Key Information Document EDS Continental [DATE] "…" at bounding box center [565, 268] width 1131 height 537
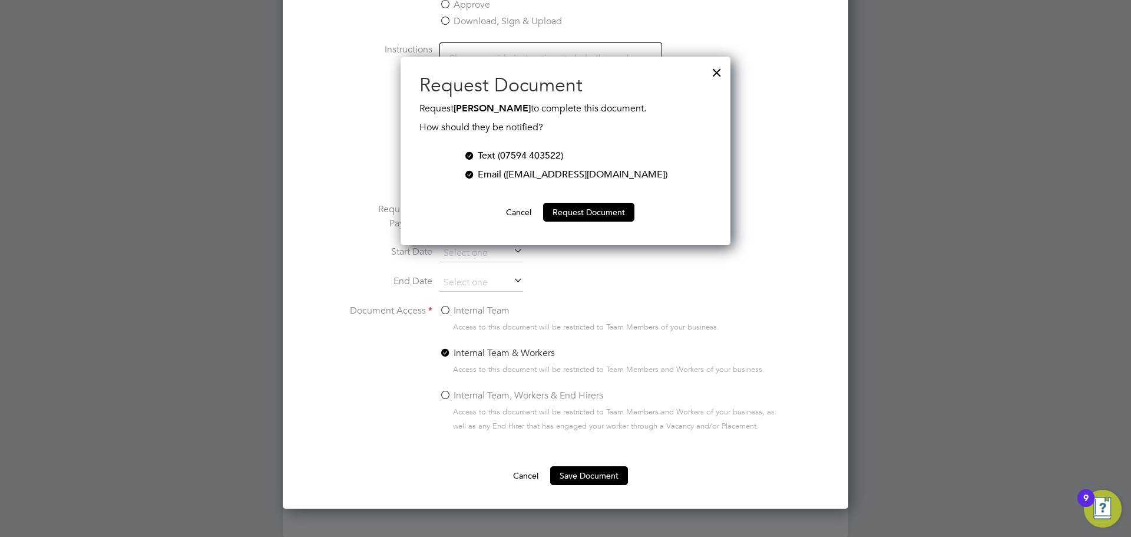
click at [722, 67] on div at bounding box center [716, 69] width 21 height 21
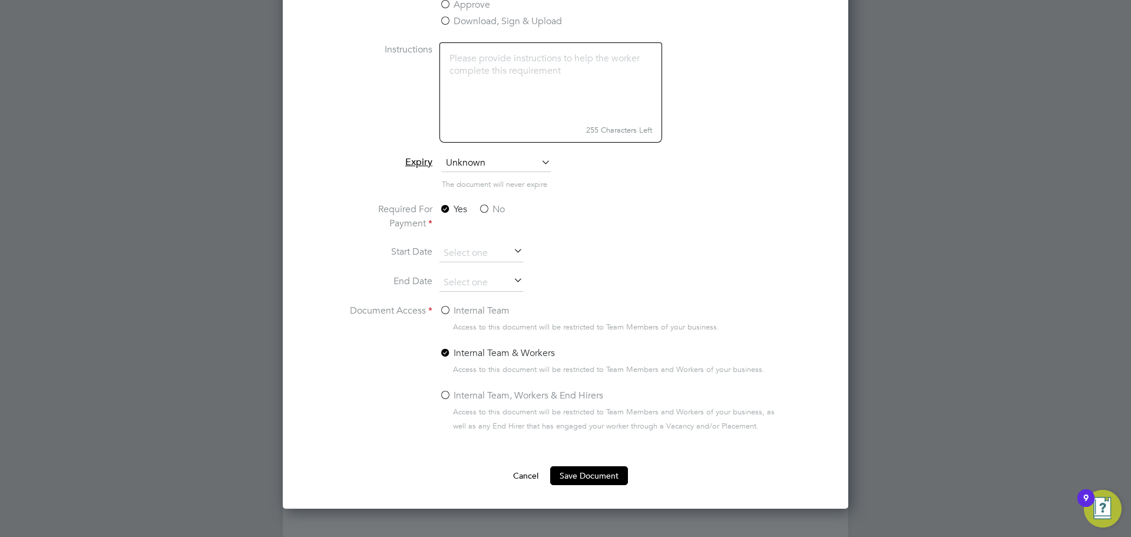
click at [450, 312] on label "Internal Team" at bounding box center [474, 310] width 70 height 14
click at [0, 0] on input "Internal Team" at bounding box center [0, 0] width 0 height 0
click at [586, 479] on button "Save Document" at bounding box center [589, 475] width 78 height 19
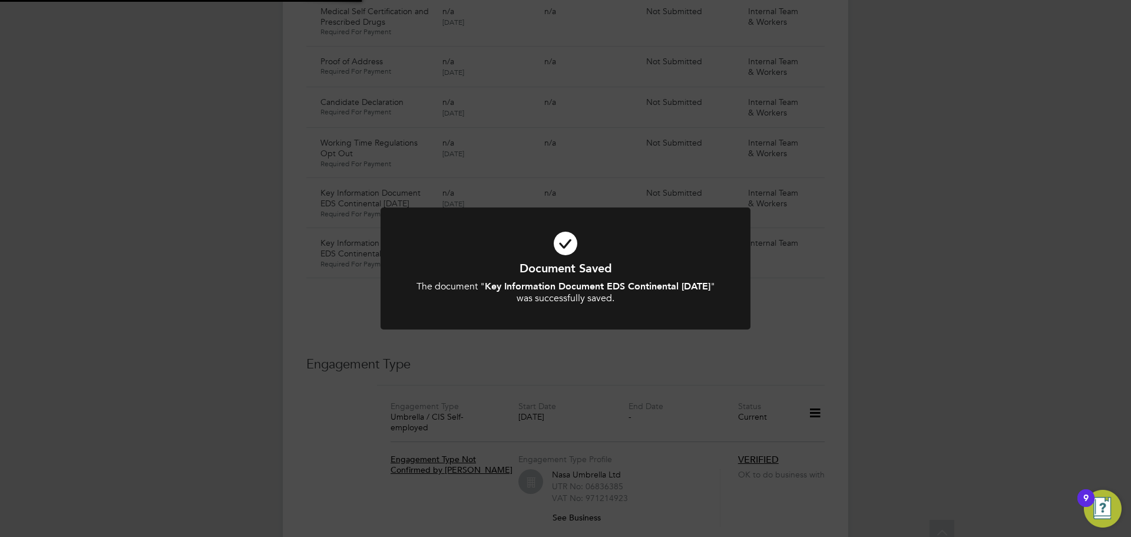
scroll to position [884, 0]
click at [1004, 226] on div "Document Saved The document " Key Information Document EDS Continental [DATE] "…" at bounding box center [565, 268] width 1131 height 537
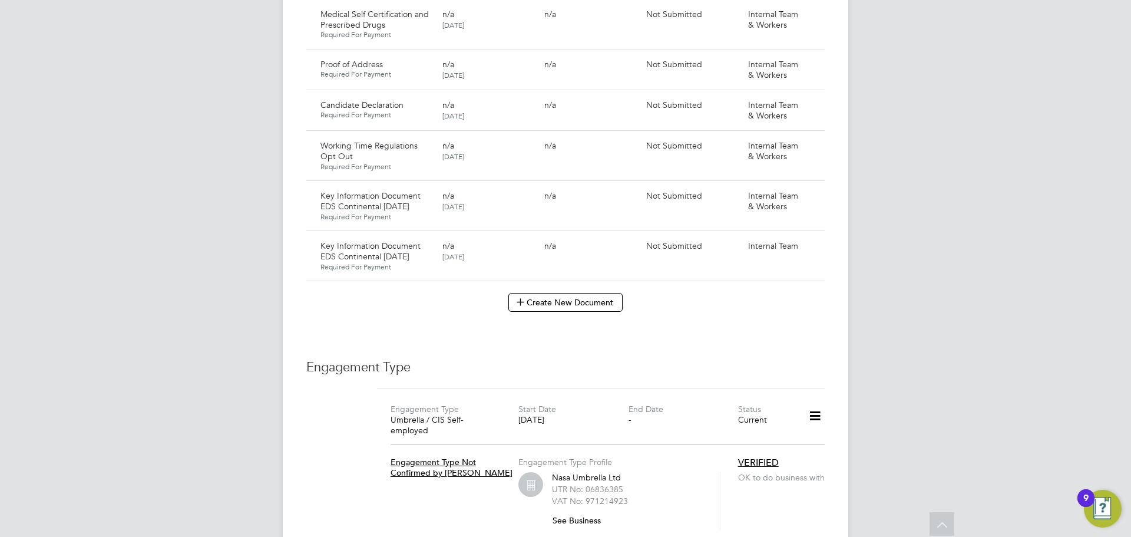
scroll to position [825, 0]
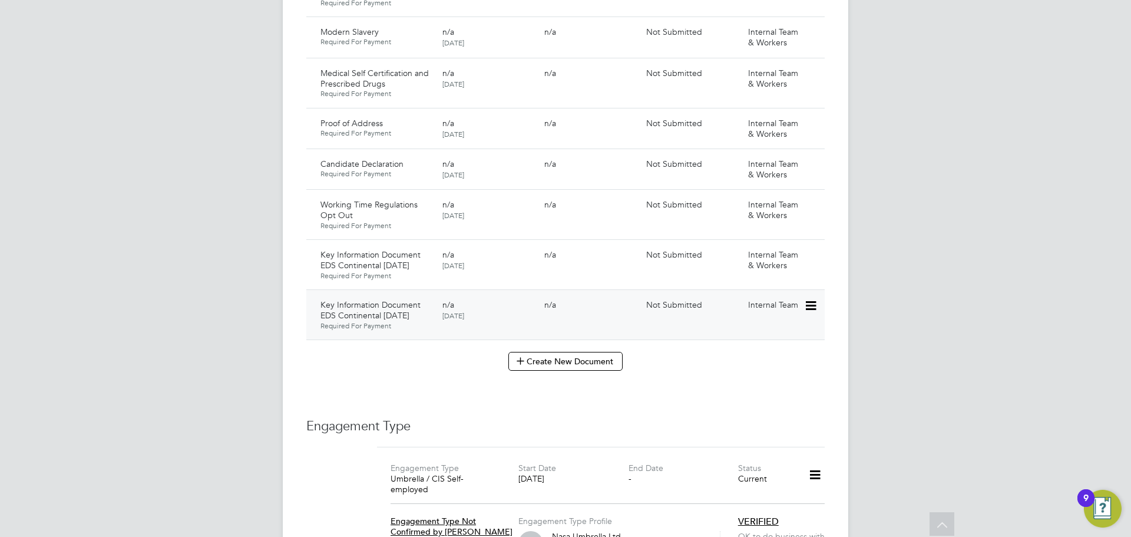
click at [808, 299] on icon at bounding box center [810, 306] width 12 height 14
click at [772, 340] on li "Submit Document" at bounding box center [774, 338] width 82 height 16
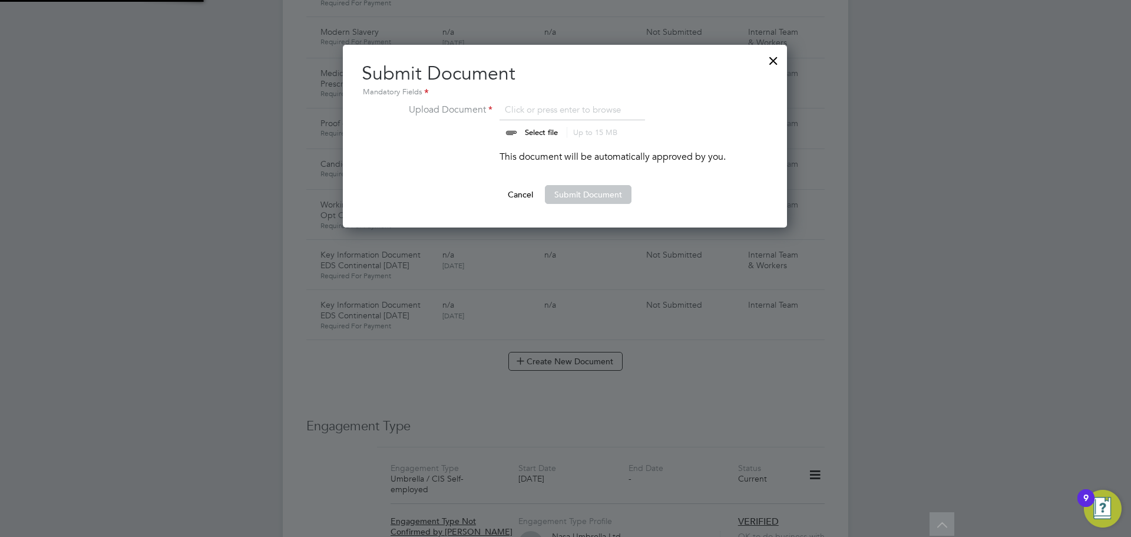
scroll to position [183, 445]
click at [527, 135] on input "file" at bounding box center [552, 119] width 185 height 35
type input "C:\fakepath\Key Information Document (Self Employed-CIS) 3 Daniel Dunyoh EDS Co…"
click at [575, 199] on button "Submit Document" at bounding box center [588, 194] width 87 height 19
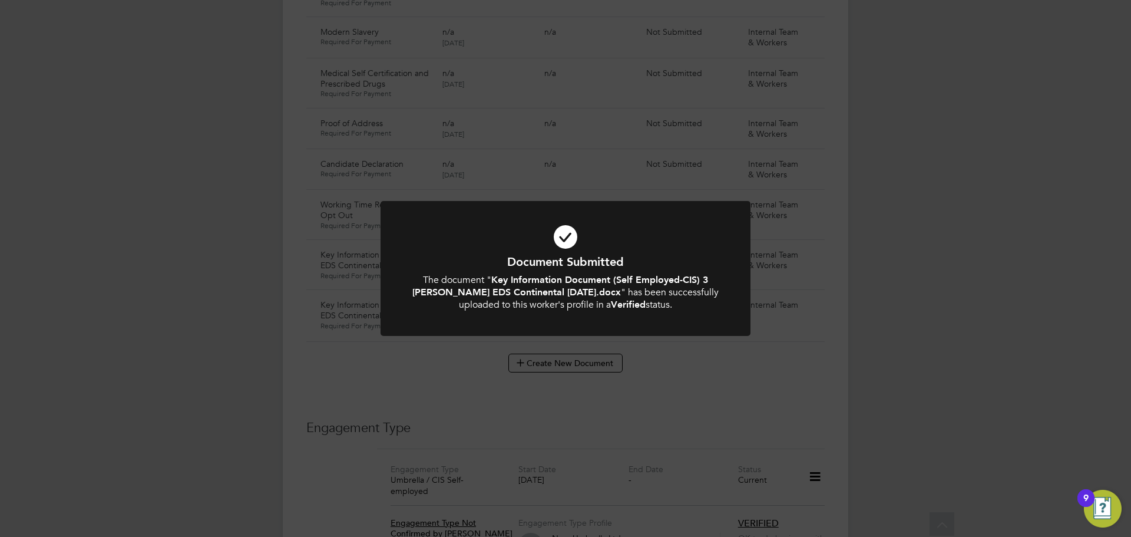
click at [847, 198] on div "Document Submitted The document " Key Information Document (Self Employed-CIS) …" at bounding box center [565, 268] width 1131 height 537
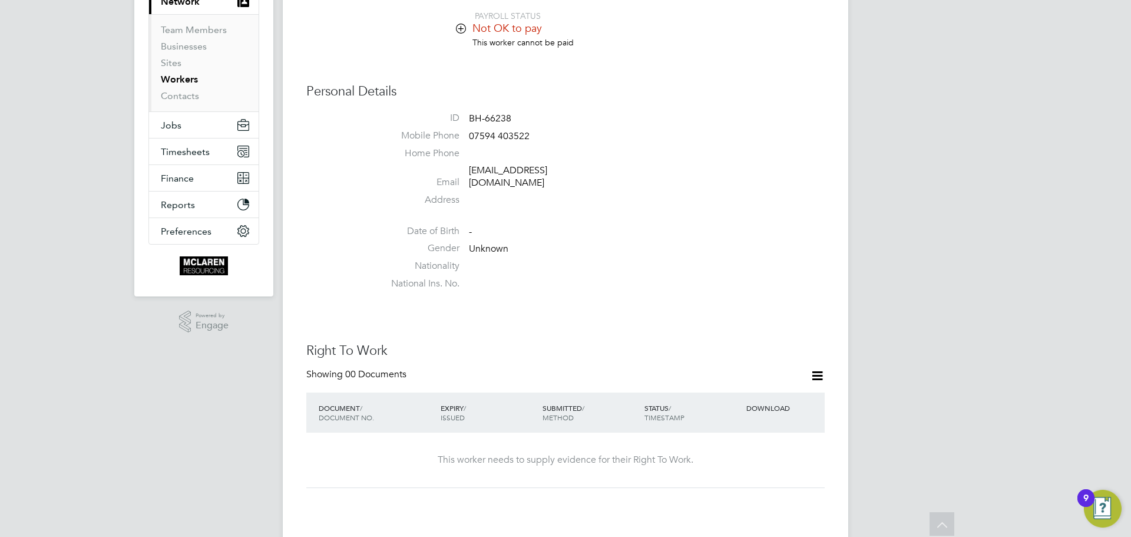
scroll to position [59, 0]
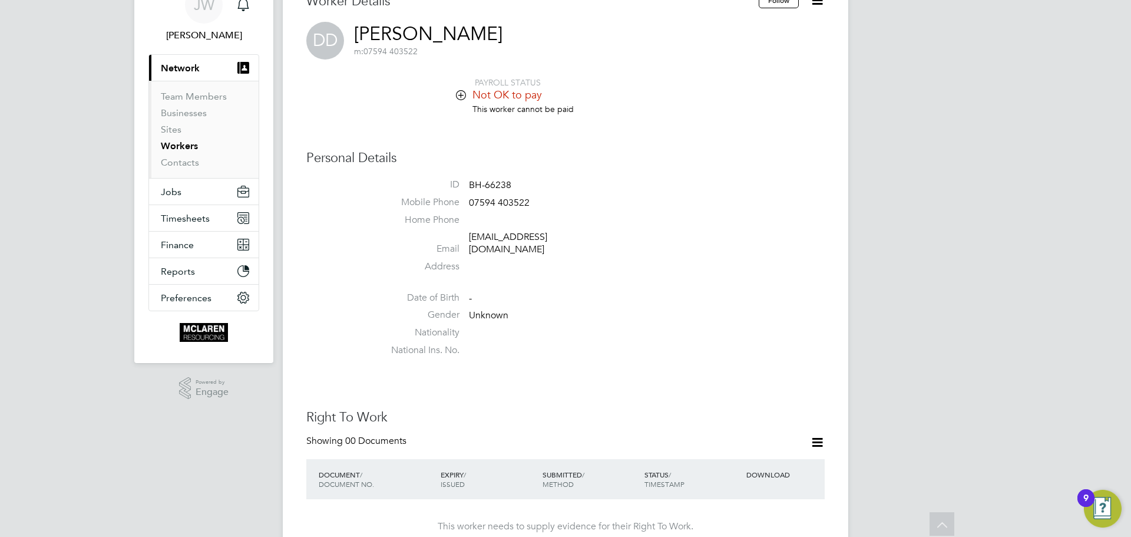
click at [541, 201] on li "Mobile Phone 07594 403522" at bounding box center [601, 205] width 448 height 18
drag, startPoint x: 568, startPoint y: 237, endPoint x: 471, endPoint y: 244, distance: 98.0
click at [471, 244] on span "deroskyd@gmail.com" at bounding box center [525, 243] width 112 height 25
copy link "deroskyd@gmail.com"
click at [553, 260] on li "Address" at bounding box center [601, 269] width 448 height 18
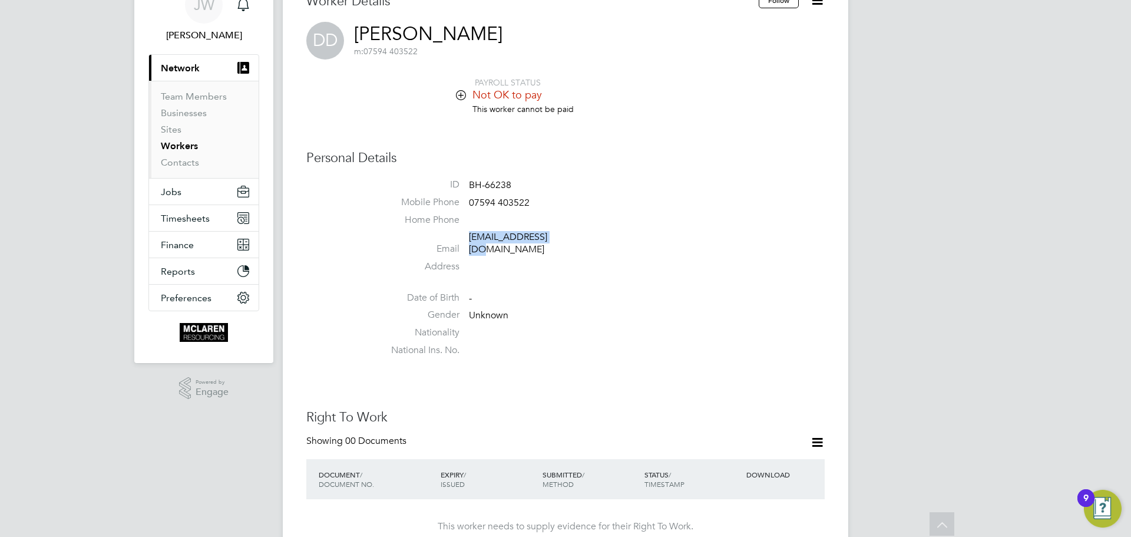
drag, startPoint x: 568, startPoint y: 239, endPoint x: 470, endPoint y: 242, distance: 97.8
click at [470, 242] on span "deroskyd@gmail.com" at bounding box center [525, 243] width 112 height 25
copy link "deroskyd@gmail.com"
drag, startPoint x: 440, startPoint y: 303, endPoint x: 446, endPoint y: 299, distance: 8.0
click at [440, 309] on label "Gender" at bounding box center [418, 315] width 82 height 12
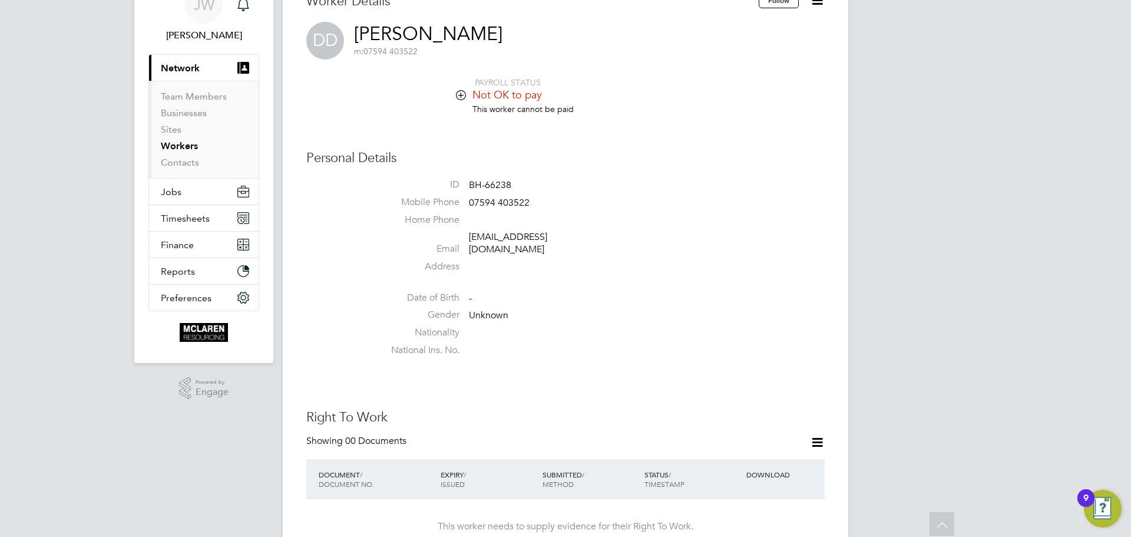
click at [537, 260] on li "Address" at bounding box center [601, 269] width 448 height 18
drag, startPoint x: 560, startPoint y: 236, endPoint x: 468, endPoint y: 241, distance: 91.4
click at [468, 241] on li "Email deroskyd@gmail.com" at bounding box center [601, 245] width 448 height 29
copy link "deroskyd@gmail.com"
click at [516, 199] on span "07594 403522" at bounding box center [499, 203] width 61 height 12
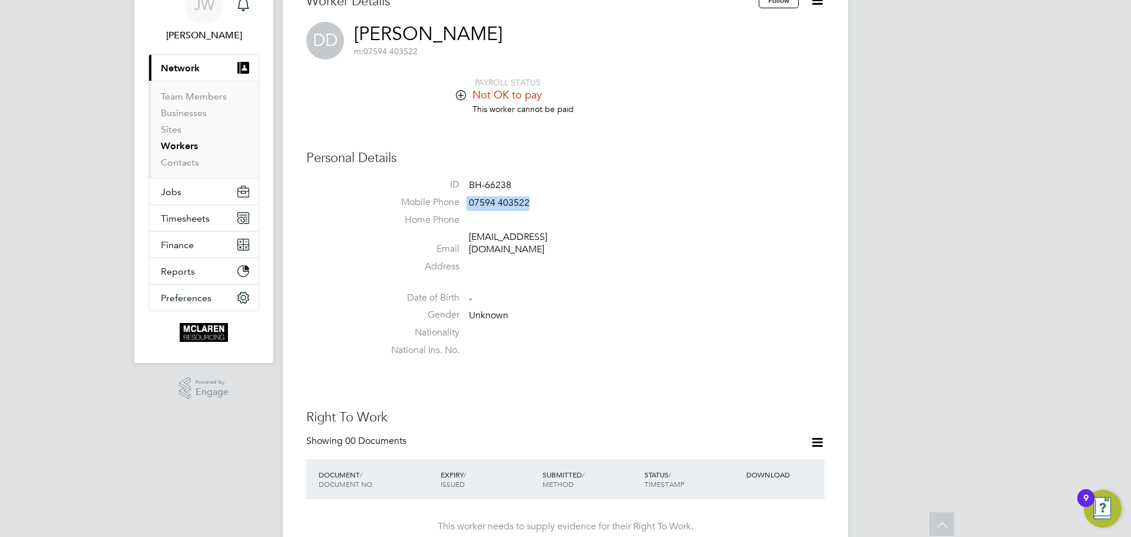
drag, startPoint x: 529, startPoint y: 201, endPoint x: 467, endPoint y: 201, distance: 61.8
click at [467, 201] on li "Mobile Phone 07594 403522" at bounding box center [601, 205] width 448 height 18
copy li "07594 403522"
click at [527, 201] on span "07594 403522" at bounding box center [499, 203] width 61 height 12
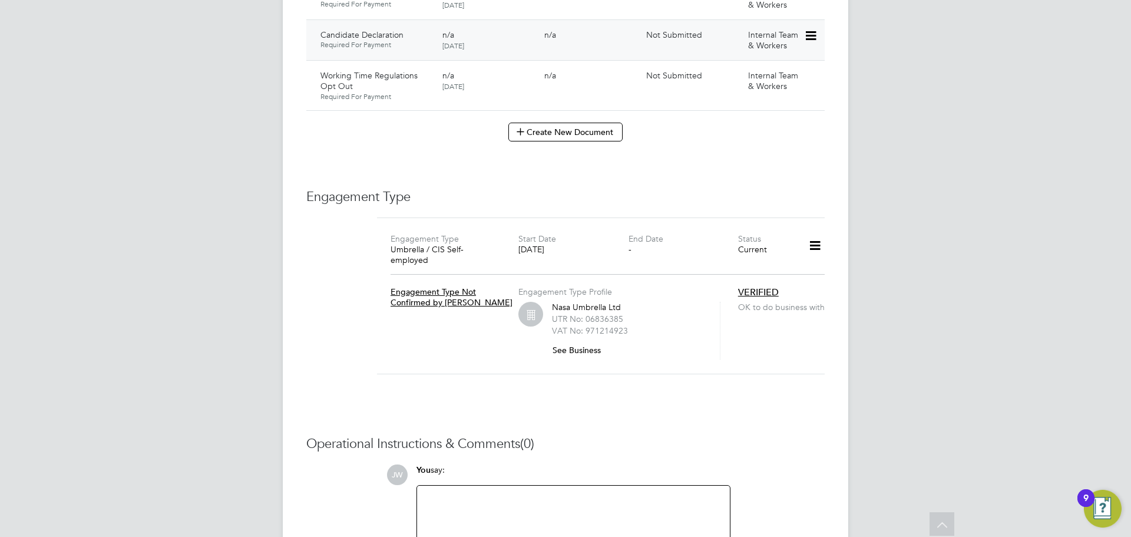
scroll to position [1037, 0]
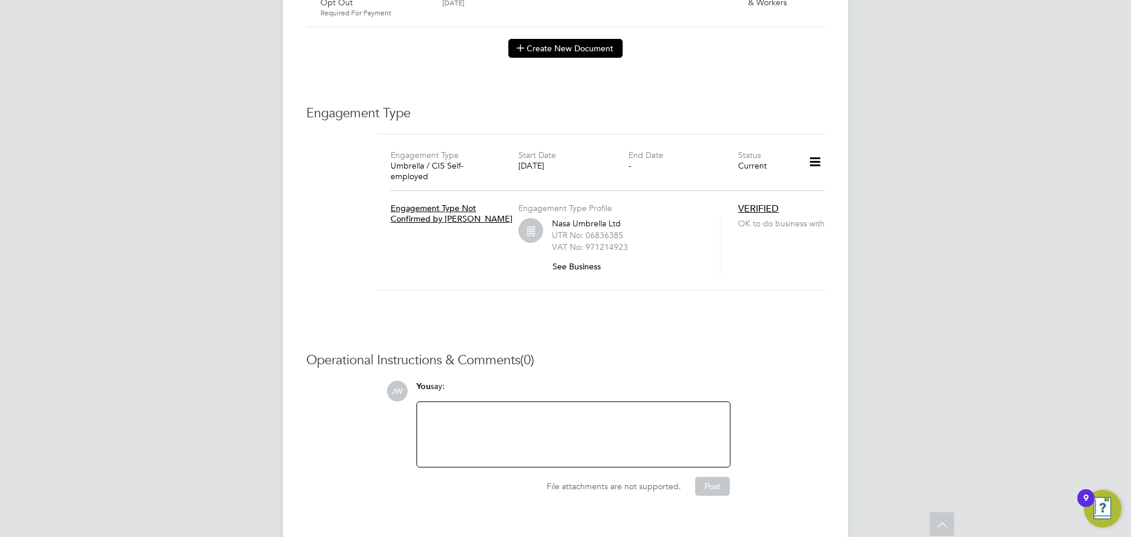
click at [572, 39] on button "Create New Document" at bounding box center [565, 48] width 114 height 19
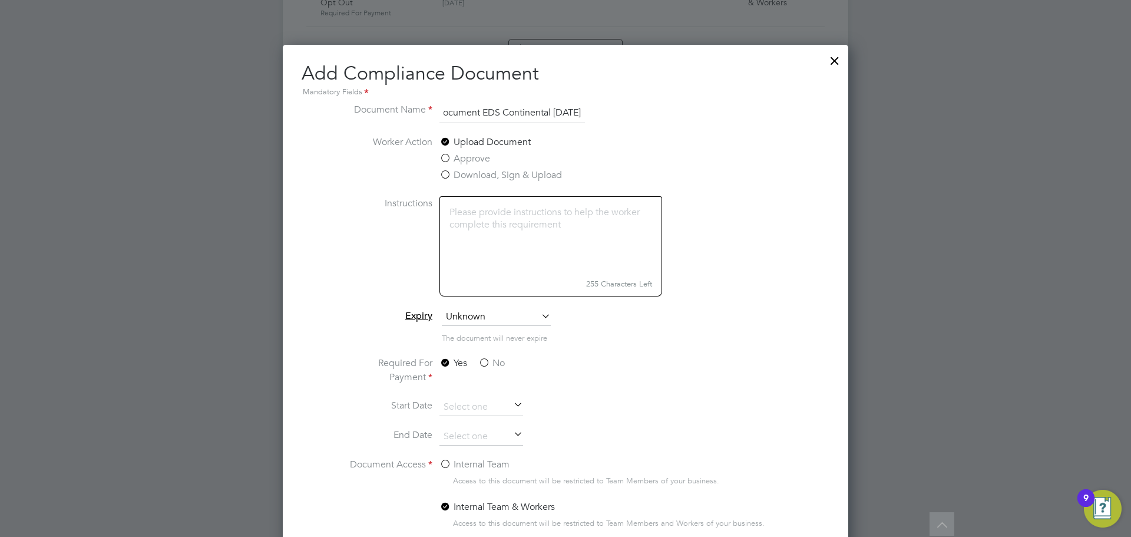
scroll to position [0, 87]
type input "Key Information Document EDS Continental [DATE]"
click at [485, 362] on label "No" at bounding box center [491, 363] width 27 height 14
click at [0, 0] on input "No" at bounding box center [0, 0] width 0 height 0
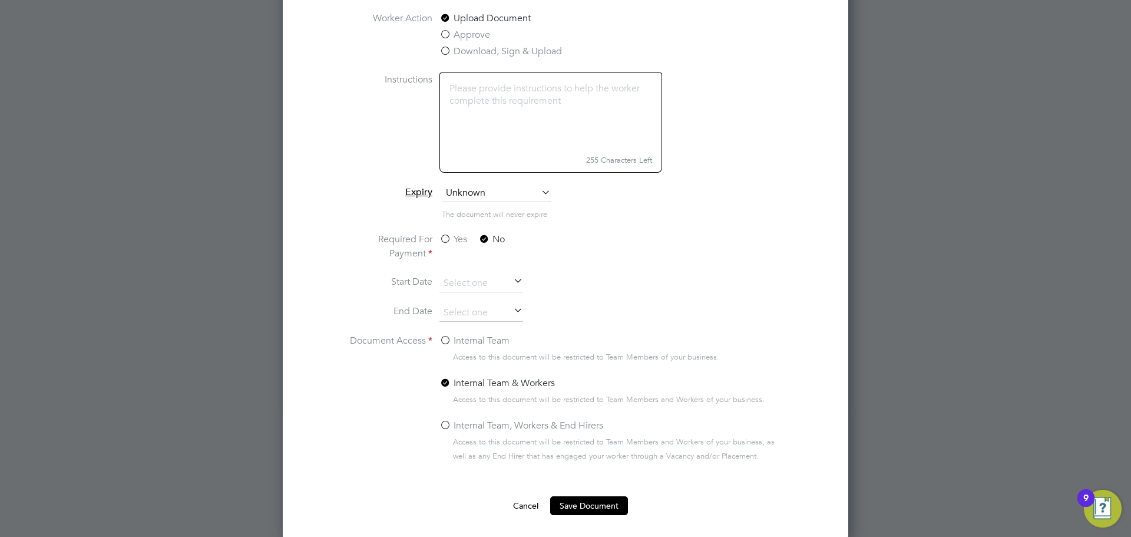
scroll to position [1163, 0]
click at [447, 338] on label "Internal Team" at bounding box center [474, 339] width 70 height 14
click at [0, 0] on input "Internal Team" at bounding box center [0, 0] width 0 height 0
click at [588, 500] on button "Save Document" at bounding box center [589, 503] width 78 height 19
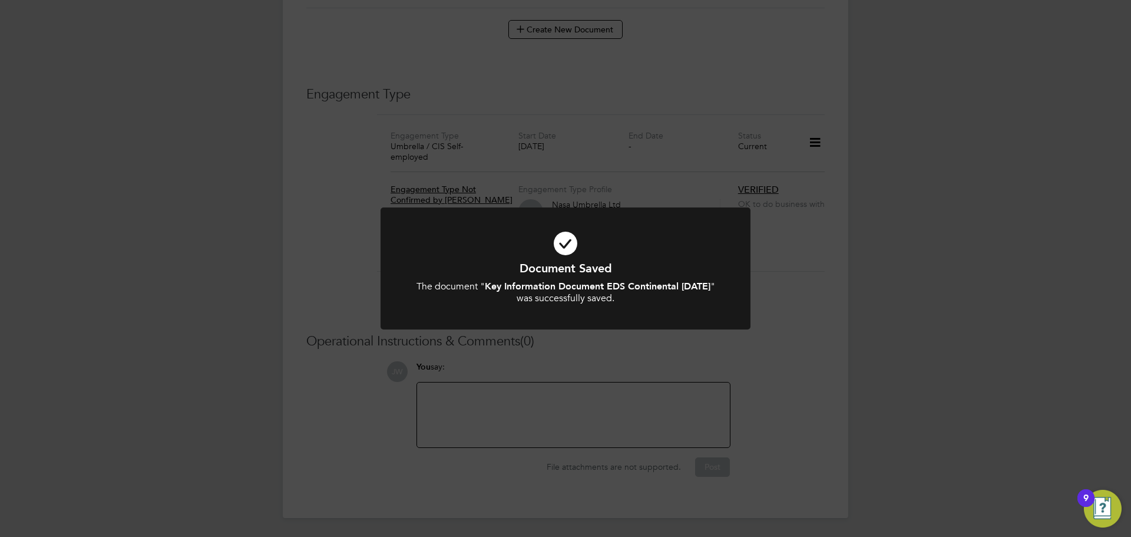
scroll to position [1037, 0]
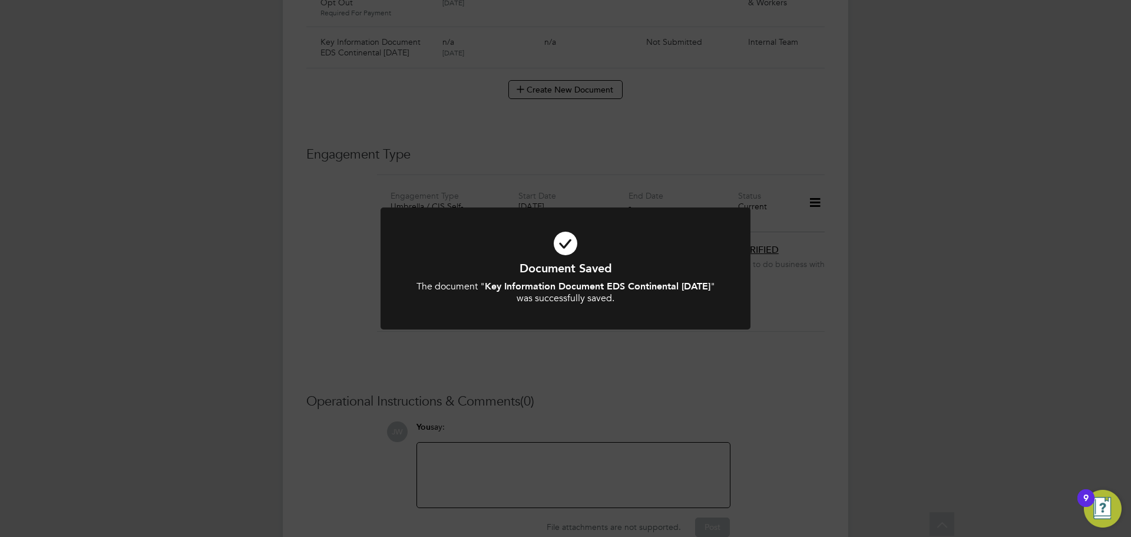
click at [914, 178] on div "Document Saved The document " Key Information Document EDS Continental [DATE] "…" at bounding box center [565, 268] width 1131 height 537
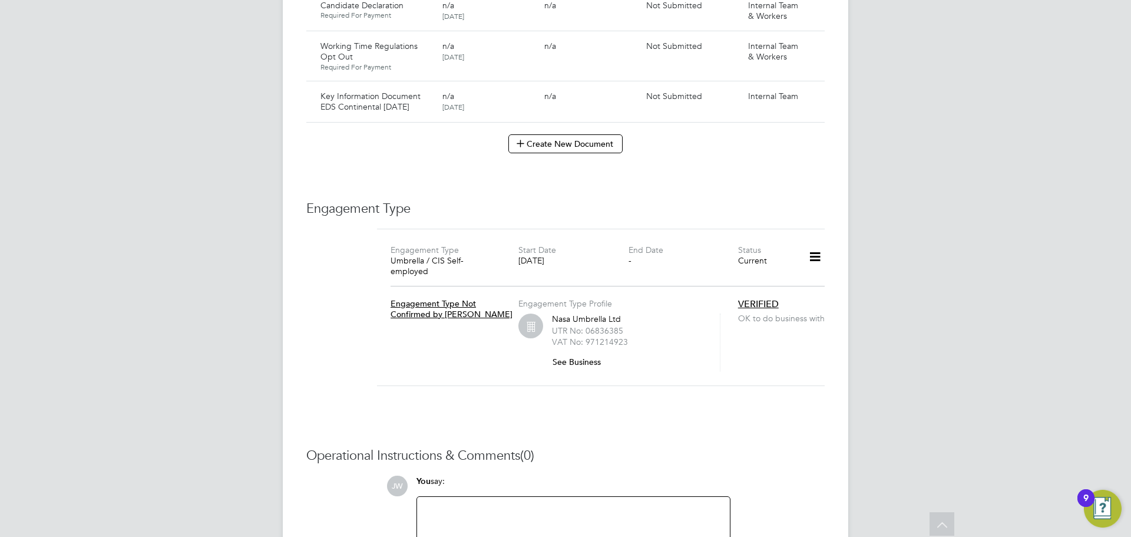
scroll to position [919, 0]
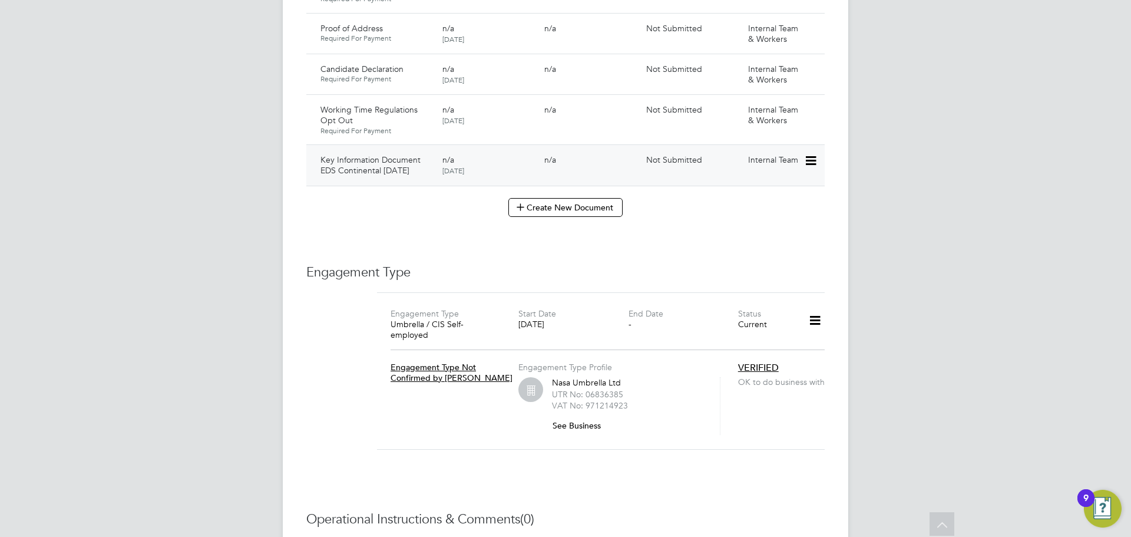
click at [812, 154] on icon at bounding box center [810, 161] width 12 height 14
click at [775, 193] on li "Submit Document" at bounding box center [774, 193] width 82 height 16
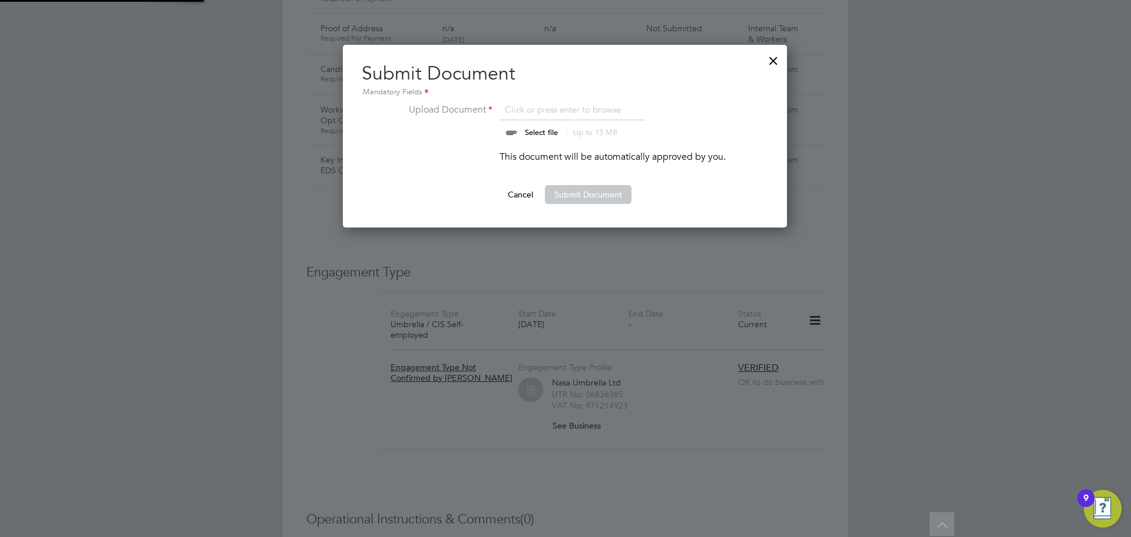
scroll to position [183, 445]
click at [537, 134] on input "file" at bounding box center [552, 119] width 185 height 35
type input "C:\fakepath\Key Information Document (Self Employed-CIS) 3 [PERSON_NAME] EDS Co…"
click at [575, 194] on button "Submit Document" at bounding box center [588, 194] width 87 height 19
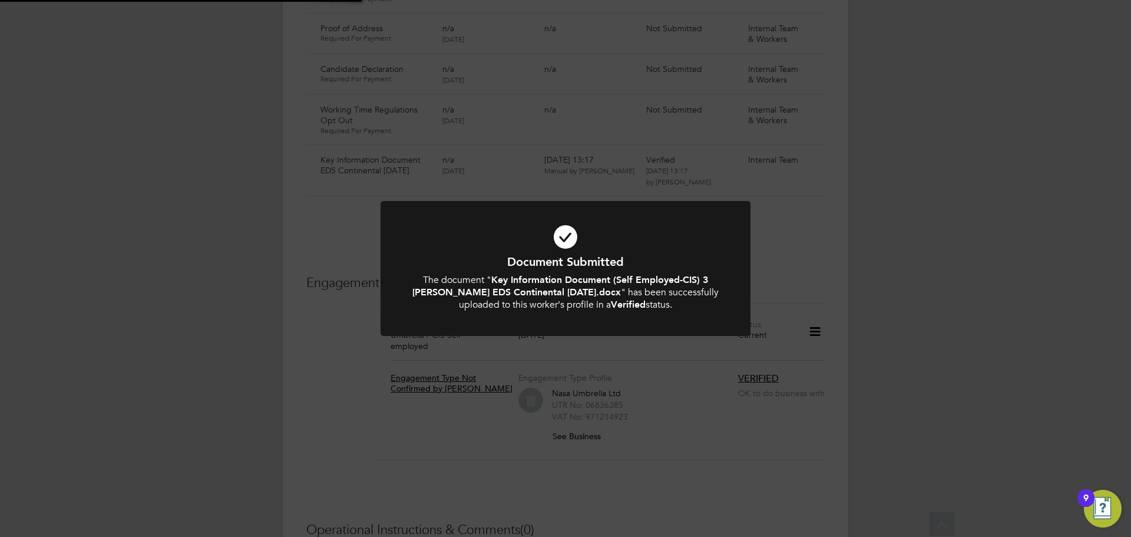
click at [1033, 139] on div "Document Submitted The document " Key Information Document (Self Employed-CIS) …" at bounding box center [565, 268] width 1131 height 537
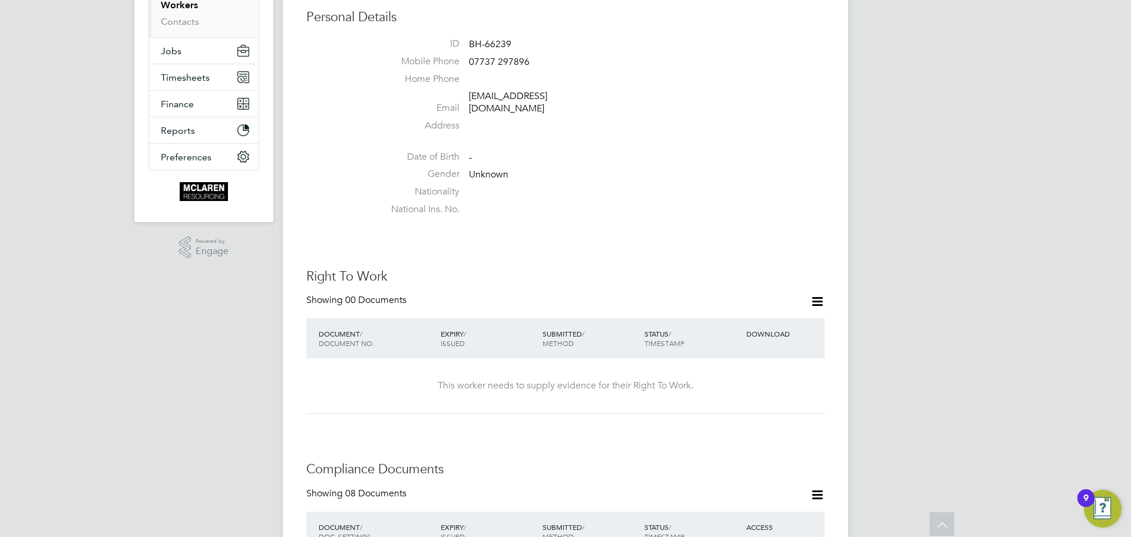
scroll to position [154, 0]
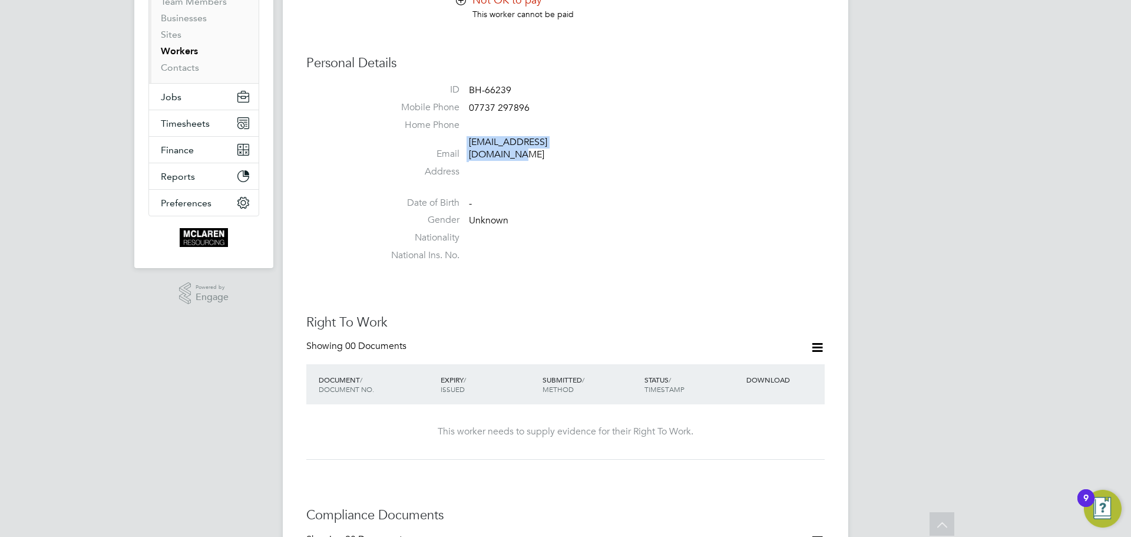
drag, startPoint x: 600, startPoint y: 141, endPoint x: 460, endPoint y: 146, distance: 139.7
click at [460, 145] on li "Email dyonnrobinson82@gmail.com" at bounding box center [601, 150] width 448 height 29
copy li "dyonnrobinson82@gmail.com"
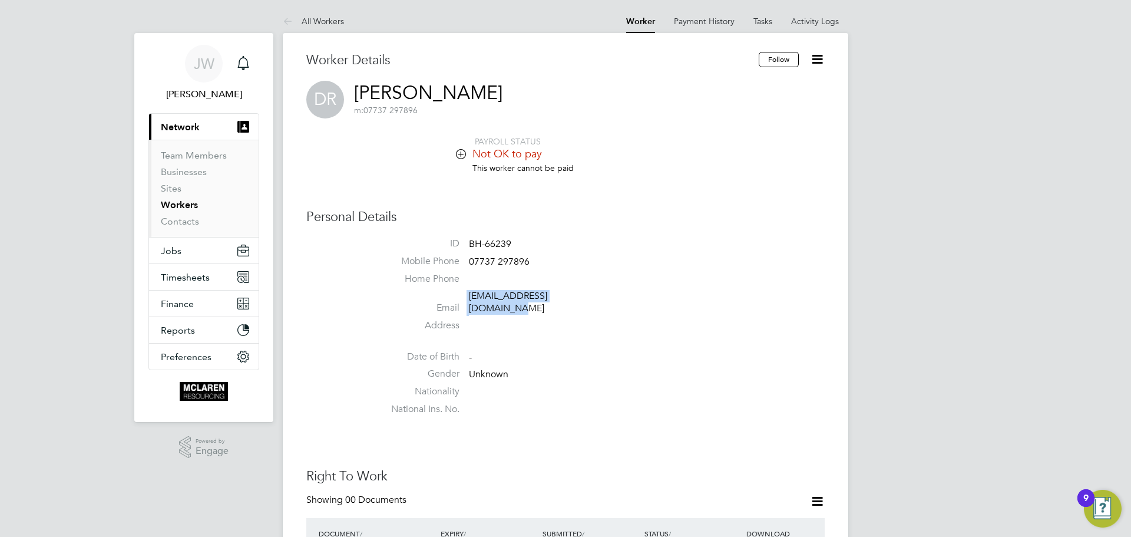
drag, startPoint x: 269, startPoint y: 406, endPoint x: 423, endPoint y: 379, distance: 156.8
click at [269, 406] on app-nav-sections-wrapper "JW Jane Weitzman Notifications Applications: Current page: Network Team Members…" at bounding box center [203, 227] width 139 height 389
drag, startPoint x: 605, startPoint y: 293, endPoint x: 471, endPoint y: 297, distance: 134.4
click at [471, 297] on li "Email dyonnrobinson82@gmail.com" at bounding box center [601, 304] width 448 height 29
copy link "dyonnrobinson82@gmail.com"
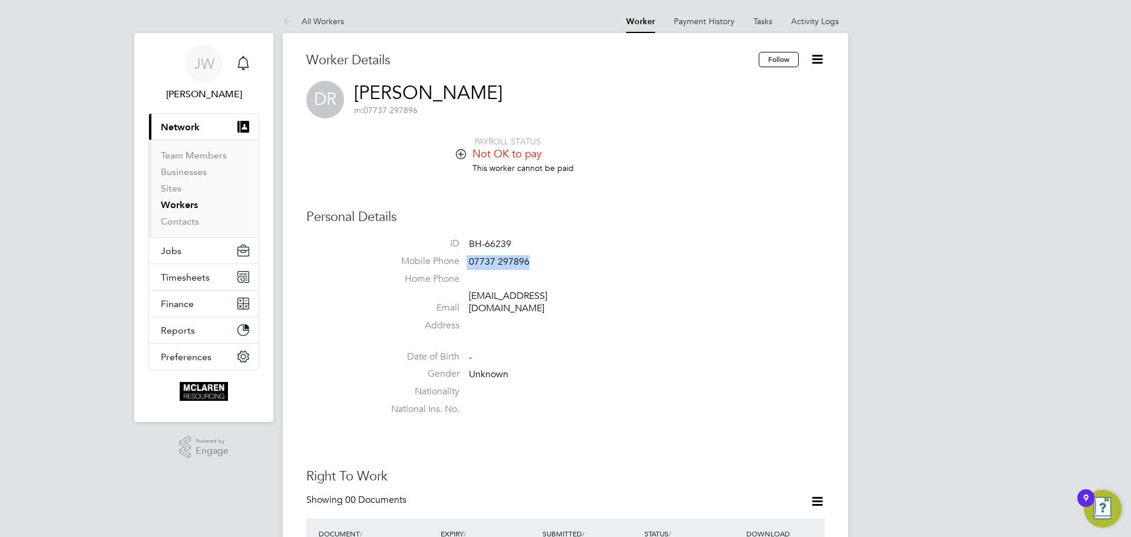
drag, startPoint x: 530, startPoint y: 264, endPoint x: 464, endPoint y: 264, distance: 66.0
click at [464, 264] on li "Mobile Phone 07737 297896" at bounding box center [601, 264] width 448 height 18
copy li "07737 297896"
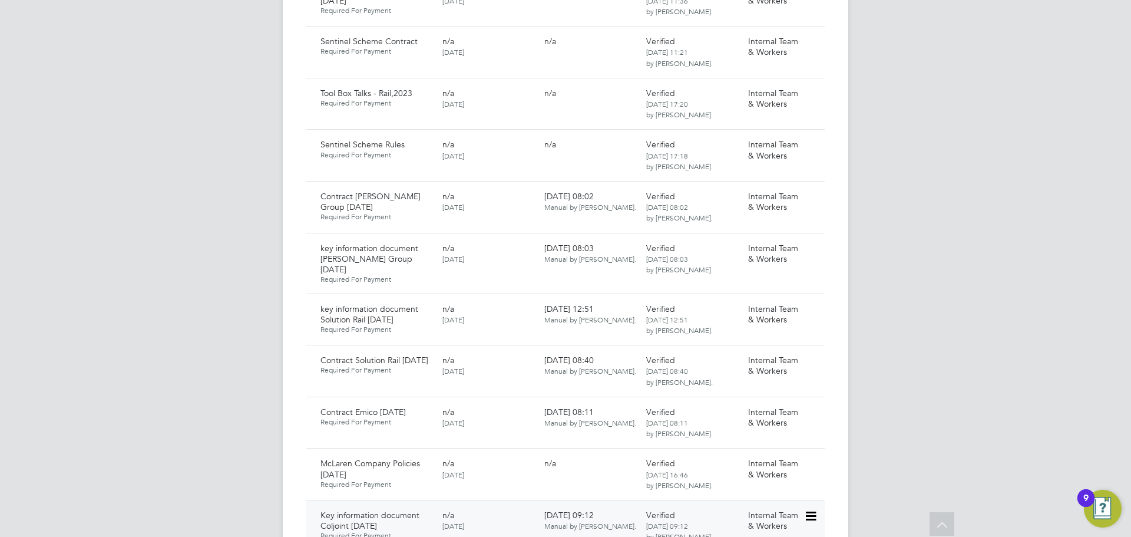
scroll to position [2320, 0]
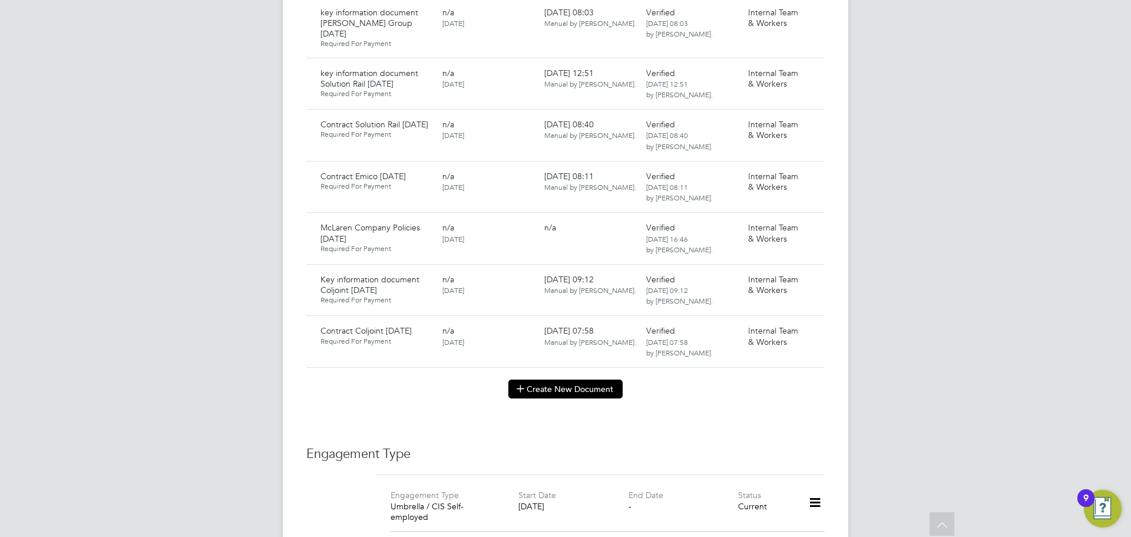
click at [566, 379] on button "Create New Document" at bounding box center [565, 388] width 114 height 19
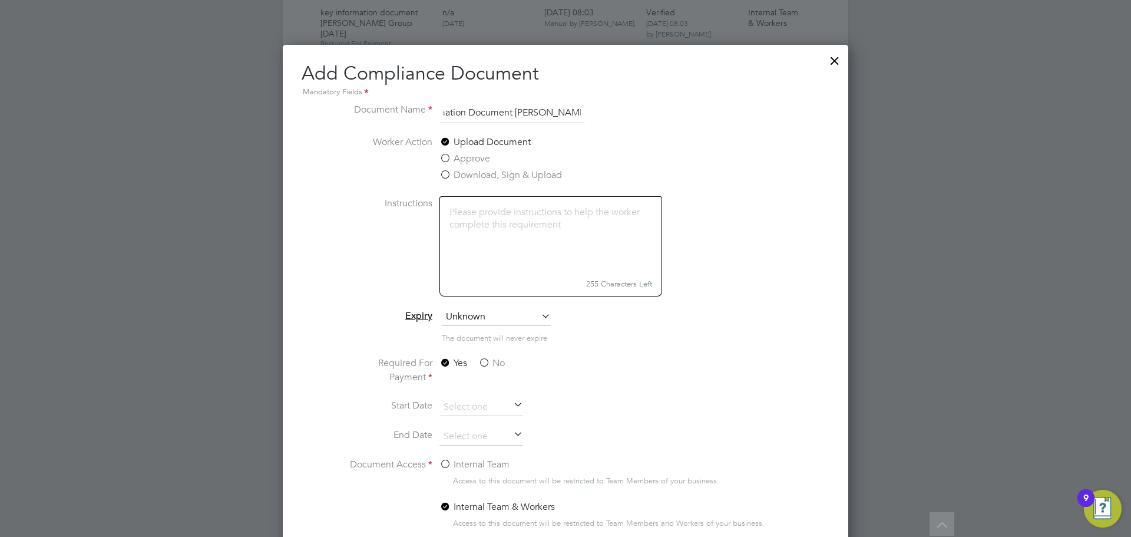
scroll to position [0, 54]
type input "Key Information Document [PERSON_NAME] [DATE]"
click at [483, 358] on label "No" at bounding box center [491, 363] width 27 height 14
click at [0, 0] on input "No" at bounding box center [0, 0] width 0 height 0
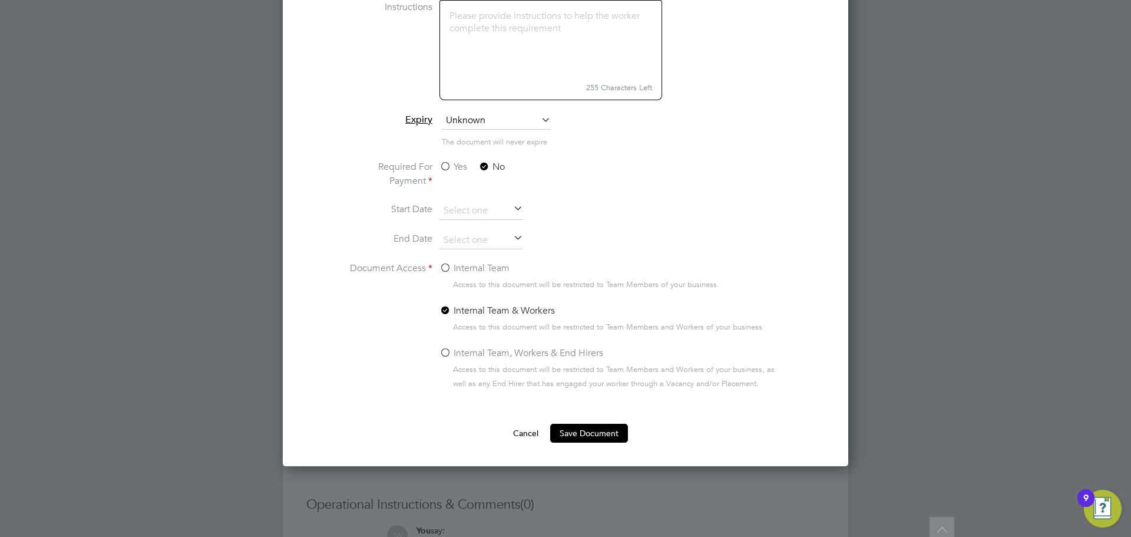
scroll to position [2615, 0]
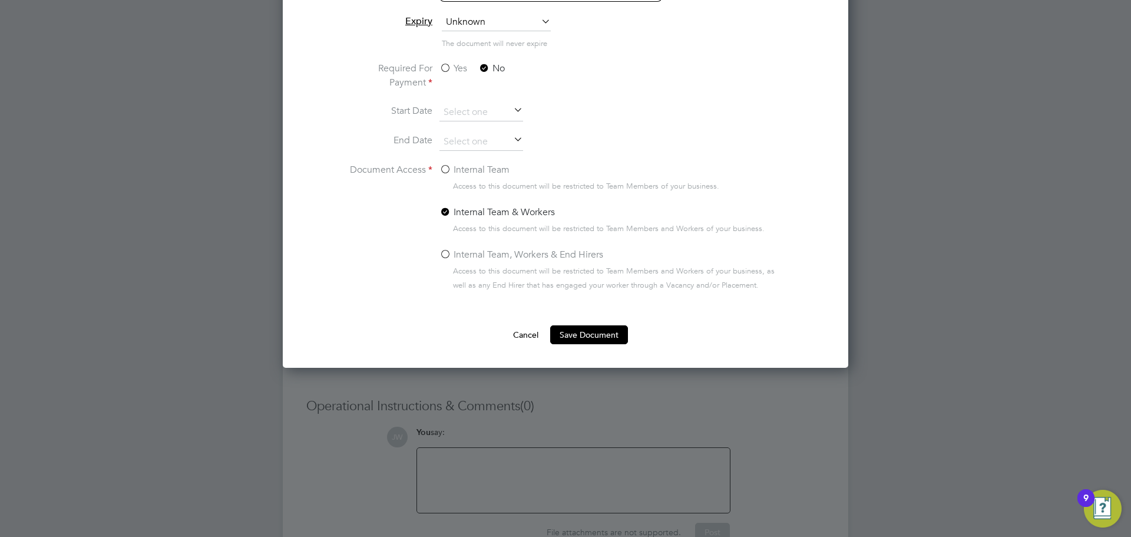
click at [444, 169] on label "Internal Team" at bounding box center [474, 170] width 70 height 14
click at [0, 0] on input "Internal Team" at bounding box center [0, 0] width 0 height 0
click at [571, 339] on button "Save Document" at bounding box center [589, 334] width 78 height 19
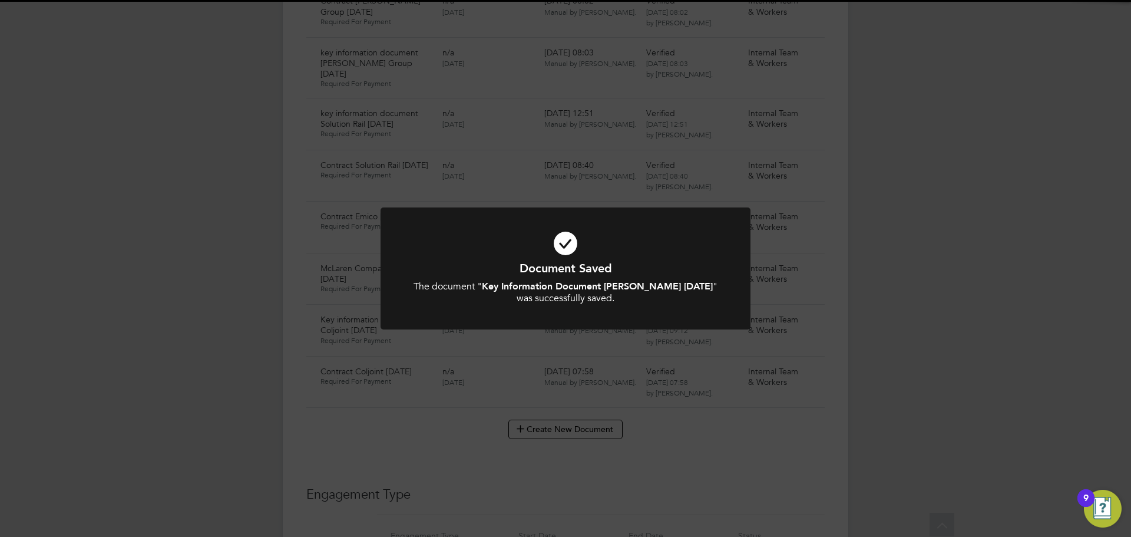
scroll to position [2320, 0]
click at [991, 209] on div "Document Saved The document " Key Information Document [PERSON_NAME] [DATE] " w…" at bounding box center [565, 268] width 1131 height 537
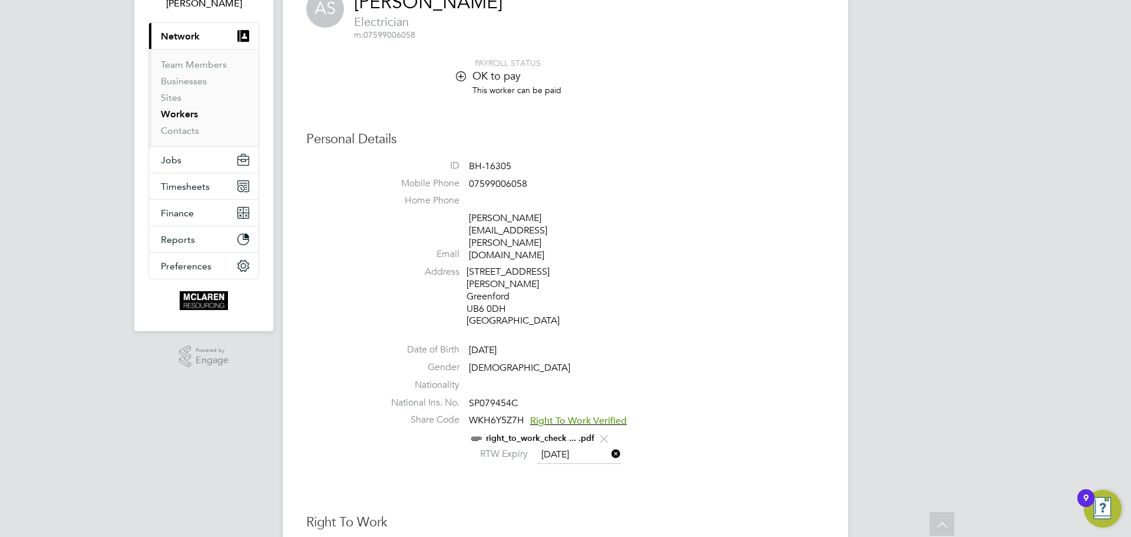
scroll to position [0, 0]
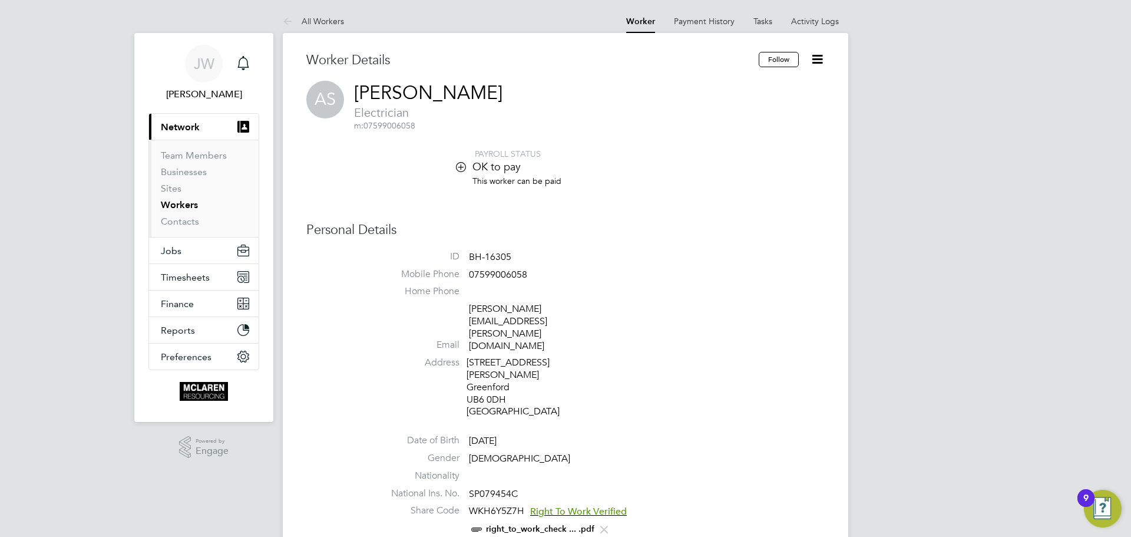
click at [816, 60] on icon at bounding box center [817, 59] width 15 height 15
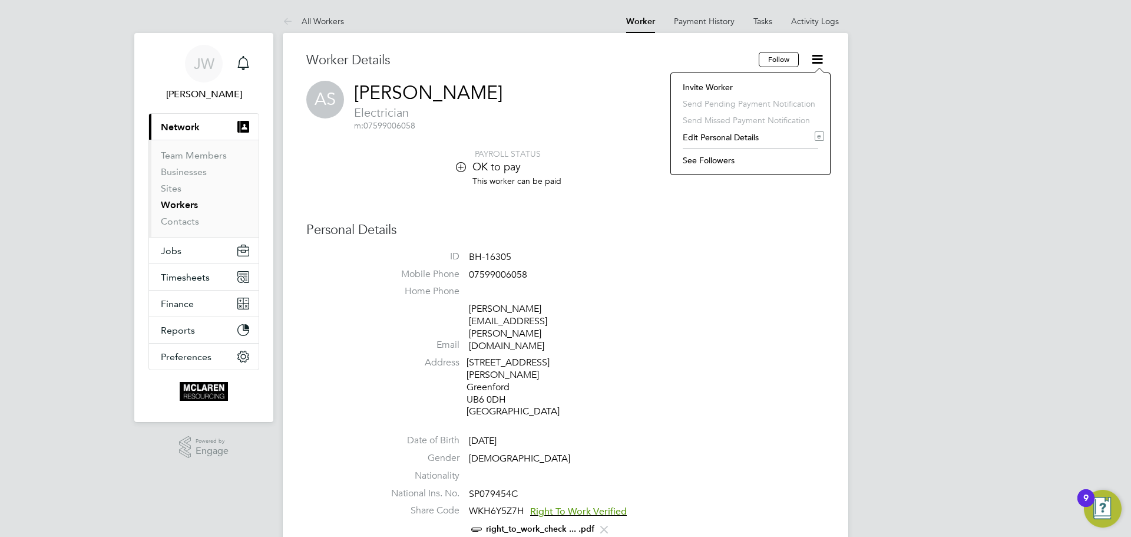
click at [713, 88] on li "Invite Worker" at bounding box center [750, 87] width 147 height 16
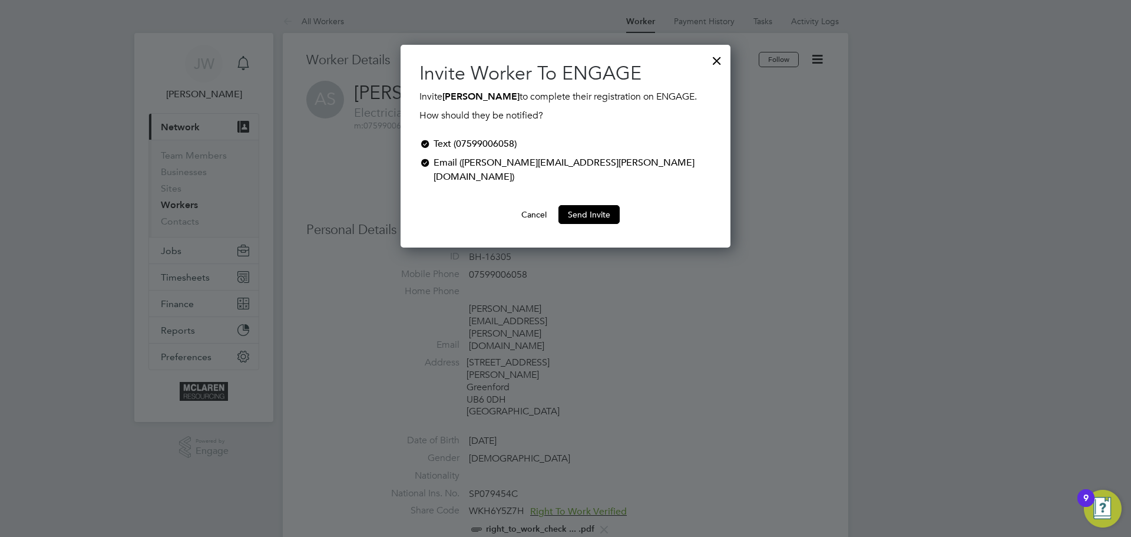
scroll to position [189, 330]
click at [602, 205] on button "Send Invite" at bounding box center [588, 214] width 61 height 19
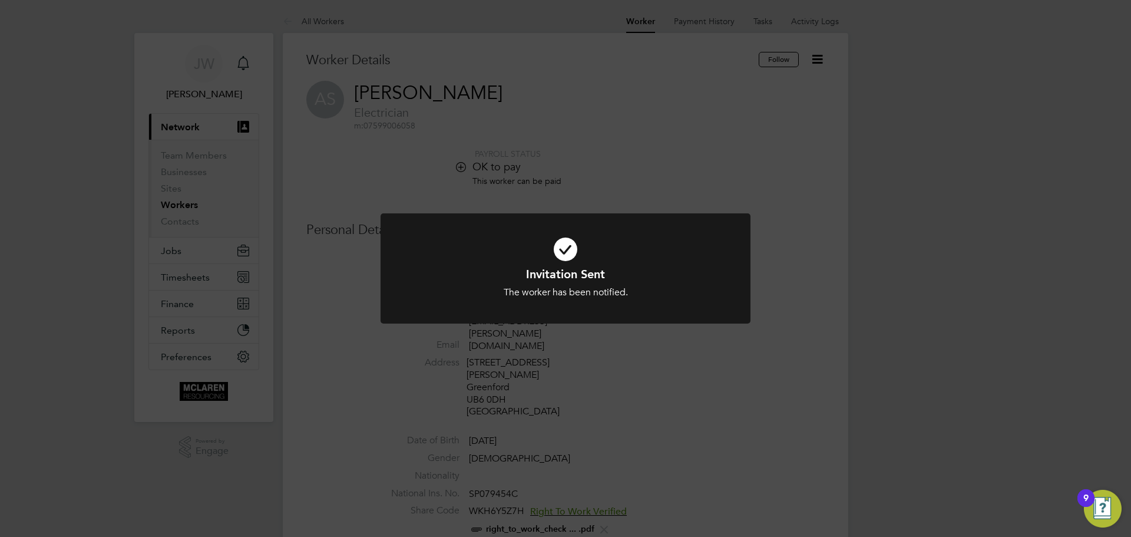
click at [939, 230] on div "Invitation Sent The worker has been notified. Cancel Okay" at bounding box center [565, 268] width 1131 height 537
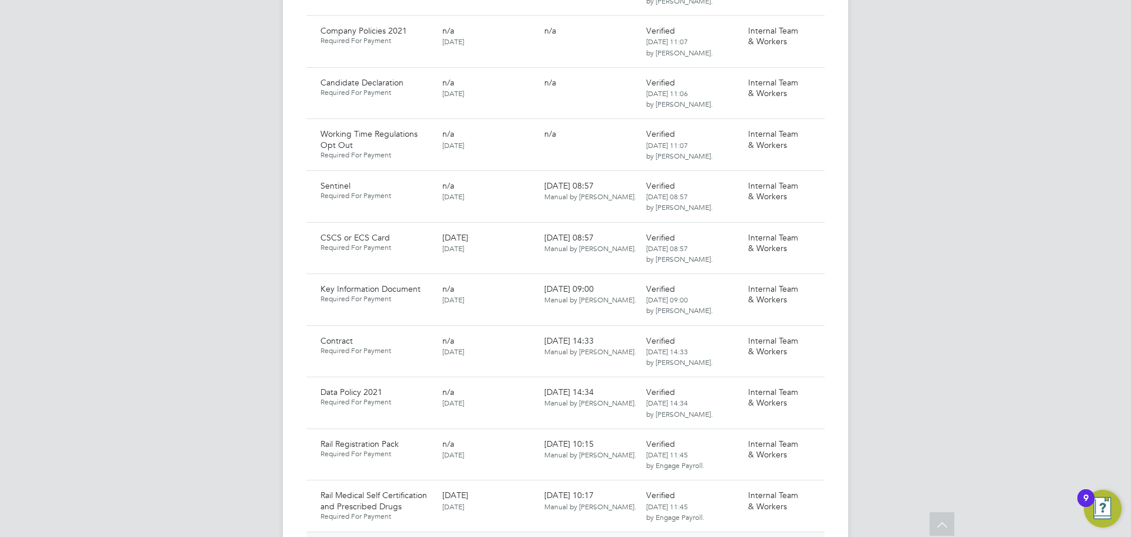
scroll to position [648, 0]
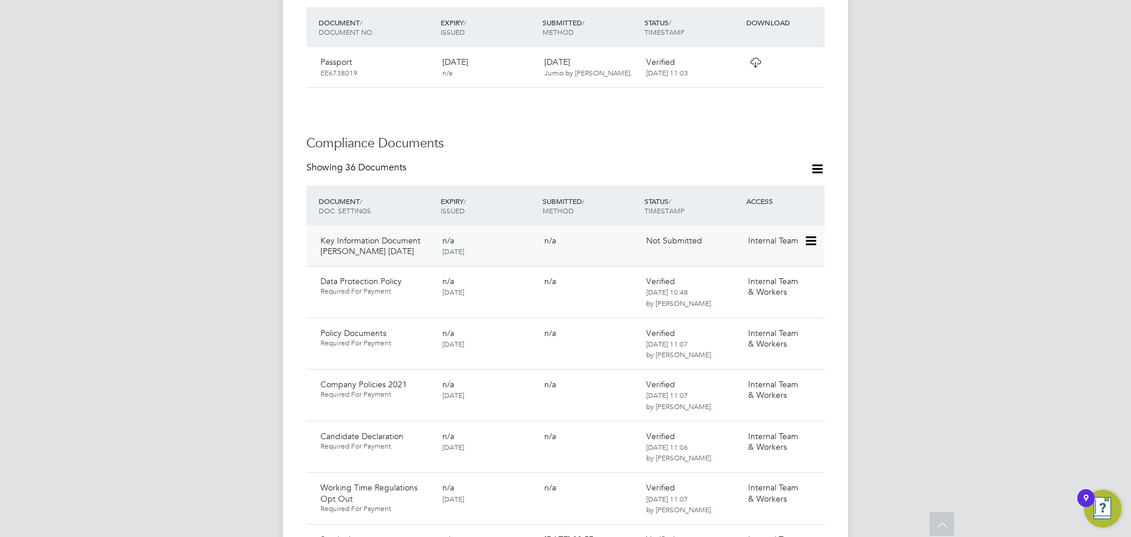
click at [810, 234] on icon at bounding box center [810, 241] width 12 height 14
click at [786, 240] on li "Submit Document" at bounding box center [774, 237] width 82 height 16
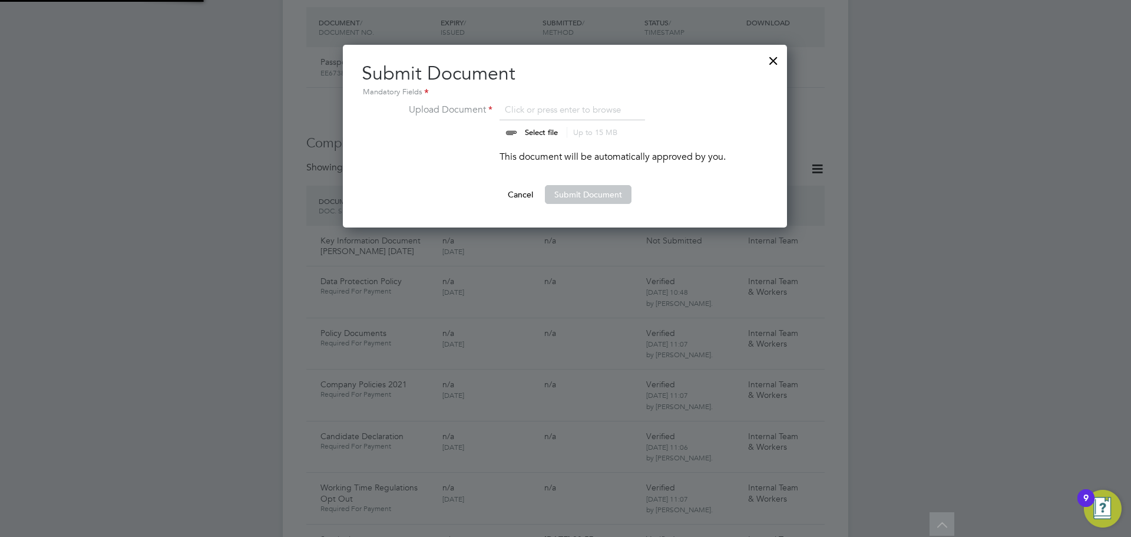
scroll to position [183, 445]
click at [545, 133] on input "file" at bounding box center [552, 119] width 185 height 35
type input "C:\fakepath\Key Information Document (Self Employed-CIS) 3 Adam Sulkowski Yorkm…"
click at [579, 194] on button "Submit Document" at bounding box center [588, 194] width 87 height 19
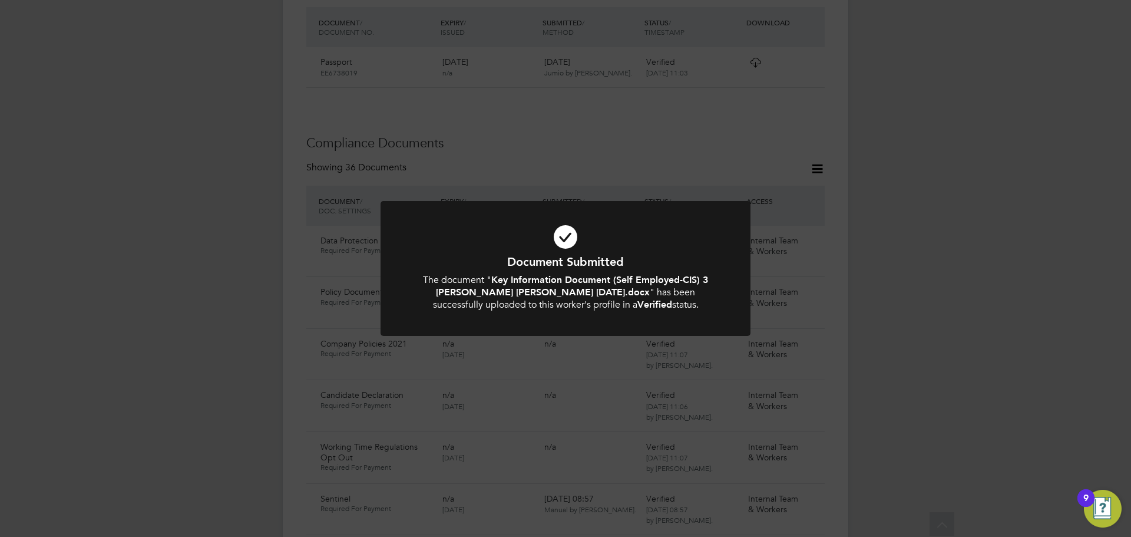
click at [898, 176] on div "Document Submitted The document " Key Information Document (Self Employed-CIS) …" at bounding box center [565, 268] width 1131 height 537
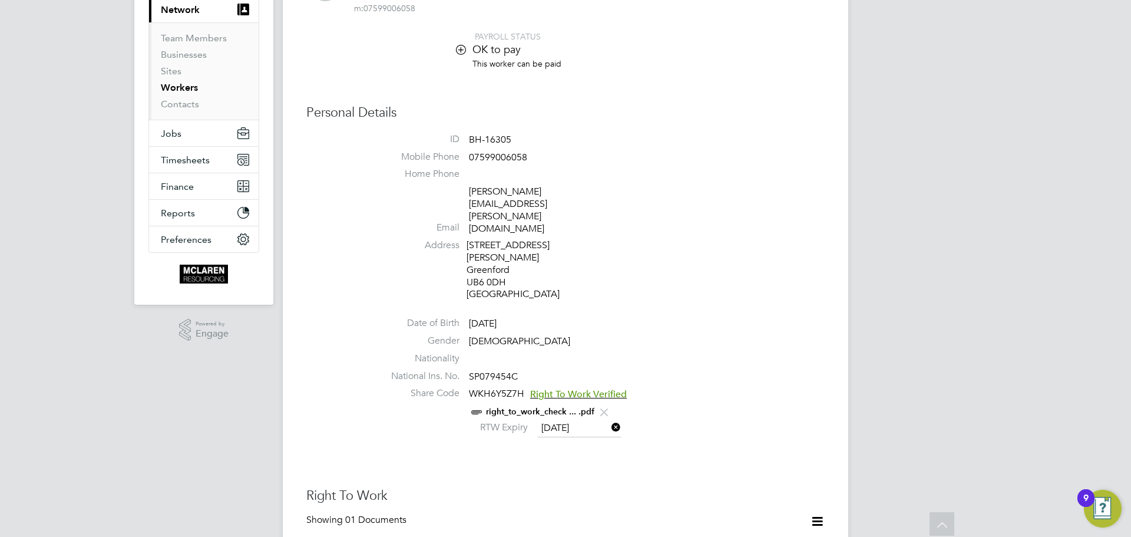
scroll to position [0, 0]
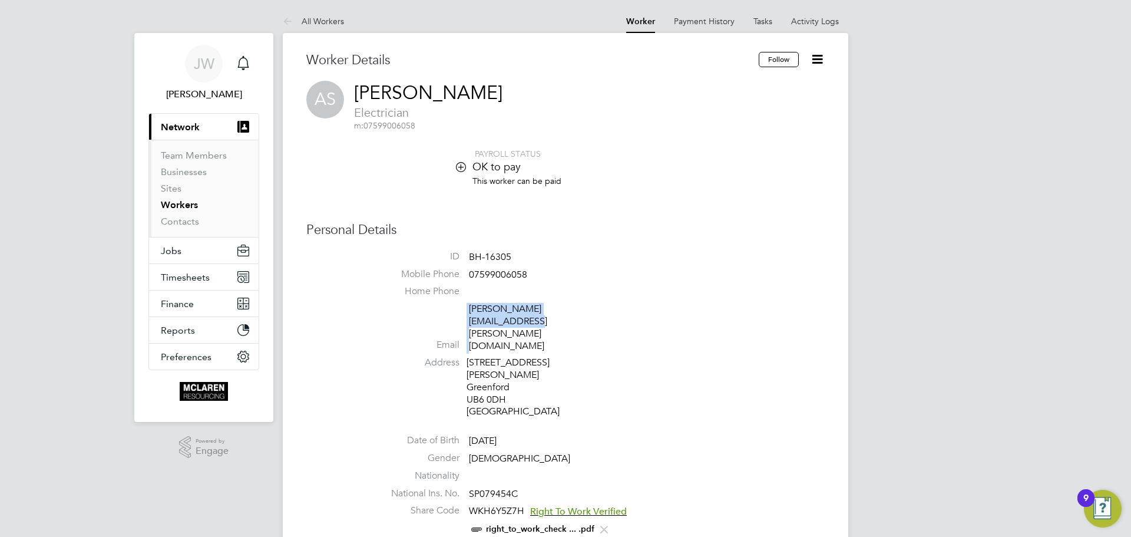
drag, startPoint x: 600, startPoint y: 310, endPoint x: 467, endPoint y: 312, distance: 133.1
click at [467, 312] on li "Email sulkowski.gabriel@gmail.com" at bounding box center [601, 330] width 448 height 54
copy li "sulkowski.gabriel@gmail.com"
click at [584, 299] on li "Home Phone" at bounding box center [601, 294] width 448 height 18
drag, startPoint x: 598, startPoint y: 307, endPoint x: 467, endPoint y: 315, distance: 132.2
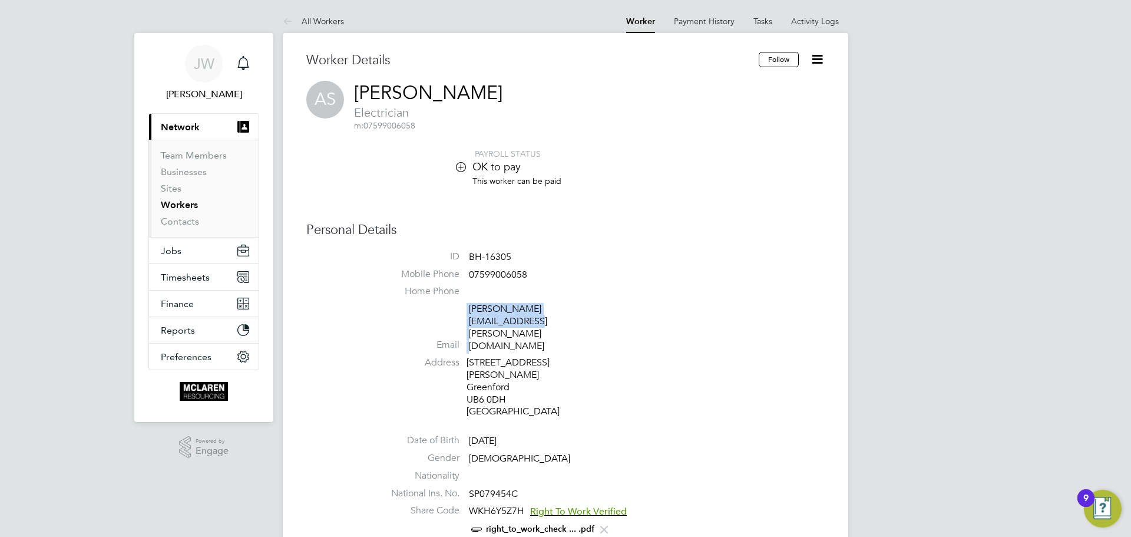
click at [467, 315] on li "Email sulkowski.gabriel@gmail.com" at bounding box center [601, 330] width 448 height 54
copy li "sulkowski.gabriel@gmail.com"
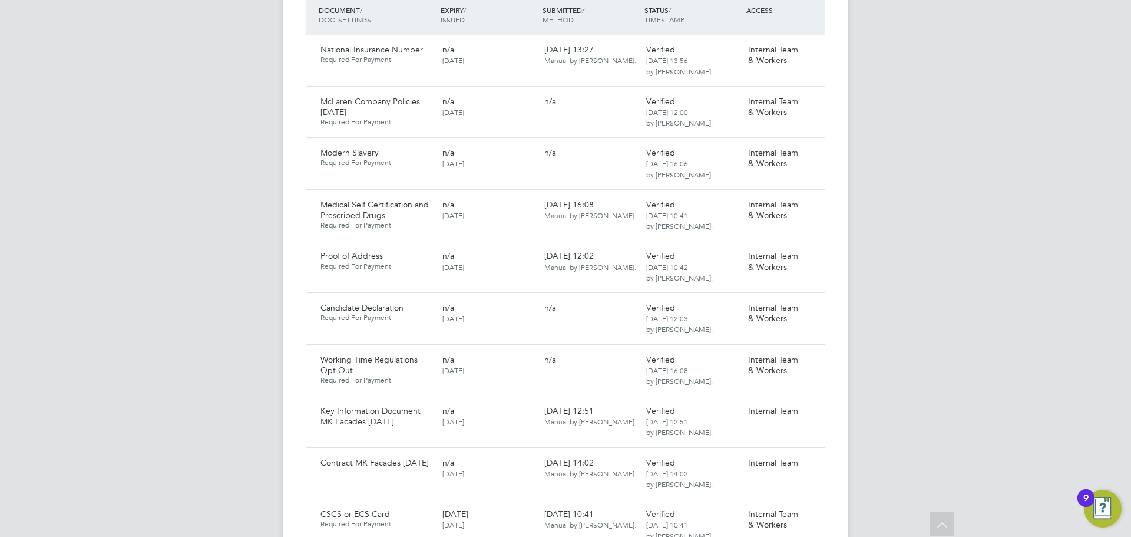
scroll to position [707, 0]
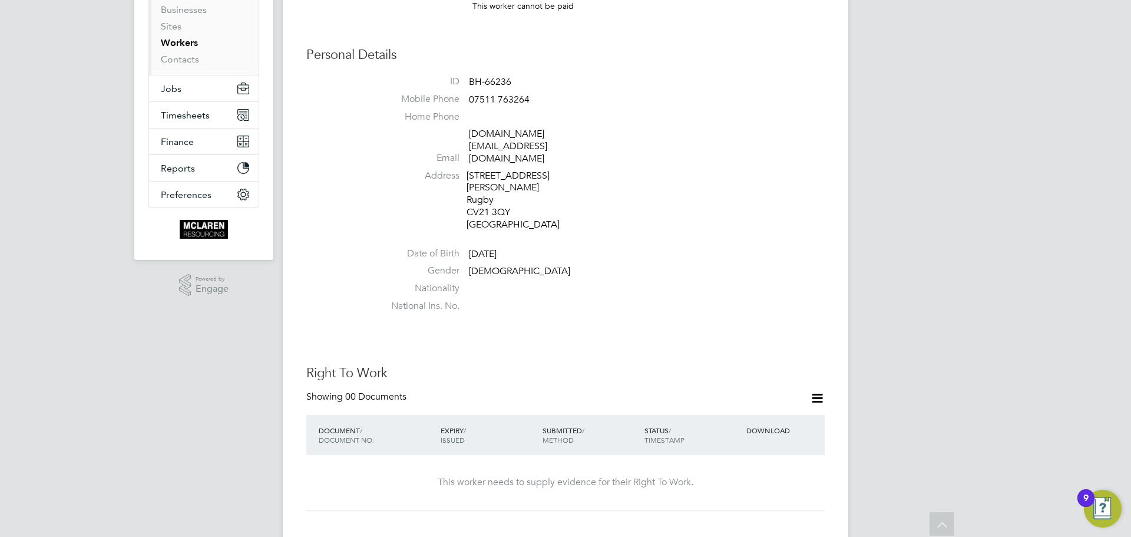
scroll to position [59, 0]
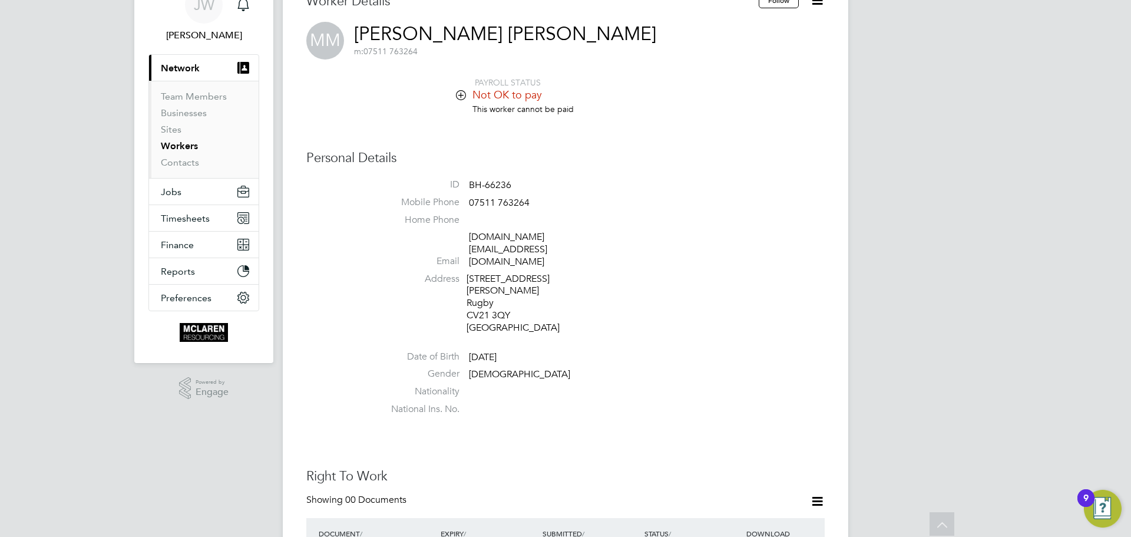
click at [462, 97] on icon at bounding box center [461, 94] width 9 height 9
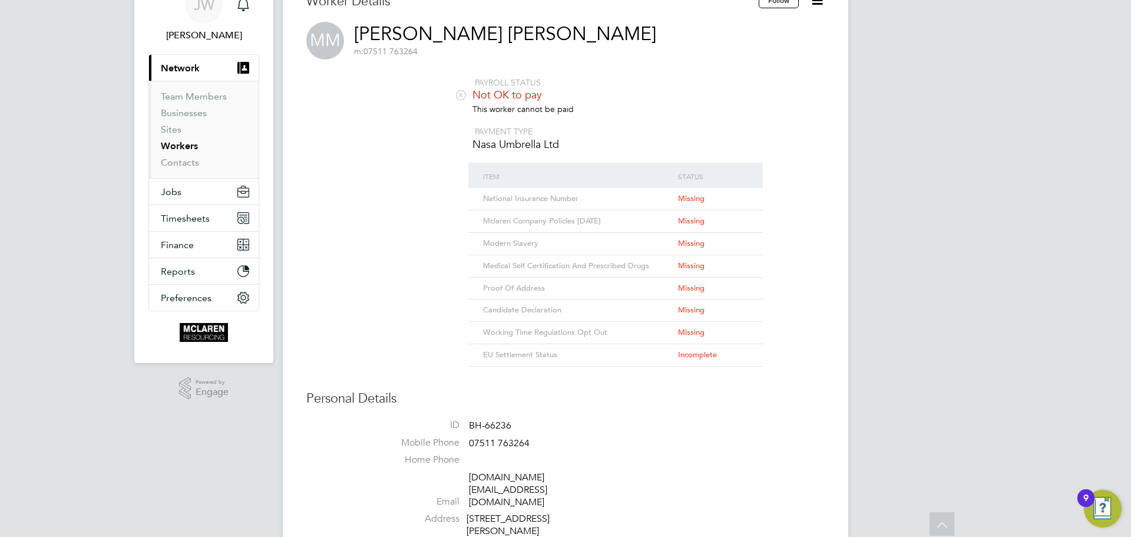
click at [366, 166] on div "PAYROLL STATUS Not OK to pay This worker cannot be paid PAYMENT TYPE Nasa Umbre…" at bounding box center [565, 222] width 518 height 290
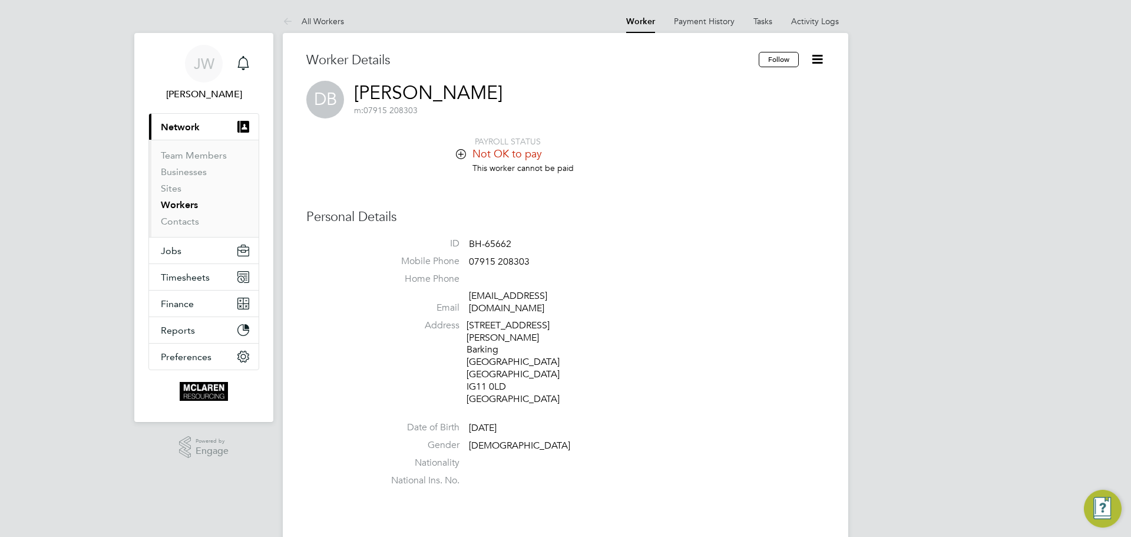
click at [460, 153] on icon at bounding box center [461, 153] width 9 height 9
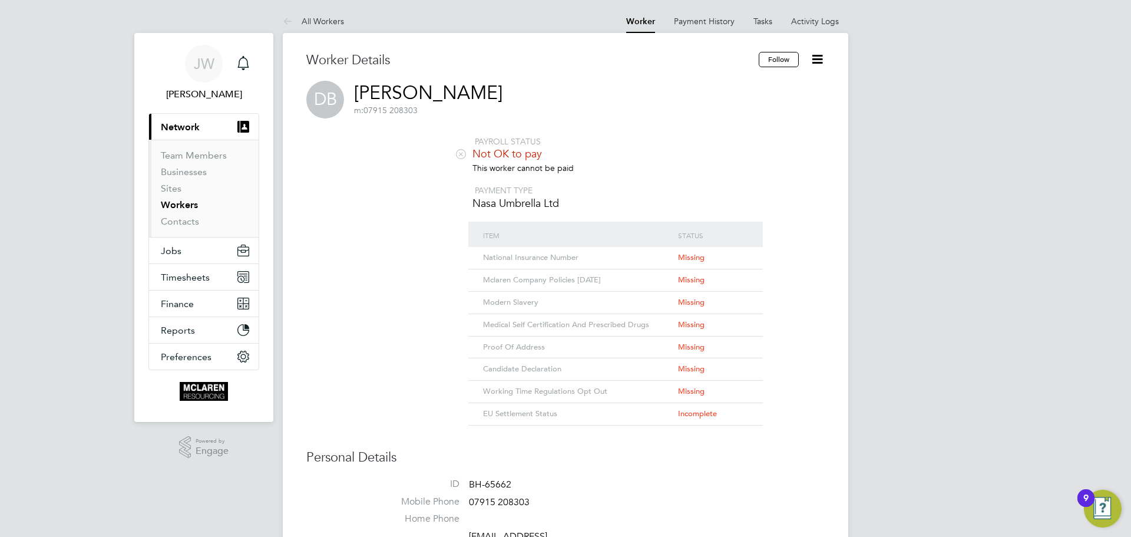
click at [461, 153] on icon at bounding box center [461, 153] width 9 height 9
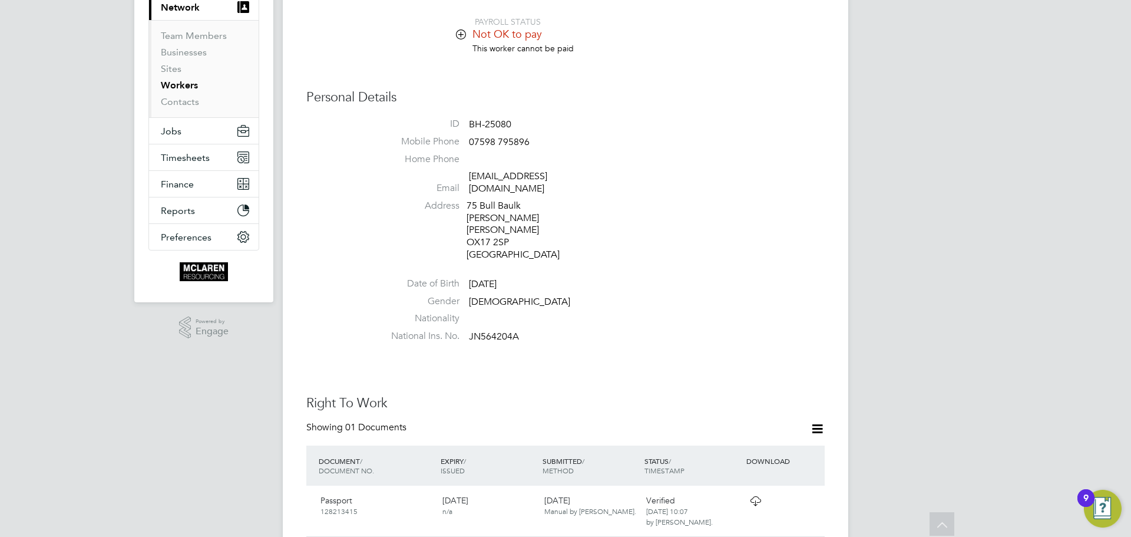
scroll to position [118, 0]
click at [462, 34] on icon at bounding box center [461, 35] width 9 height 9
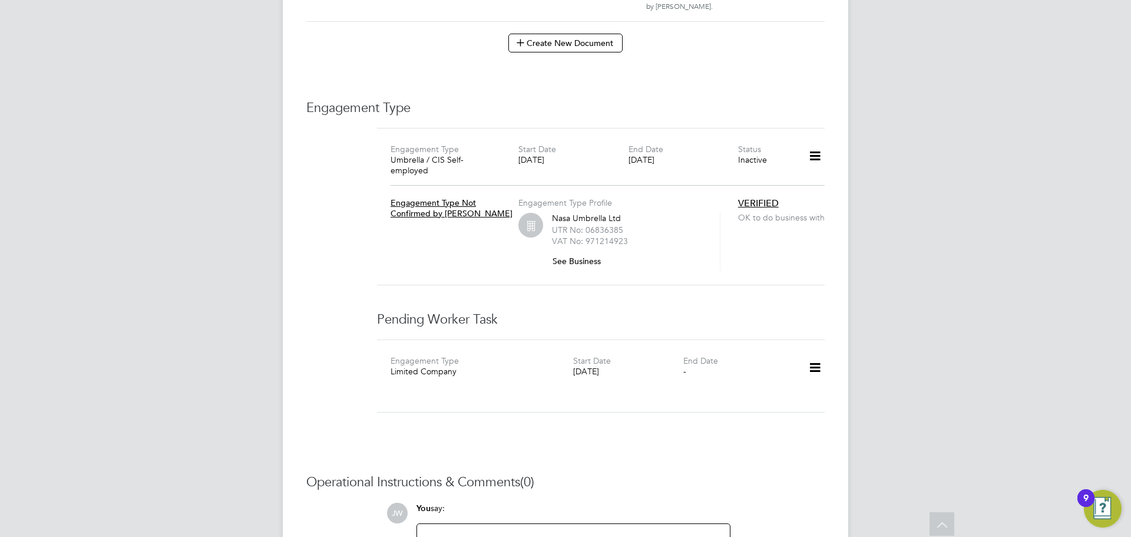
scroll to position [1944, 0]
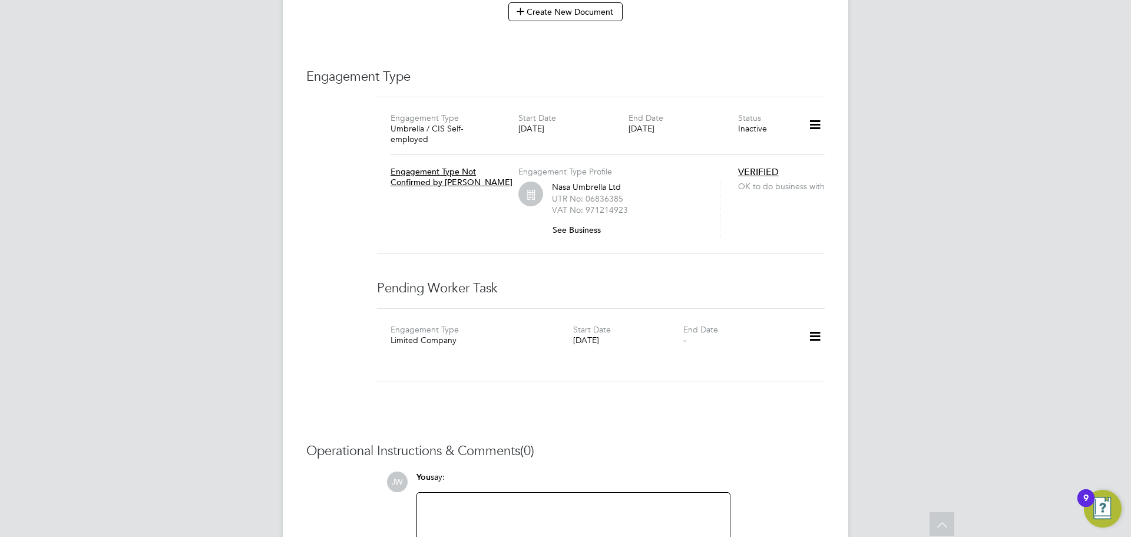
click at [811, 323] on icon at bounding box center [815, 336] width 21 height 27
click at [739, 214] on div "Engagement Type Umbrella / CIS Self-employed Start Date 01 Aug 2025 End Date 02…" at bounding box center [601, 175] width 448 height 157
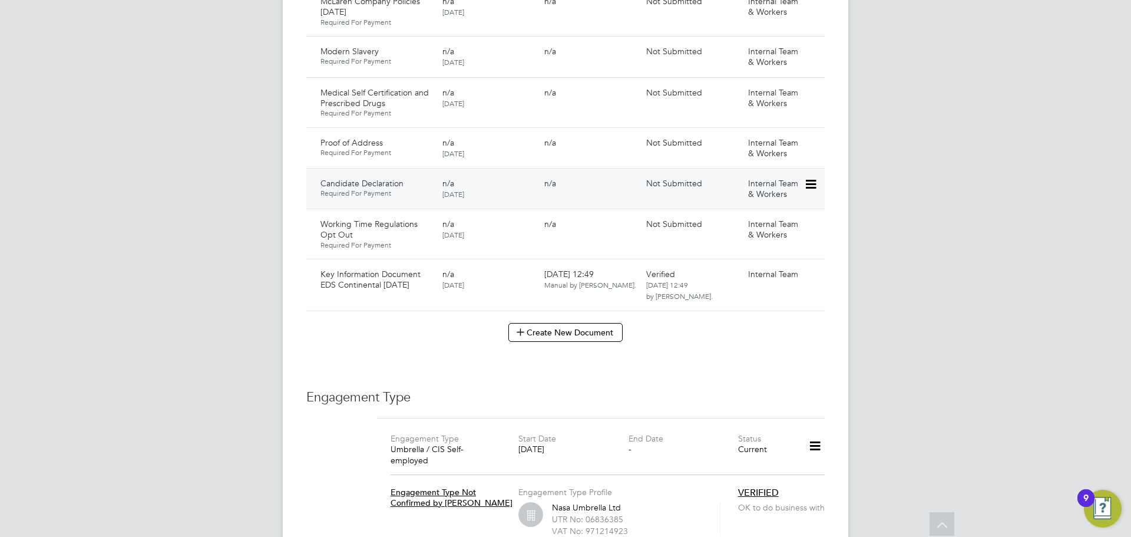
scroll to position [942, 0]
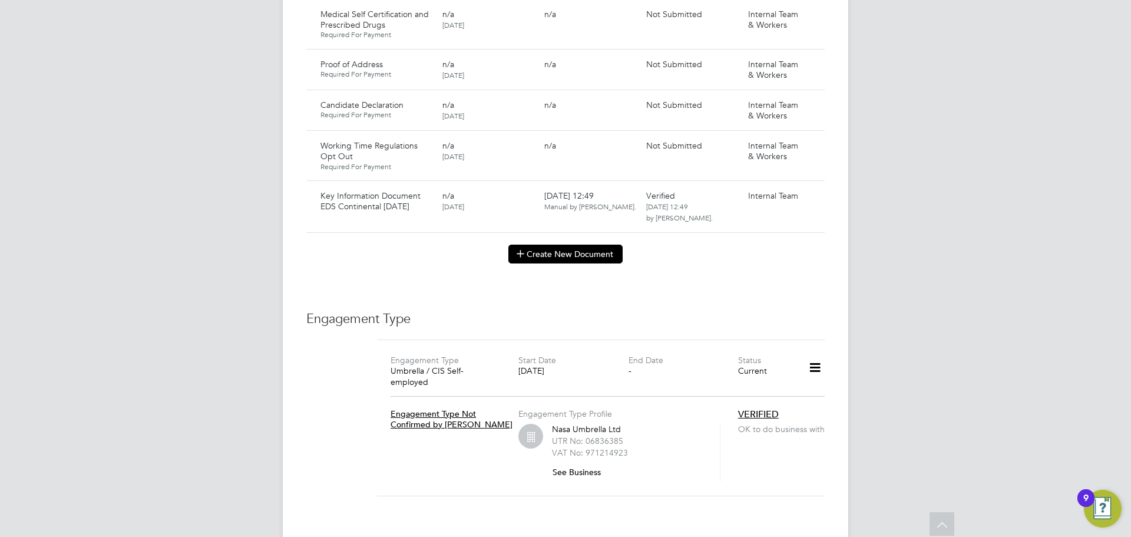
click at [587, 244] on button "Create New Document" at bounding box center [565, 253] width 114 height 19
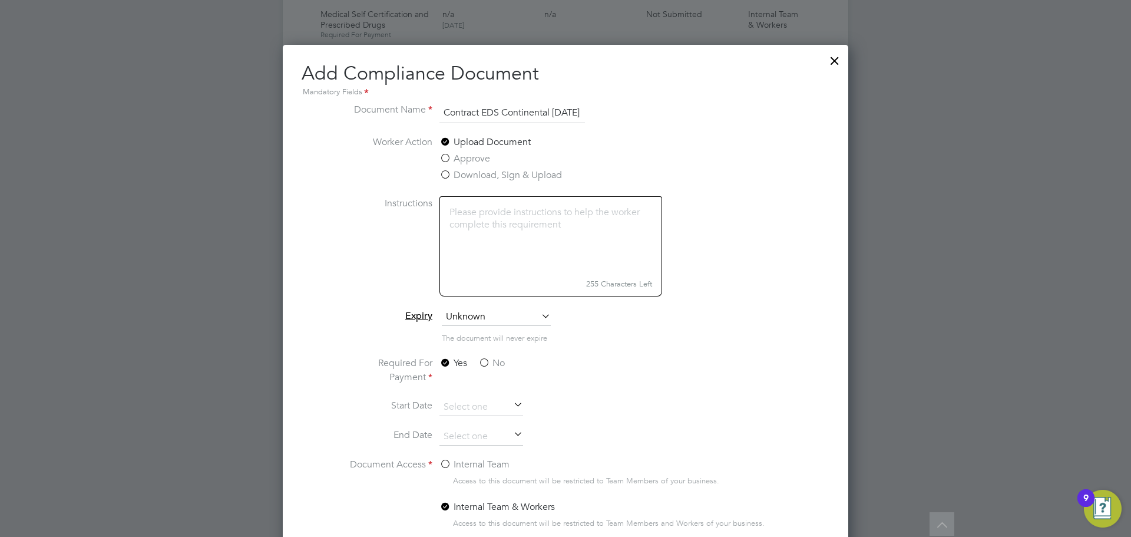
scroll to position [0, 10]
type input "Contract EDS Continental 11.08.25"
click at [482, 365] on label "No" at bounding box center [491, 363] width 27 height 14
click at [0, 0] on input "No" at bounding box center [0, 0] width 0 height 0
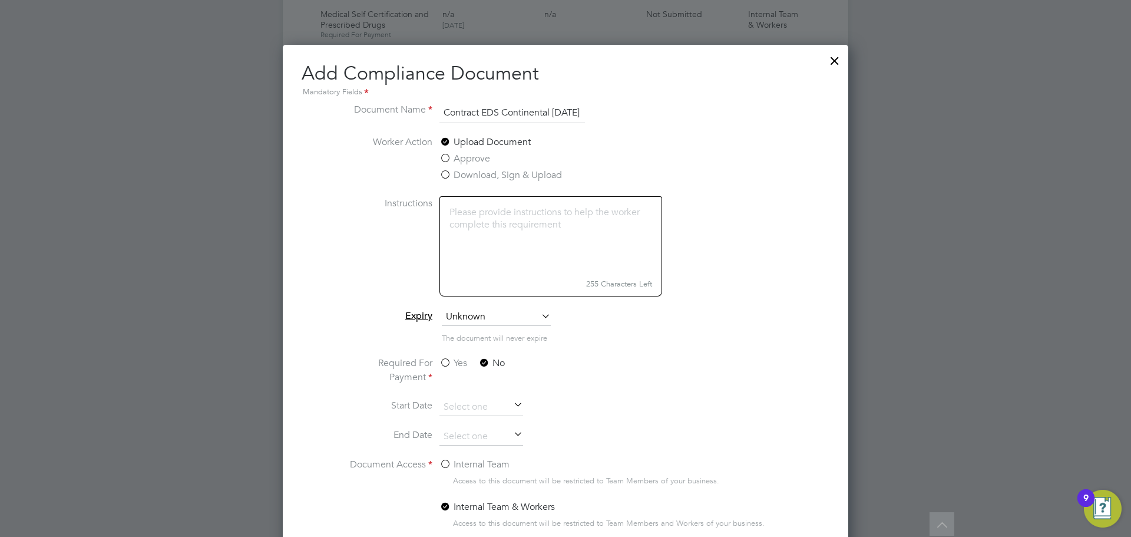
click at [448, 461] on label "Internal Team" at bounding box center [474, 464] width 70 height 14
click at [0, 0] on input "Internal Team" at bounding box center [0, 0] width 0 height 0
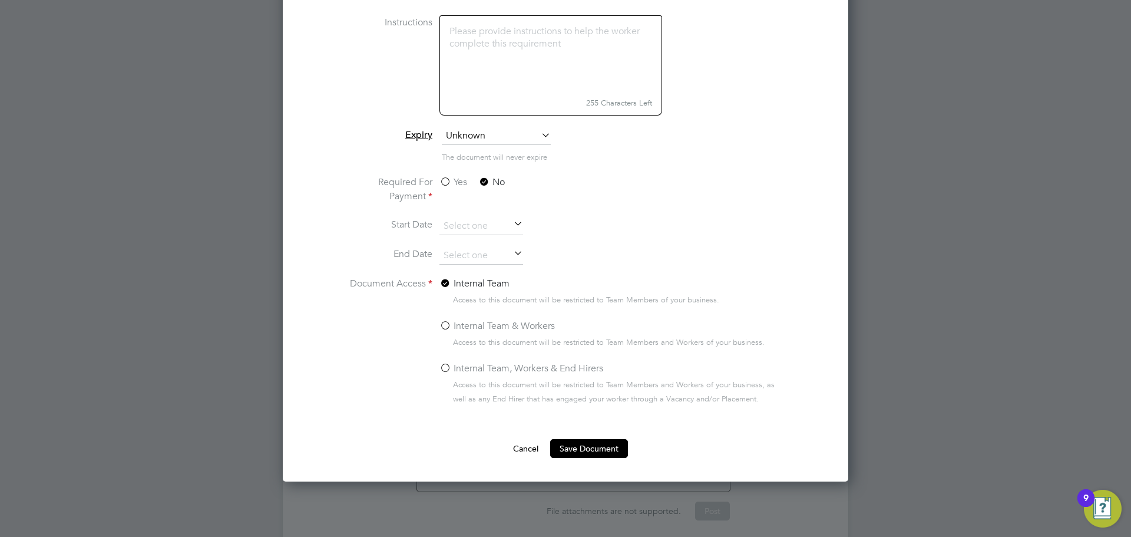
scroll to position [947, 0]
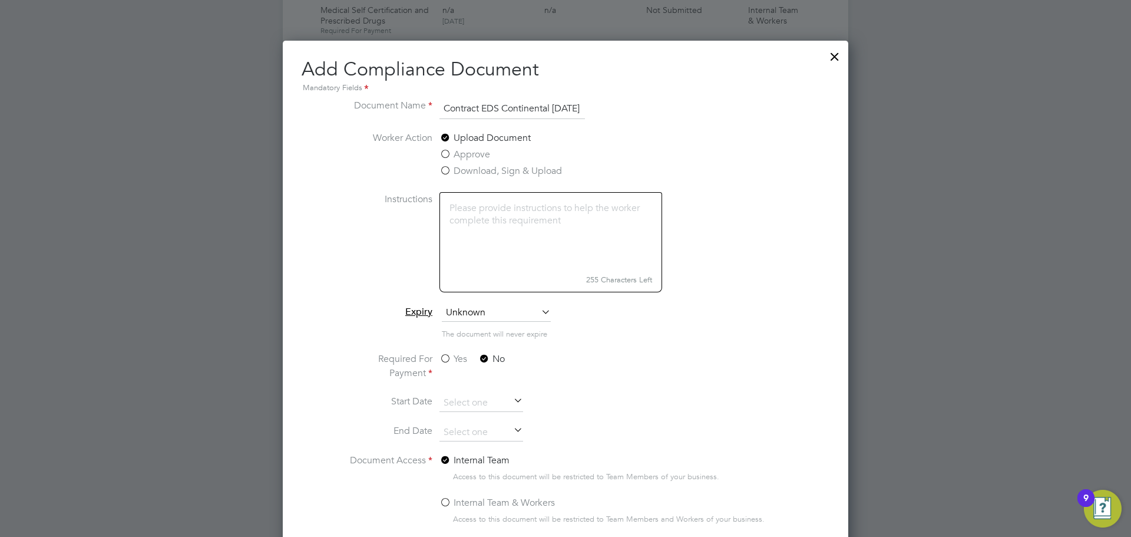
click at [590, 98] on li "Document Name Contract EDS Continental 11.08.25" at bounding box center [565, 114] width 443 height 33
click at [585, 105] on li "Document Name Contract EDS Continental 11.08.25" at bounding box center [565, 114] width 443 height 33
click at [570, 108] on input "Contract EDS Continental 11.08.25" at bounding box center [511, 108] width 145 height 21
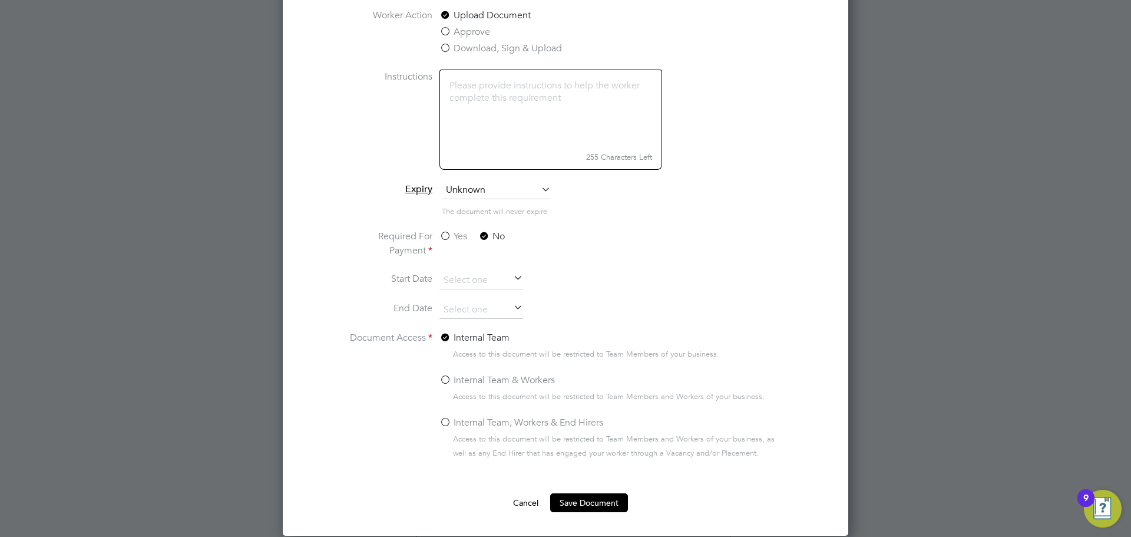
scroll to position [1123, 0]
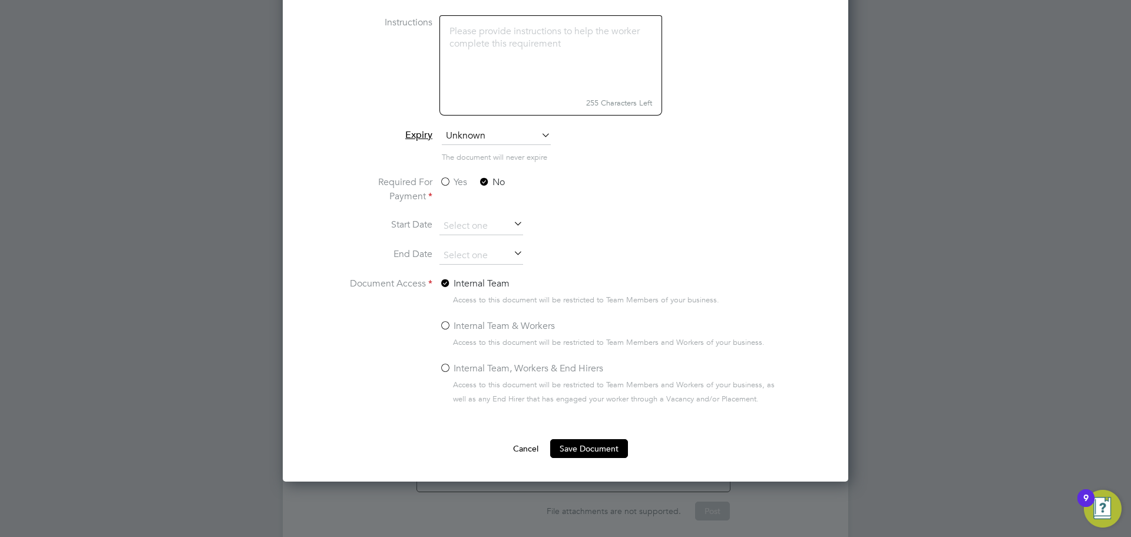
click at [603, 438] on ng-form "Document Name Contract EDS Continental 11.08.25 Worker Action Upload Document A…" at bounding box center [566, 190] width 528 height 537
click at [598, 450] on button "Save Document" at bounding box center [589, 448] width 78 height 19
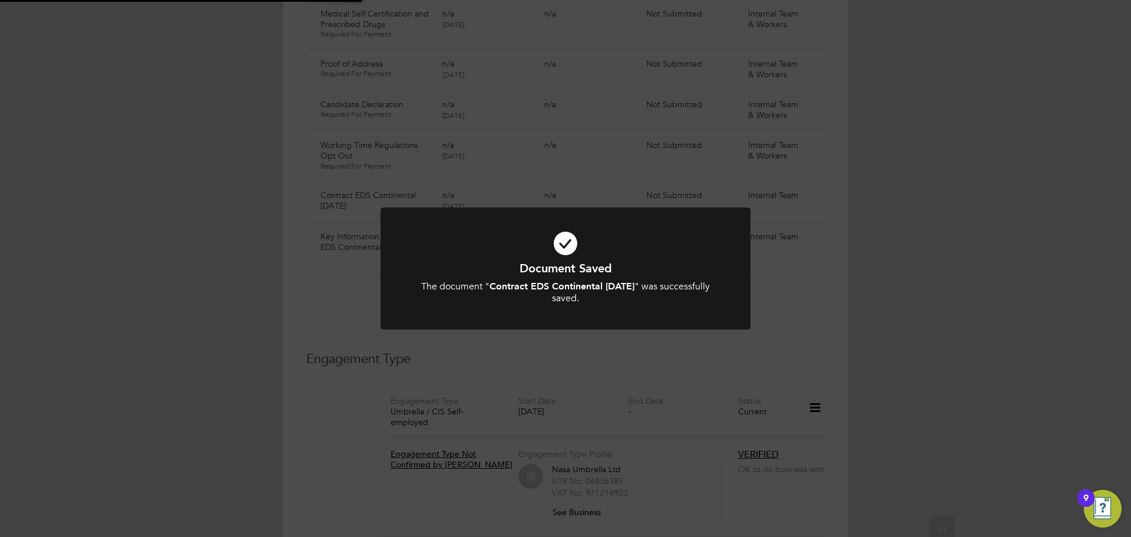
scroll to position [942, 0]
click at [886, 218] on div "Document Saved The document " Contract EDS Continental 11.08.25 " was successfu…" at bounding box center [565, 268] width 1131 height 537
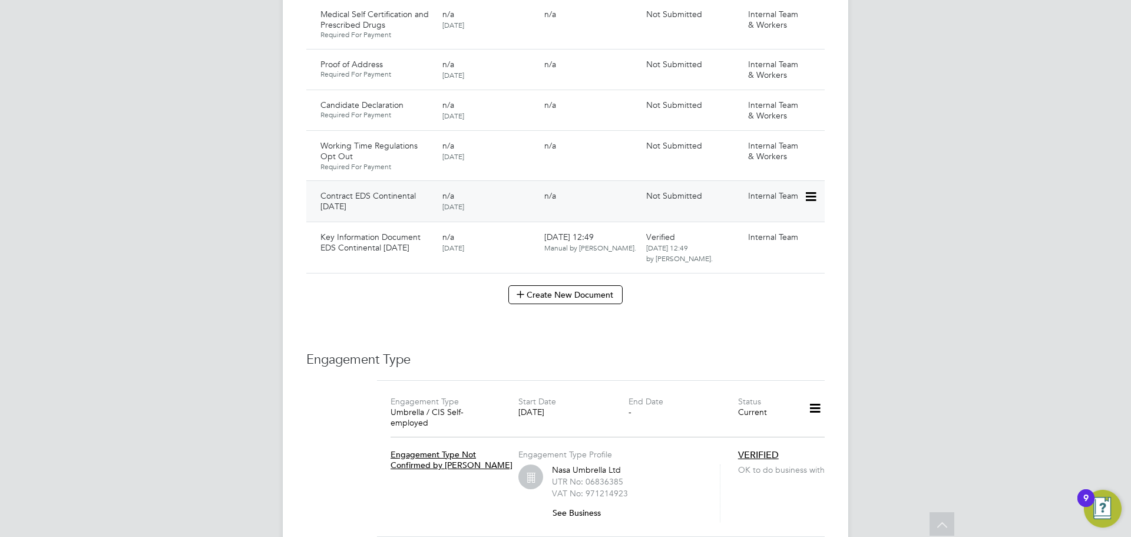
click at [810, 190] on icon at bounding box center [810, 197] width 12 height 14
click at [747, 206] on li "Submit Document" at bounding box center [774, 205] width 82 height 16
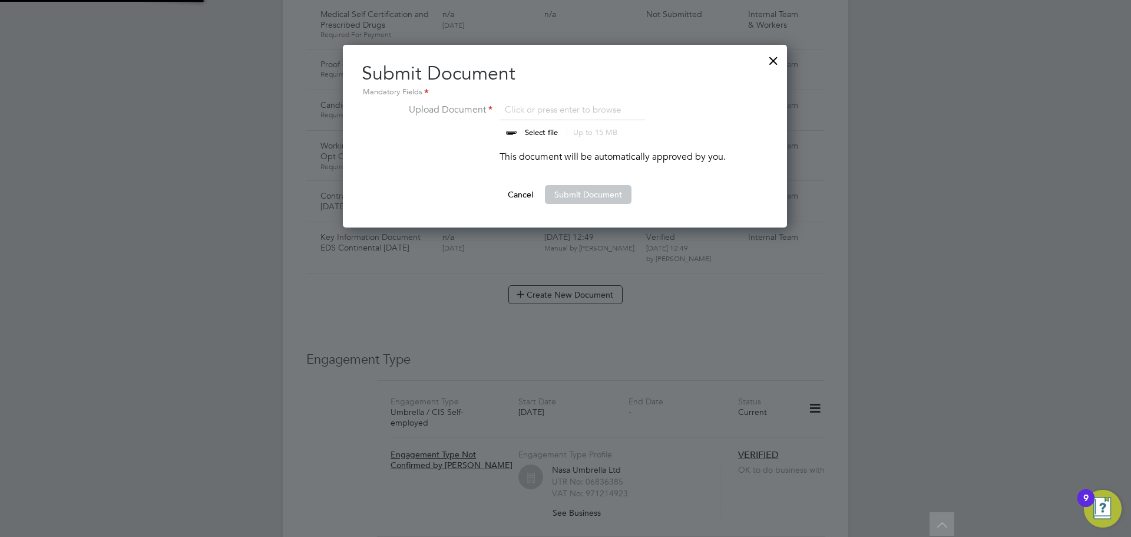
scroll to position [183, 445]
click at [537, 131] on input "file" at bounding box center [552, 119] width 185 height 35
type input "C:\fakepath\Complete_with_Docusign_Candidate_Terms_CIS_M (4).pdf"
click at [572, 185] on button "Submit Document" at bounding box center [588, 194] width 87 height 19
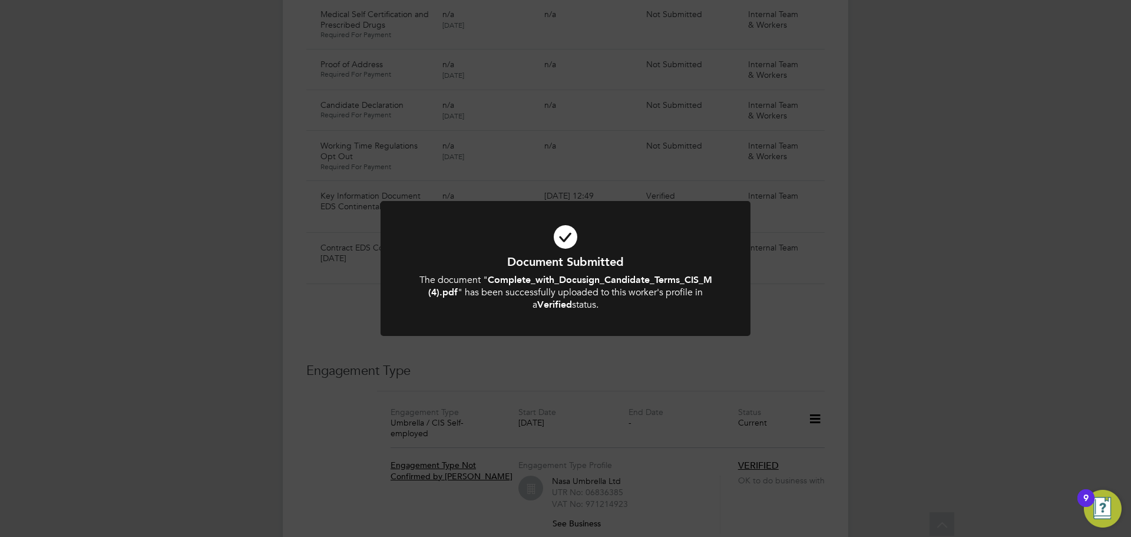
click at [983, 227] on div "Document Submitted The document " Complete_with_Docusign_Candidate_Terms_CIS_M …" at bounding box center [565, 268] width 1131 height 537
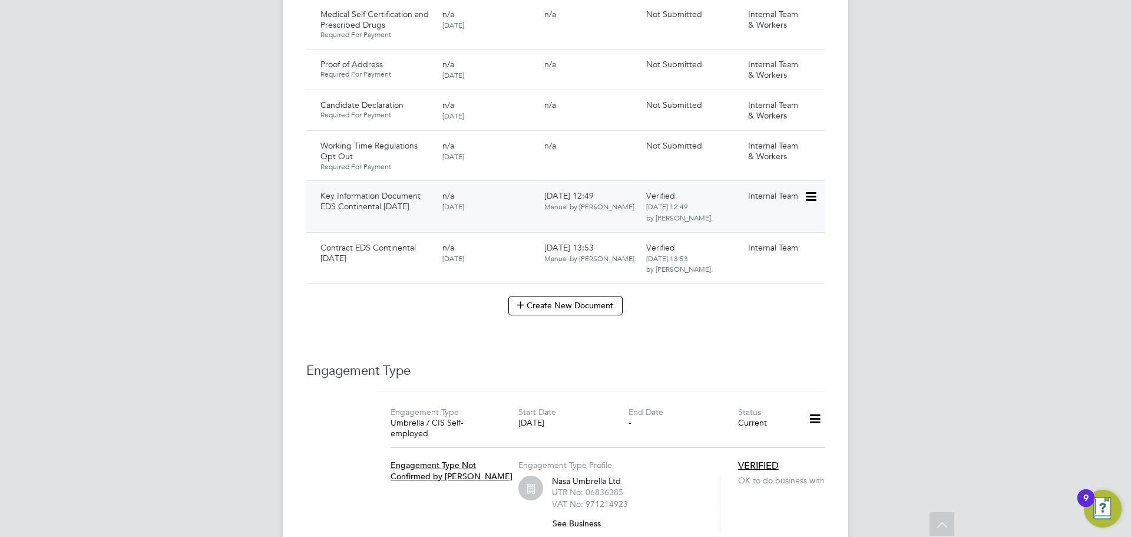
click at [809, 190] on icon at bounding box center [810, 197] width 12 height 14
click at [764, 206] on li "Download Document" at bounding box center [769, 205] width 94 height 16
click at [757, 259] on div "Showing 09 Documents DOCUMENT / DOC. SETTINGS EXPIRY / ISSUED SUBMITTED / METHO…" at bounding box center [565, 59] width 518 height 512
click at [810, 241] on icon at bounding box center [810, 248] width 12 height 14
click at [764, 256] on li "Download Document" at bounding box center [769, 256] width 94 height 16
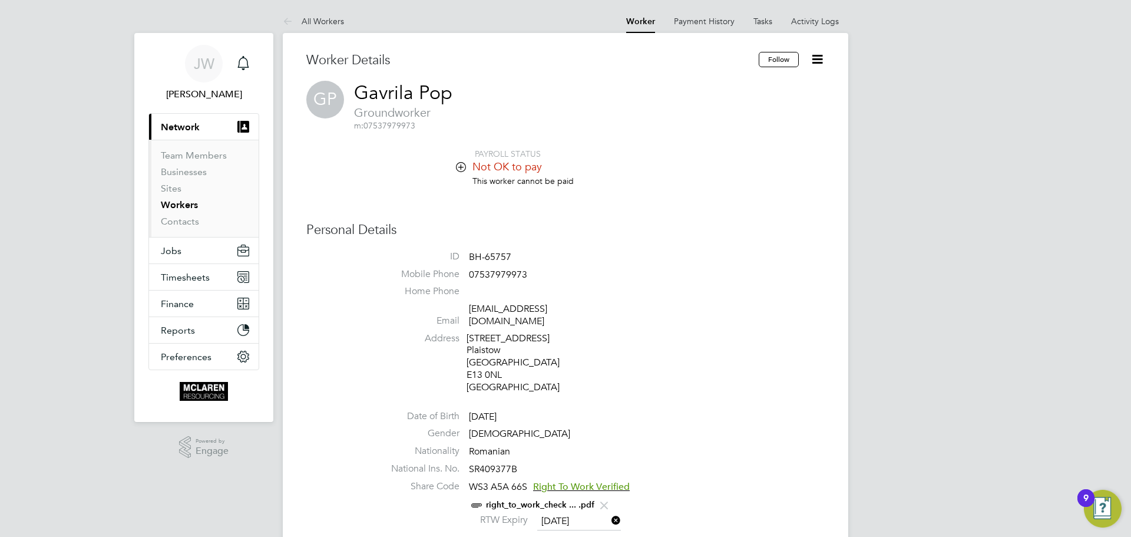
click at [461, 167] on icon at bounding box center [461, 166] width 9 height 9
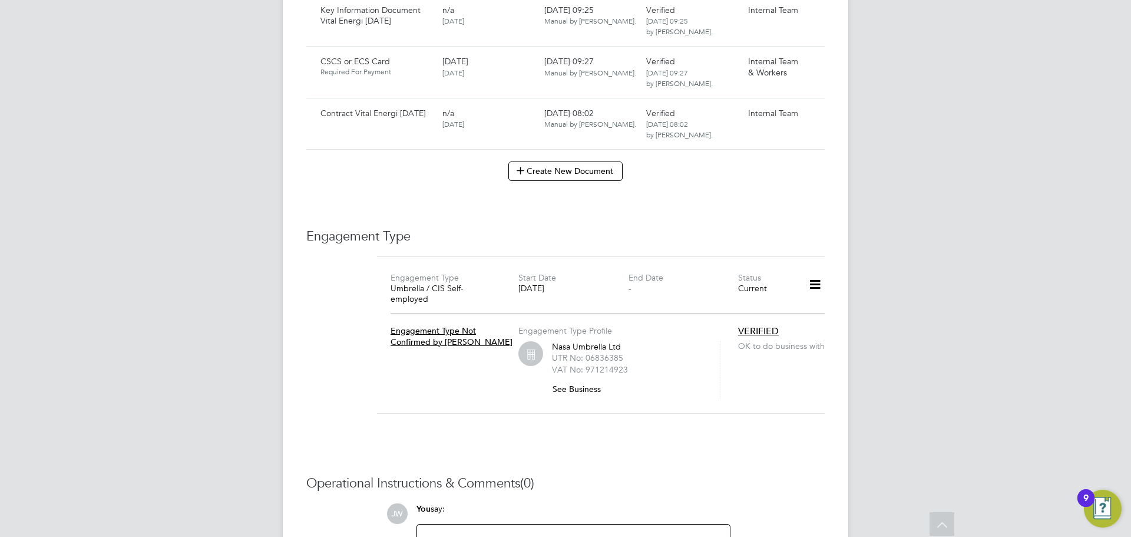
scroll to position [884, 0]
